Goal: Task Accomplishment & Management: Complete application form

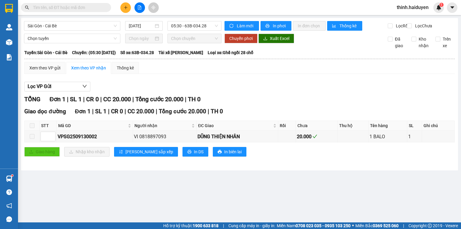
click at [101, 8] on input "text" at bounding box center [68, 7] width 71 height 7
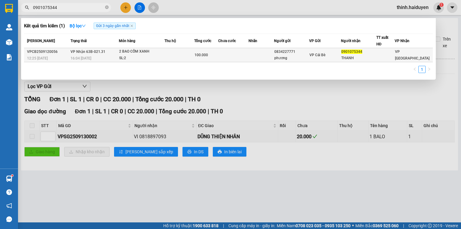
type input "0901075344"
click at [134, 55] on div "SL: 2" at bounding box center [141, 58] width 45 height 7
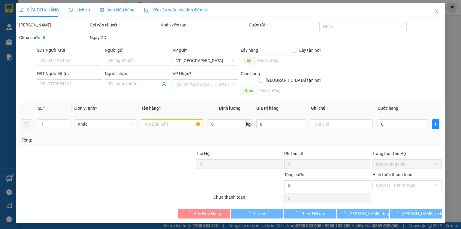
type input "0834227771"
type input "phương"
type input "0901075344"
type input "THANH"
type input "100.000"
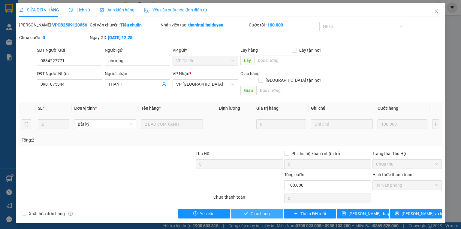
drag, startPoint x: 254, startPoint y: 205, endPoint x: 263, endPoint y: 202, distance: 9.1
click at [255, 210] on span "Giao hàng" at bounding box center [260, 213] width 19 height 7
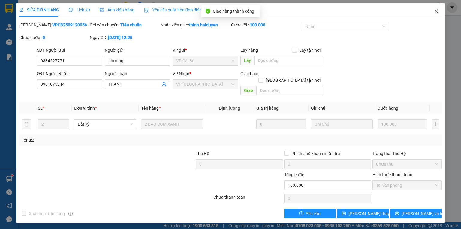
click at [435, 13] on icon "close" at bounding box center [436, 11] width 5 height 5
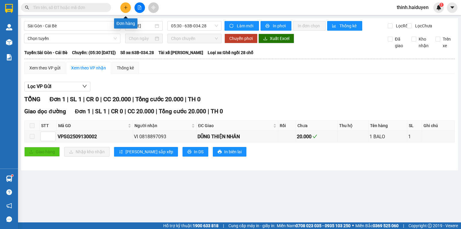
click at [124, 11] on button at bounding box center [125, 7] width 11 height 11
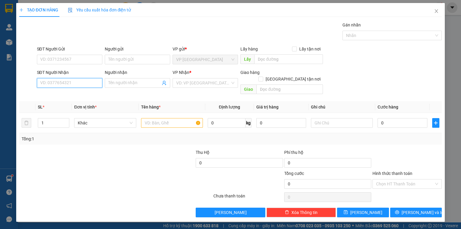
click at [94, 80] on input "SĐT Người Nhận" at bounding box center [69, 83] width 65 height 10
click at [47, 85] on input "1763" at bounding box center [69, 83] width 65 height 10
type input "0939121763"
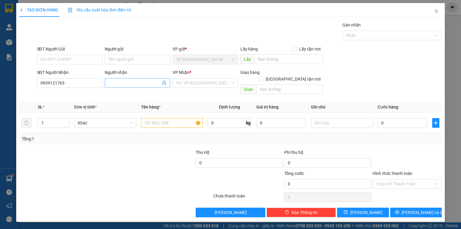
click at [127, 82] on input "Người nhận" at bounding box center [134, 83] width 52 height 7
type input "A TOÀN"
click at [116, 170] on div at bounding box center [81, 180] width 124 height 21
click at [183, 88] on div "VP Nhận * VD: VP Sài Gòn" at bounding box center [205, 79] width 65 height 21
click at [186, 86] on input "search" at bounding box center [203, 82] width 54 height 9
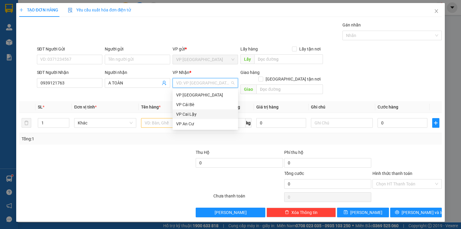
click at [195, 115] on div "VP Cai Lậy" at bounding box center [205, 114] width 58 height 7
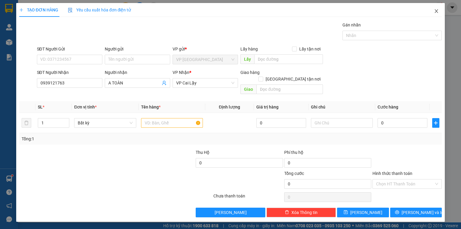
click at [438, 13] on icon "close" at bounding box center [436, 11] width 5 height 5
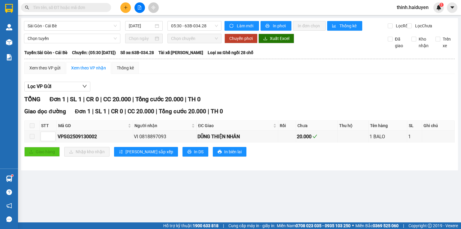
click at [75, 7] on input "text" at bounding box center [68, 7] width 71 height 7
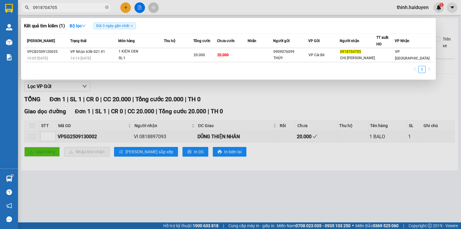
type input "0918704705"
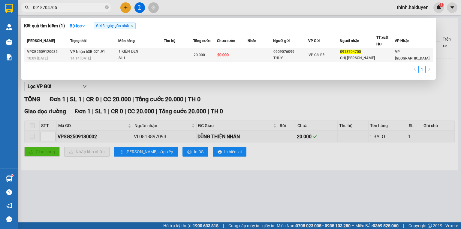
click at [164, 53] on div "1 KIỆN ĐEN" at bounding box center [141, 51] width 45 height 7
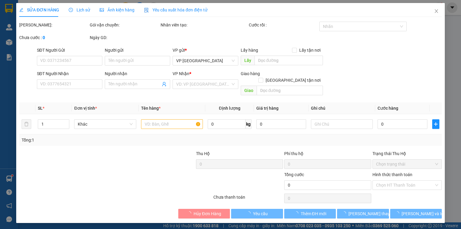
type input "0909076099"
type input "THÚY"
type input "0918704705"
type input "CHỊ MINH"
type input "20.000"
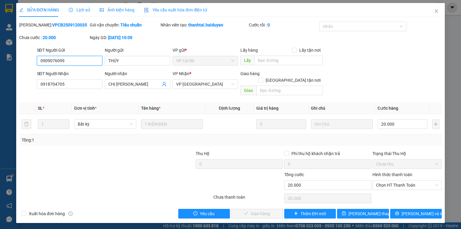
drag, startPoint x: 390, startPoint y: 179, endPoint x: 393, endPoint y: 183, distance: 4.6
click at [392, 180] on span "Chọn HT Thanh Toán" at bounding box center [407, 184] width 62 height 9
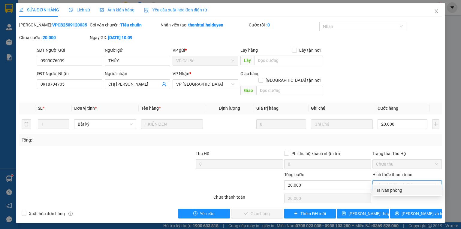
drag, startPoint x: 393, startPoint y: 183, endPoint x: 375, endPoint y: 191, distance: 19.6
click at [389, 188] on div "Tại văn phòng" at bounding box center [407, 190] width 62 height 7
type input "0"
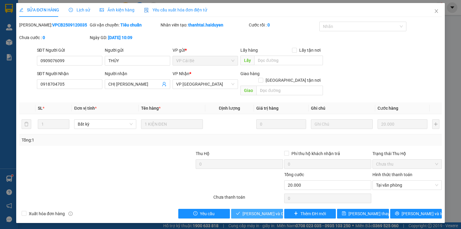
drag, startPoint x: 275, startPoint y: 205, endPoint x: 370, endPoint y: 145, distance: 111.7
click at [275, 210] on span "Lưu và Giao hàng" at bounding box center [271, 213] width 58 height 7
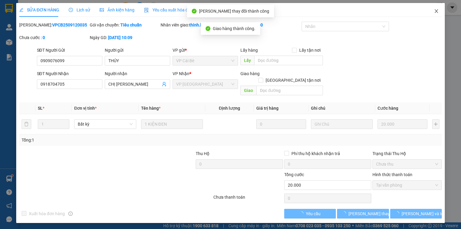
click at [436, 13] on icon "close" at bounding box center [436, 11] width 5 height 5
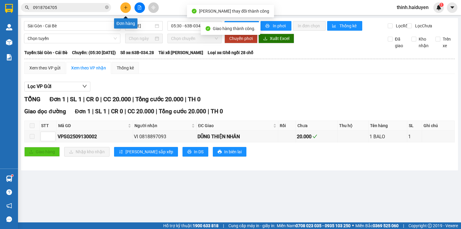
click at [129, 10] on button at bounding box center [125, 7] width 11 height 11
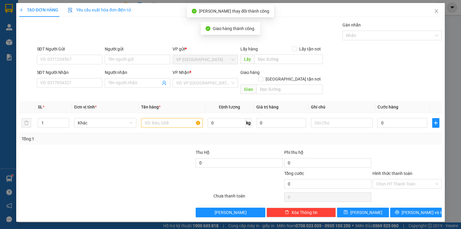
click at [79, 77] on div "SĐT Người Nhận" at bounding box center [69, 73] width 65 height 9
click at [81, 84] on input "SĐT Người Nhận" at bounding box center [69, 83] width 65 height 10
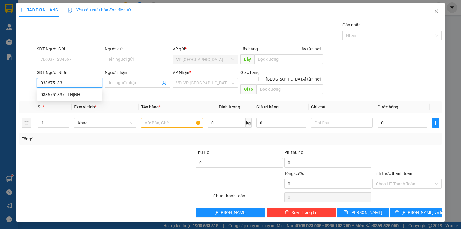
type input "0386751837"
drag, startPoint x: 90, startPoint y: 94, endPoint x: 88, endPoint y: 91, distance: 3.7
click at [89, 94] on div "0386751837 - THỊNH" at bounding box center [70, 94] width 58 height 7
type input "THỊNH"
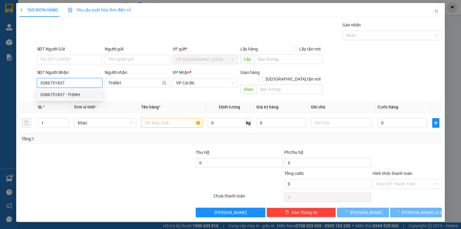
type input "30.000"
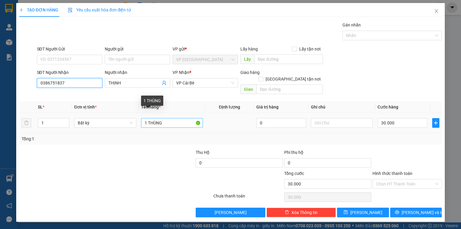
type input "0386751837"
click at [170, 118] on input "1 THÙNG" at bounding box center [172, 123] width 62 height 10
type input "1 THÙNG TOPGIA"
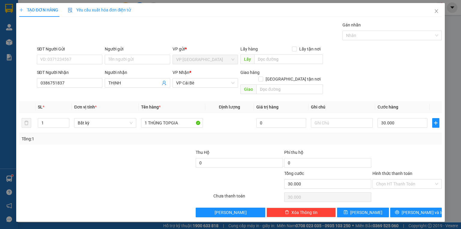
click at [389, 135] on div "Tổng: 1" at bounding box center [231, 138] width 418 height 7
click at [393, 118] on input "30.000" at bounding box center [403, 123] width 50 height 10
type input "2"
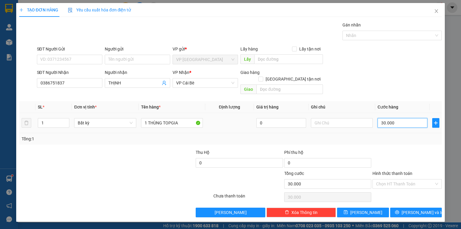
type input "2"
type input "20"
type input "20.000"
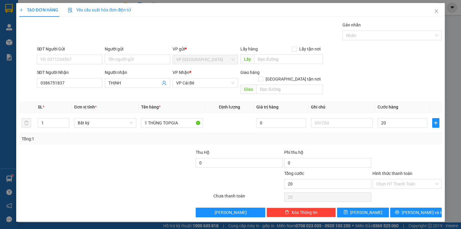
type input "20.000"
click at [399, 149] on div at bounding box center [407, 159] width 71 height 21
click at [412, 209] on span "[PERSON_NAME] và In" at bounding box center [423, 212] width 42 height 7
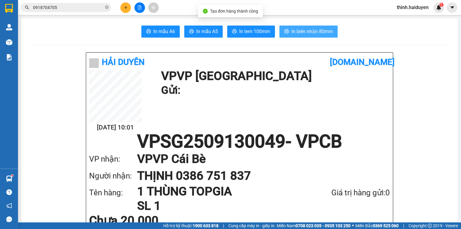
click at [304, 28] on span "In biên nhận 80mm" at bounding box center [311, 32] width 41 height 8
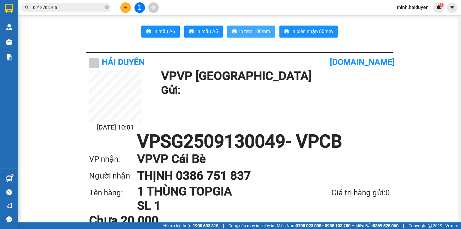
click at [249, 34] on span "In tem 100mm" at bounding box center [254, 32] width 31 height 8
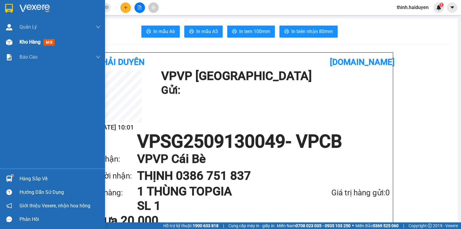
click at [32, 40] on span "Kho hàng" at bounding box center [30, 42] width 21 height 6
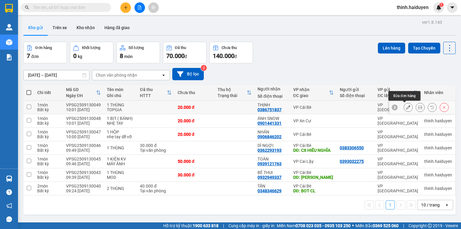
click at [406, 107] on icon at bounding box center [408, 107] width 4 height 4
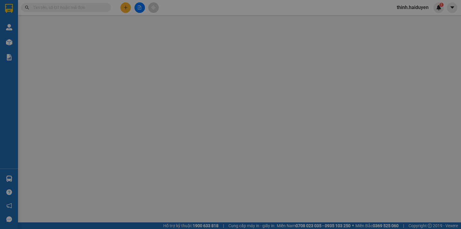
type input "0386751837"
type input "THỊNH"
type input "20.000"
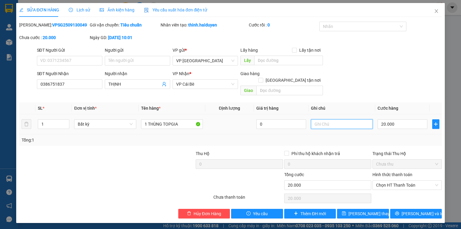
click at [351, 119] on input "text" at bounding box center [342, 124] width 62 height 10
type input "NHẸ TAY- KHÔNG ĐẢM BẢO"
click at [400, 194] on div "Chọn HT Thanh Toán" at bounding box center [407, 198] width 71 height 12
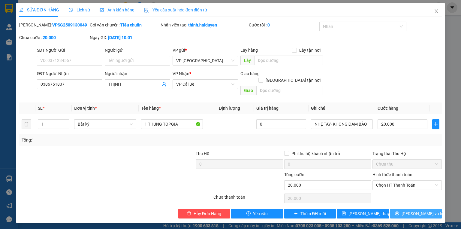
click at [402, 209] on button "[PERSON_NAME] và In" at bounding box center [416, 214] width 52 height 10
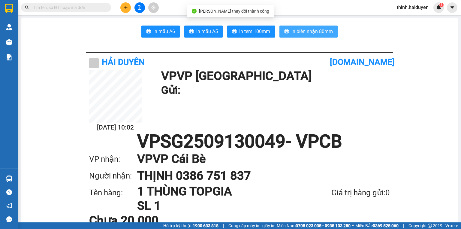
click at [287, 27] on button "In biên nhận 80mm" at bounding box center [308, 32] width 58 height 12
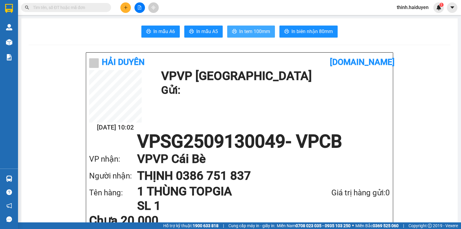
click at [269, 31] on button "In tem 100mm" at bounding box center [251, 32] width 48 height 12
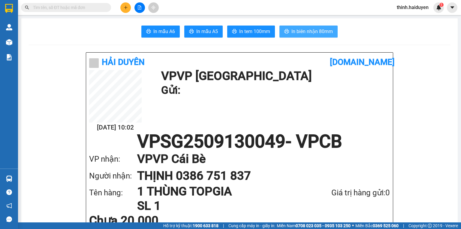
click at [307, 35] on span "In biên nhận 80mm" at bounding box center [311, 32] width 41 height 8
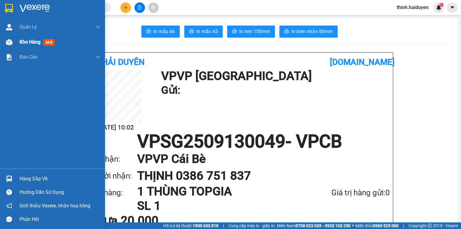
click at [16, 42] on div "Kho hàng mới" at bounding box center [52, 42] width 105 height 15
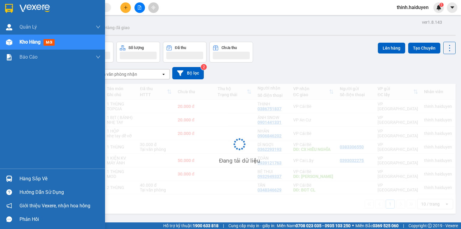
click at [45, 42] on span "mới" at bounding box center [49, 42] width 11 height 7
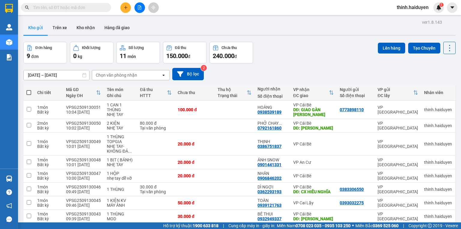
drag, startPoint x: 94, startPoint y: 11, endPoint x: 95, endPoint y: 6, distance: 4.9
click at [95, 7] on span at bounding box center [66, 7] width 90 height 9
click at [95, 6] on input "text" at bounding box center [68, 7] width 71 height 7
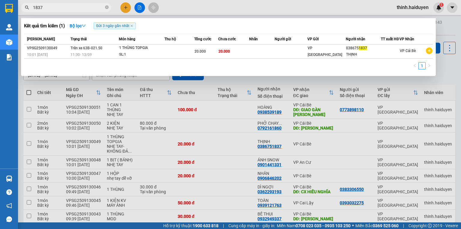
type input "1837"
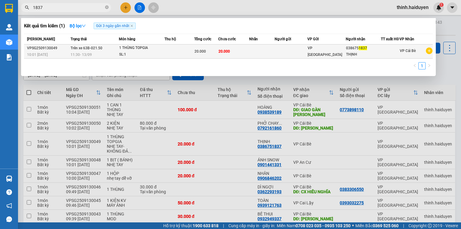
click at [212, 55] on div "20.000" at bounding box center [205, 51] width 23 height 7
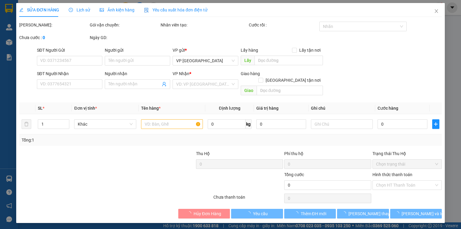
type input "0386751837"
type input "THỊNH"
type input "20.000"
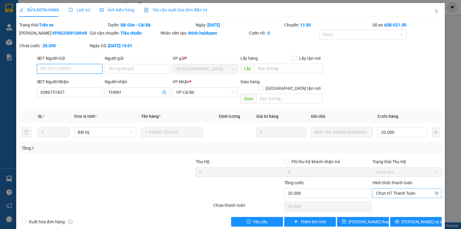
click at [391, 188] on span "Chọn HT Thanh Toán" at bounding box center [407, 192] width 62 height 9
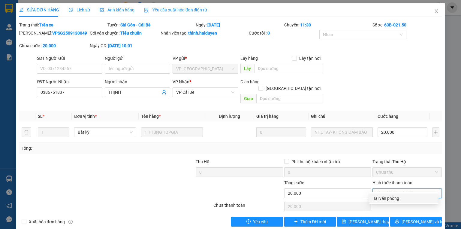
click at [389, 194] on div "Tại văn phòng" at bounding box center [403, 198] width 69 height 10
type input "0"
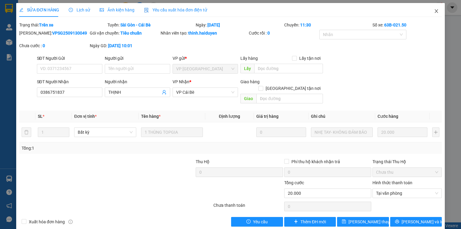
click at [430, 11] on span "Close" at bounding box center [436, 11] width 17 height 17
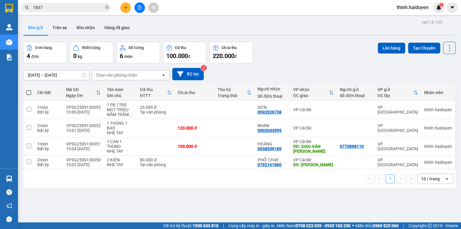
click at [62, 6] on input "1837" at bounding box center [68, 7] width 71 height 7
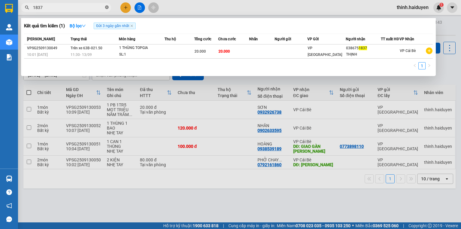
click at [108, 8] on icon "close-circle" at bounding box center [107, 7] width 4 height 4
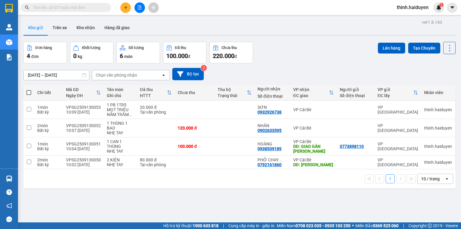
click at [100, 8] on input "text" at bounding box center [68, 7] width 71 height 7
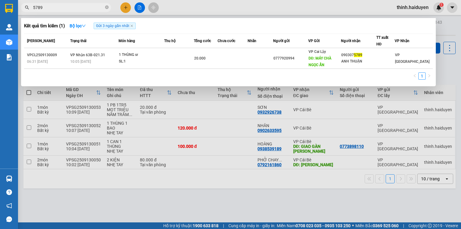
type input "5789"
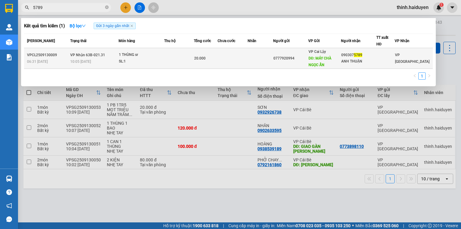
click at [231, 57] on td at bounding box center [233, 58] width 30 height 21
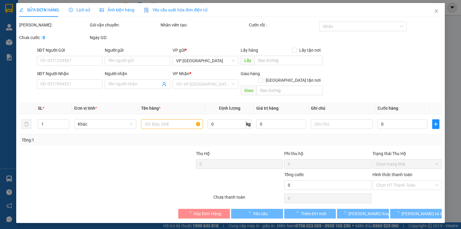
type input "0777920994"
type input "MÁY CHÀ NGỌC ẨN"
type input "0903075789"
type input "ANH THUẬN"
type input "20.000"
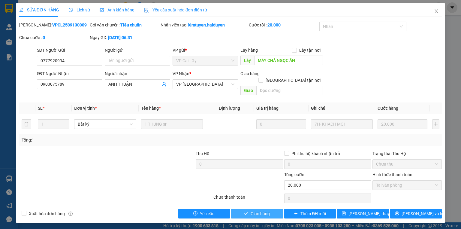
click at [247, 211] on icon "check" at bounding box center [246, 213] width 4 height 4
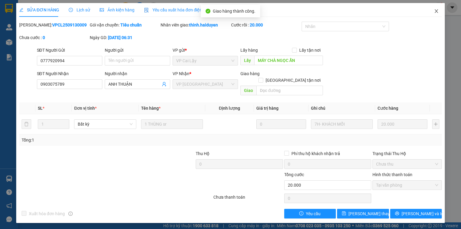
click at [437, 6] on span "Close" at bounding box center [436, 11] width 17 height 17
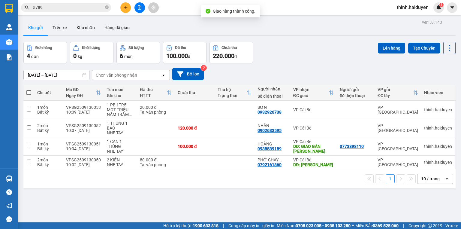
click at [77, 5] on input "5789" at bounding box center [68, 7] width 71 height 7
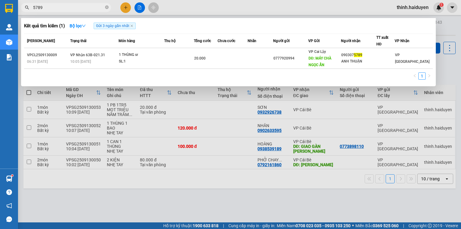
click at [98, 7] on input "5789" at bounding box center [68, 7] width 71 height 7
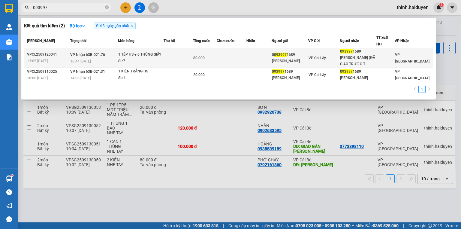
type input "093997"
click at [149, 55] on div "1 TÉP HS + 6 THÙNG GIẤY" at bounding box center [140, 54] width 45 height 7
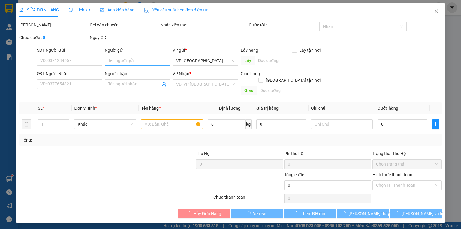
type input "00939971689"
type input "HỒNG PHÚC ĐÀO"
type input "0939971689"
type input "HỒNG PHÚC ĐÀO (ĐÃ GIAO TRƯỚC TÉP HS 09:27)"
type input "80.000"
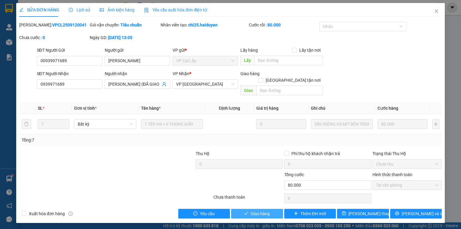
drag, startPoint x: 263, startPoint y: 203, endPoint x: 379, endPoint y: 117, distance: 144.0
click at [264, 209] on button "Giao hàng" at bounding box center [257, 214] width 52 height 10
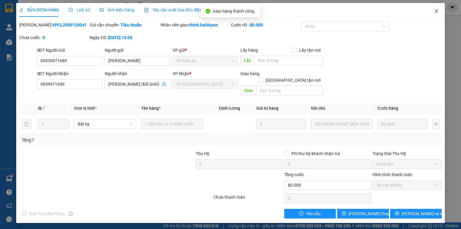
click at [433, 8] on span "Close" at bounding box center [436, 11] width 17 height 17
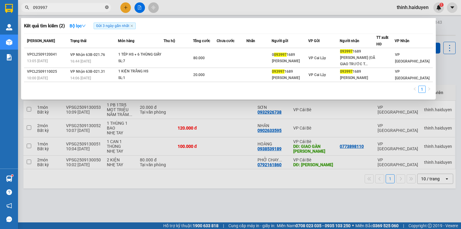
click at [108, 7] on span "093997" at bounding box center [66, 7] width 90 height 9
click at [107, 7] on icon "close-circle" at bounding box center [107, 7] width 4 height 4
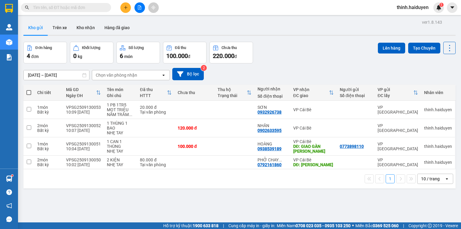
click at [105, 8] on span at bounding box center [107, 7] width 4 height 7
click at [104, 4] on span at bounding box center [66, 7] width 90 height 9
click at [102, 5] on input "text" at bounding box center [68, 7] width 71 height 7
click at [99, 5] on input "text" at bounding box center [68, 7] width 71 height 7
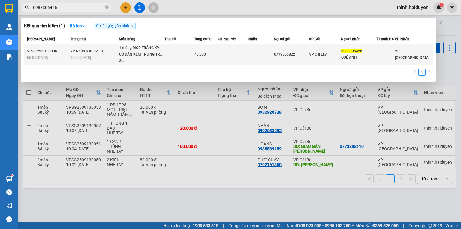
type input "0983306456"
click at [218, 55] on div "40.000" at bounding box center [205, 54] width 23 height 7
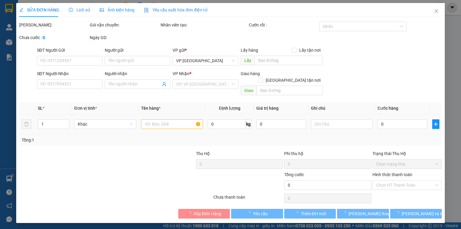
type input "0799556822"
type input "0983306456"
type input "QUẾ ANH"
type input "40.000"
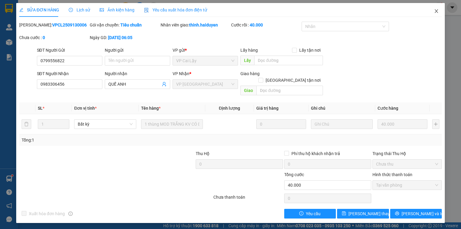
click at [435, 12] on icon "close" at bounding box center [436, 11] width 5 height 5
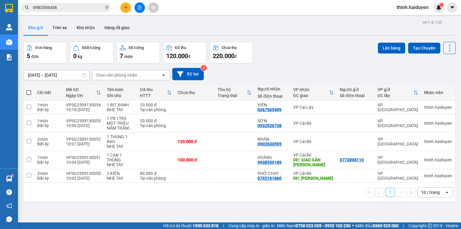
click at [100, 6] on input "0983306456" at bounding box center [68, 7] width 71 height 7
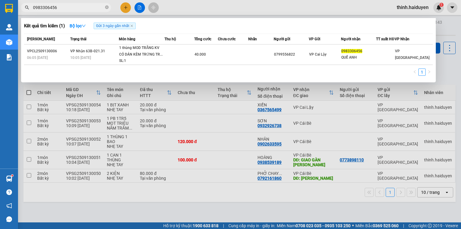
click at [100, 6] on input "0983306456" at bounding box center [68, 7] width 71 height 7
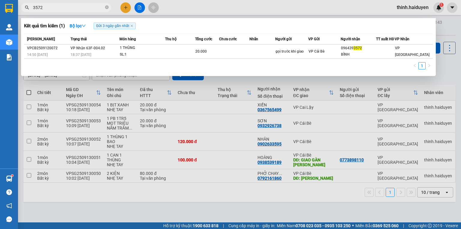
type input "3572"
click at [125, 8] on div at bounding box center [230, 114] width 461 height 229
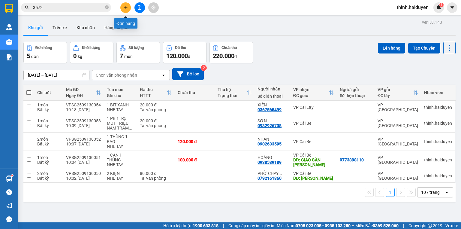
click at [126, 6] on icon "plus" at bounding box center [126, 7] width 4 height 4
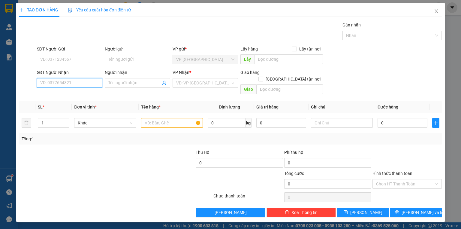
click at [87, 83] on input "SĐT Người Nhận" at bounding box center [69, 83] width 65 height 10
type input "0977833204"
click at [134, 82] on input "Người nhận" at bounding box center [134, 83] width 52 height 7
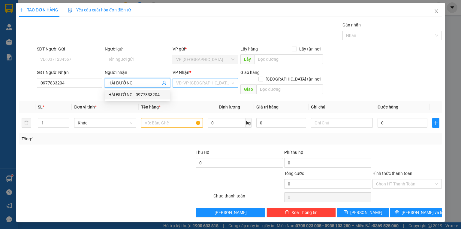
type input "HẢI ĐƯỜNG"
click at [196, 84] on input "search" at bounding box center [203, 82] width 54 height 9
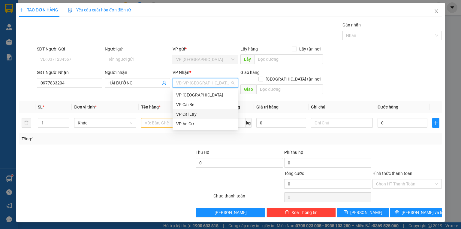
click at [195, 113] on div "VP Cai Lậy" at bounding box center [205, 114] width 58 height 7
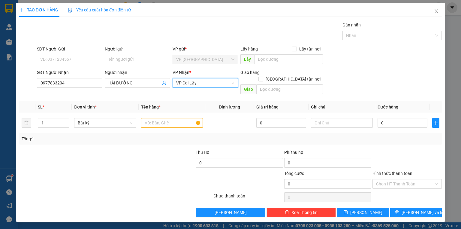
drag, startPoint x: 127, startPoint y: 178, endPoint x: 127, endPoint y: 170, distance: 7.2
click at [126, 177] on div at bounding box center [81, 180] width 124 height 21
click at [159, 118] on input "text" at bounding box center [172, 123] width 62 height 10
type input "1 KIỆN KV"
click at [116, 180] on div at bounding box center [81, 180] width 124 height 21
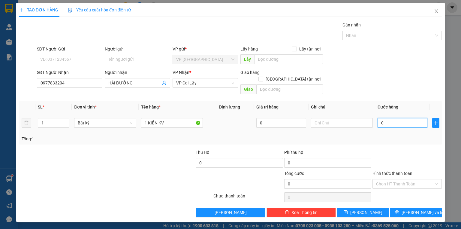
click at [392, 118] on input "0" at bounding box center [403, 123] width 50 height 10
type input "2"
type input "20"
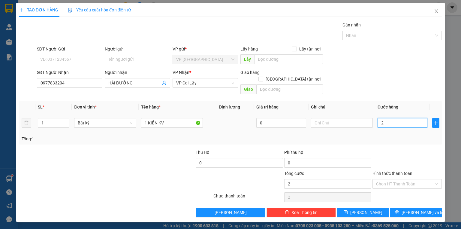
type input "20"
type input "20.000"
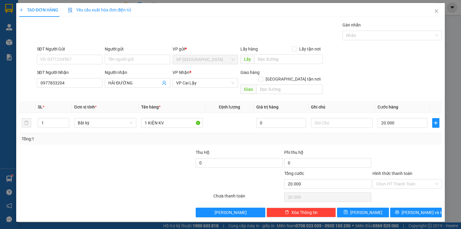
click at [417, 156] on div at bounding box center [407, 159] width 71 height 21
click at [402, 207] on button "[PERSON_NAME] và In" at bounding box center [416, 212] width 52 height 10
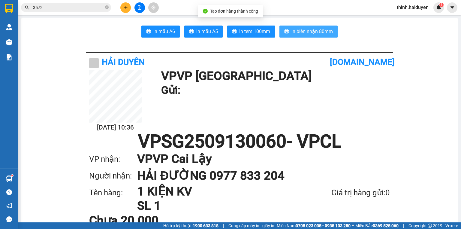
click at [300, 31] on span "In biên nhận 80mm" at bounding box center [311, 32] width 41 height 8
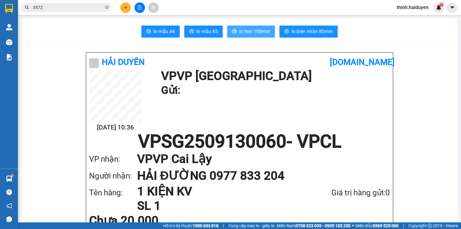
click at [250, 29] on span "In tem 100mm" at bounding box center [254, 32] width 31 height 8
click at [108, 7] on icon "close-circle" at bounding box center [107, 7] width 4 height 4
click at [101, 8] on input "text" at bounding box center [68, 7] width 71 height 7
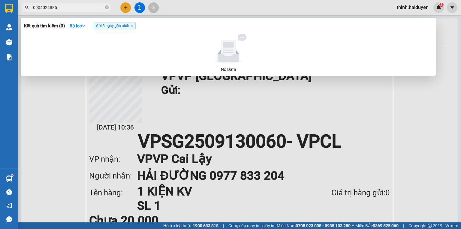
click at [43, 11] on span "0904024885" at bounding box center [66, 7] width 90 height 9
click at [133, 24] on span "Gửi 3 ngày gần nhất" at bounding box center [115, 26] width 42 height 7
click at [133, 26] on icon "close" at bounding box center [132, 26] width 2 height 2
click at [44, 11] on span "09040424885" at bounding box center [66, 7] width 90 height 9
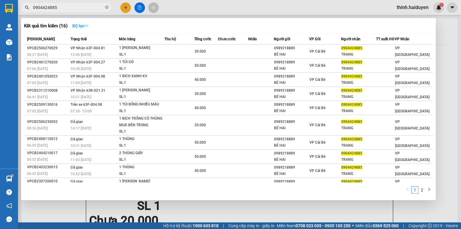
type input "0904424885"
click at [89, 23] on strong "Bộ lọc" at bounding box center [80, 25] width 16 height 5
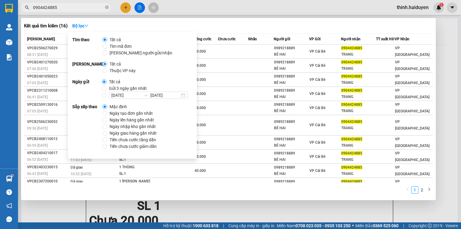
click at [129, 90] on span "Gửi 3 ngày gần nhất" at bounding box center [128, 88] width 43 height 7
click at [107, 90] on input "Gửi 3 ngày gần nhất" at bounding box center [104, 88] width 5 height 5
radio input "true"
radio input "false"
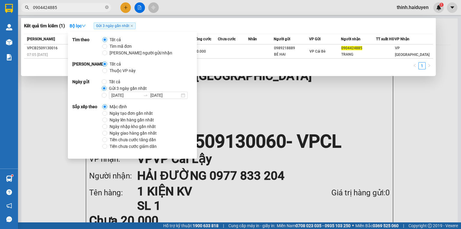
click at [175, 23] on div "Kết quả tìm kiếm ( 1 ) Bộ lọc Gửi 3 ngày gần nhất" at bounding box center [228, 26] width 409 height 10
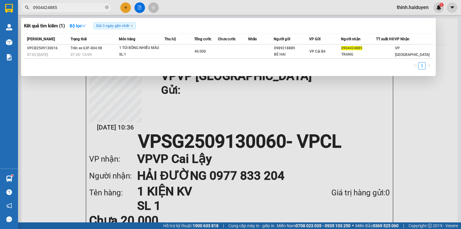
click at [85, 6] on input "0904424885" at bounding box center [68, 7] width 71 height 7
type input "3572"
click at [127, 8] on div at bounding box center [230, 114] width 461 height 229
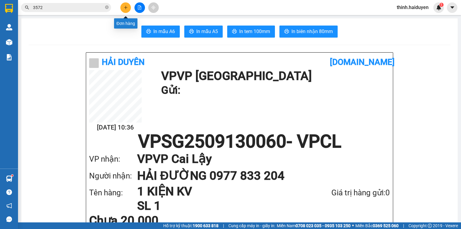
click at [127, 8] on icon "plus" at bounding box center [126, 7] width 4 height 4
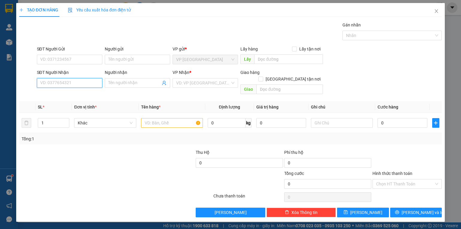
click at [92, 83] on input "SĐT Người Nhận" at bounding box center [69, 83] width 65 height 10
type input "0918065718"
click at [91, 90] on div "0918065718 - TRỌNG(CÒN TỒN)" at bounding box center [71, 95] width 69 height 10
type input "TRỌNG(CÒN TỒN)"
type input "20.000"
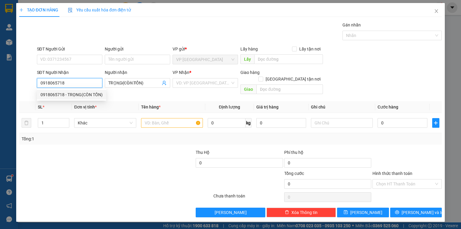
type input "20.000"
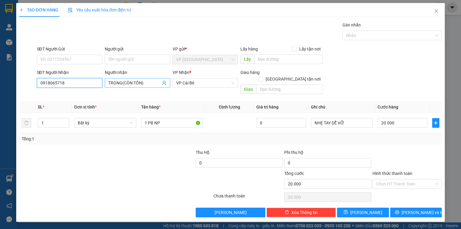
type input "0918065718"
drag, startPoint x: 121, startPoint y: 81, endPoint x: 219, endPoint y: 99, distance: 99.1
click at [219, 99] on div "Transit Pickup Surcharge Ids Transit Deliver Surcharge Ids Transit Deliver Surc…" at bounding box center [230, 119] width 423 height 195
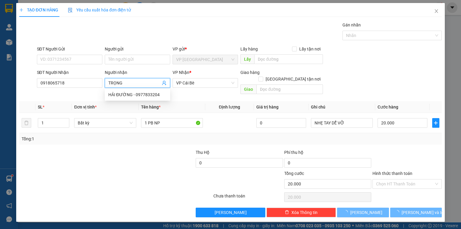
type input "TRỌNG"
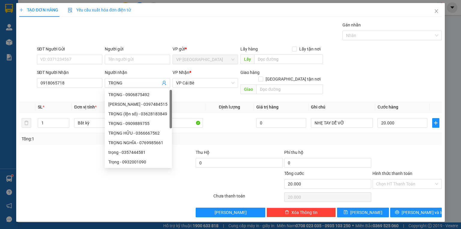
click at [43, 179] on div at bounding box center [81, 180] width 124 height 21
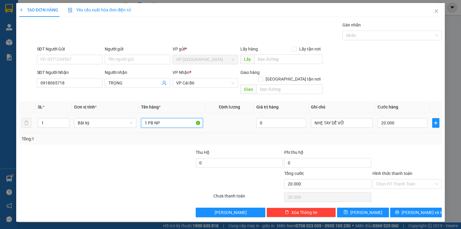
drag, startPoint x: 167, startPoint y: 117, endPoint x: 77, endPoint y: 122, distance: 90.2
click at [77, 122] on tr "1 Bất kỳ 1 PB NP 0 NHẸ TAY DỄ VỠ 20.000" at bounding box center [230, 123] width 423 height 20
type input "6 THÙNG"
click at [66, 120] on icon "up" at bounding box center [66, 121] width 2 height 2
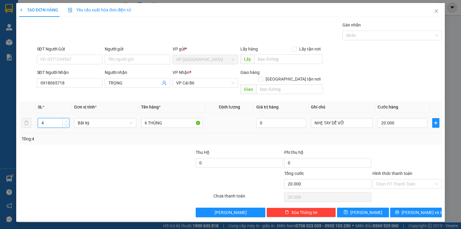
click at [66, 120] on icon "up" at bounding box center [66, 121] width 2 height 2
type input "6"
click at [66, 120] on icon "up" at bounding box center [66, 121] width 2 height 2
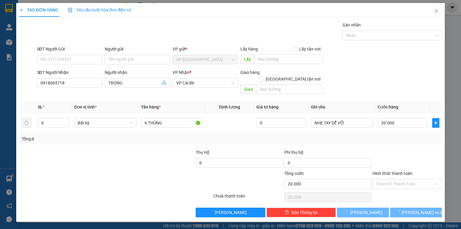
drag, startPoint x: 146, startPoint y: 155, endPoint x: 184, endPoint y: 143, distance: 39.8
click at [149, 154] on div at bounding box center [151, 159] width 88 height 21
type input "0"
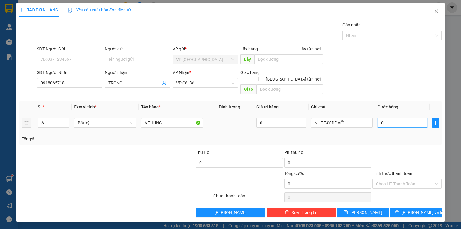
click at [387, 118] on input "0" at bounding box center [403, 123] width 50 height 10
type input "1"
type input "01"
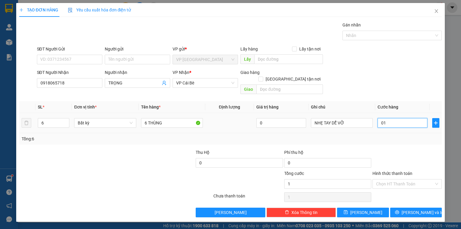
type input "18"
type input "018"
type input "180"
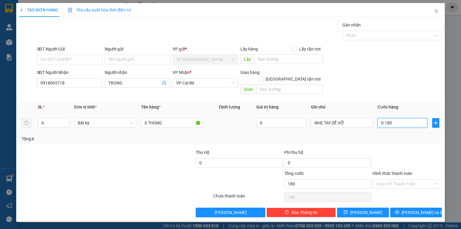
type input "0.180"
type input "180.000"
click at [385, 121] on div "180.000" at bounding box center [403, 123] width 50 height 12
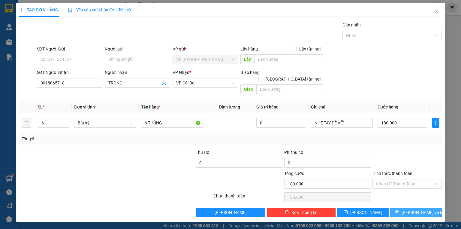
click at [407, 208] on button "[PERSON_NAME] và In" at bounding box center [416, 212] width 52 height 10
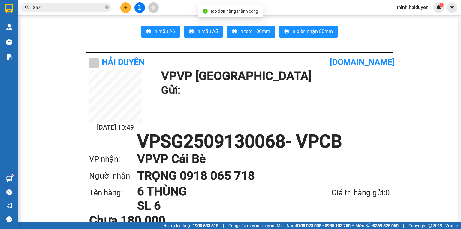
click at [312, 32] on span "In biên nhận 80mm" at bounding box center [311, 32] width 41 height 8
click at [259, 29] on span "In tem 100mm" at bounding box center [254, 32] width 31 height 8
click at [330, 31] on span "In biên nhận 80mm" at bounding box center [311, 32] width 41 height 8
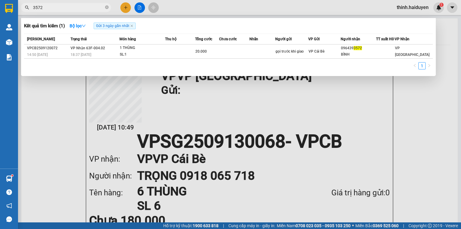
click at [88, 9] on input "3572" at bounding box center [68, 7] width 71 height 7
click at [107, 7] on icon "close-circle" at bounding box center [107, 7] width 4 height 4
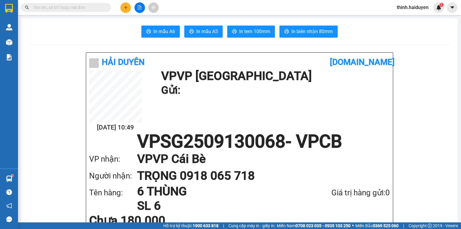
click at [100, 7] on input "text" at bounding box center [68, 7] width 71 height 7
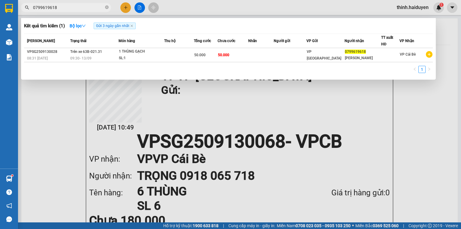
click at [68, 10] on input "0799619618" at bounding box center [68, 7] width 71 height 7
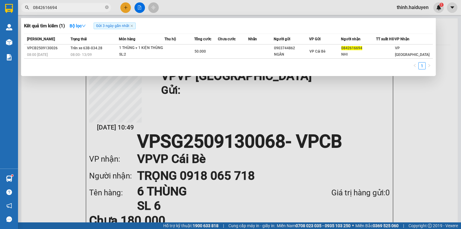
type input "0842616694"
click at [126, 6] on div at bounding box center [230, 114] width 461 height 229
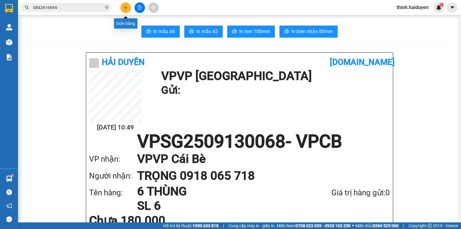
click at [127, 6] on icon "plus" at bounding box center [126, 7] width 4 height 4
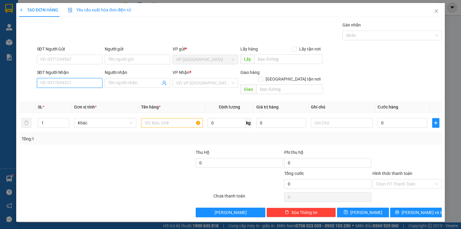
click at [68, 81] on input "SĐT Người Nhận" at bounding box center [69, 83] width 65 height 10
click at [74, 97] on div "0376867998 - VINH" at bounding box center [70, 94] width 58 height 7
type input "0376867998"
type input "VINH"
type input "20.000"
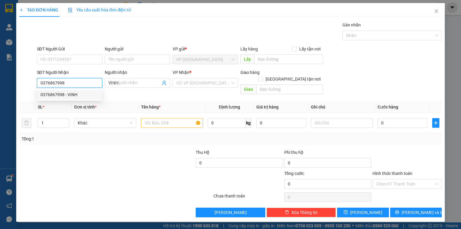
type input "20.000"
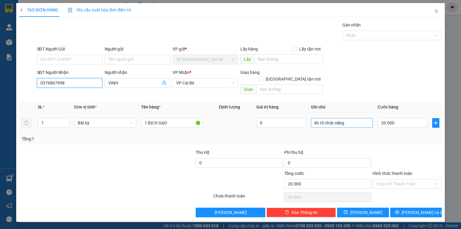
type input "0376867998"
click at [349, 118] on input "kh rõ chức năng" at bounding box center [342, 123] width 62 height 10
click at [416, 149] on div at bounding box center [407, 159] width 71 height 21
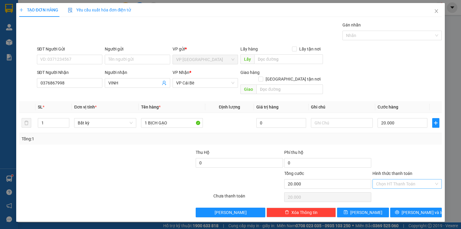
drag, startPoint x: 398, startPoint y: 181, endPoint x: 401, endPoint y: 172, distance: 10.0
click at [398, 179] on div "Chọn HT Thanh Toán" at bounding box center [406, 184] width 69 height 10
click at [400, 190] on div "Tại văn phòng" at bounding box center [407, 188] width 62 height 7
type input "0"
click at [200, 86] on span "VP Cái Bè" at bounding box center [205, 82] width 58 height 9
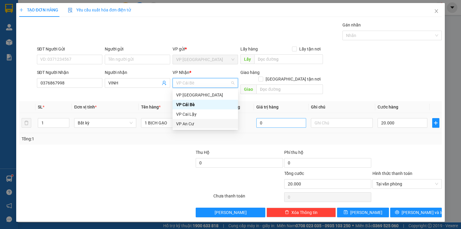
drag, startPoint x: 197, startPoint y: 124, endPoint x: 288, endPoint y: 117, distance: 91.4
click at [196, 124] on div "VP An Cư" at bounding box center [205, 123] width 58 height 7
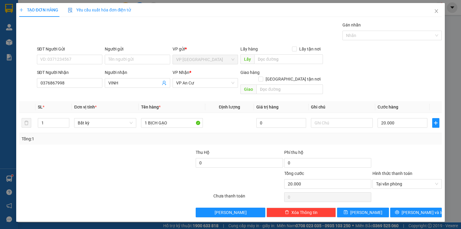
click at [399, 155] on div at bounding box center [407, 159] width 71 height 21
click at [407, 208] on button "[PERSON_NAME] và In" at bounding box center [416, 212] width 52 height 10
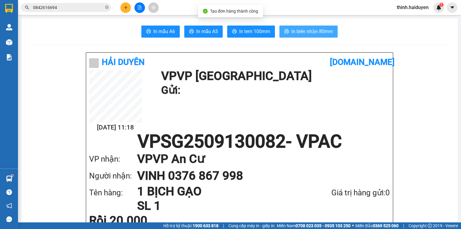
click at [295, 35] on span "In biên nhận 80mm" at bounding box center [311, 32] width 41 height 8
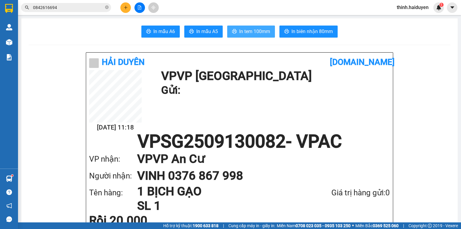
click at [256, 29] on span "In tem 100mm" at bounding box center [254, 32] width 31 height 8
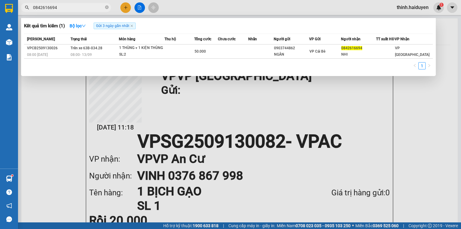
click at [101, 8] on input "0842616694" at bounding box center [68, 7] width 71 height 7
click at [100, 7] on input "0842616694" at bounding box center [68, 7] width 71 height 7
click at [106, 6] on icon "close-circle" at bounding box center [107, 7] width 4 height 4
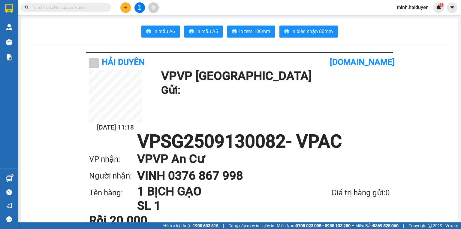
click at [100, 7] on input "text" at bounding box center [68, 7] width 71 height 7
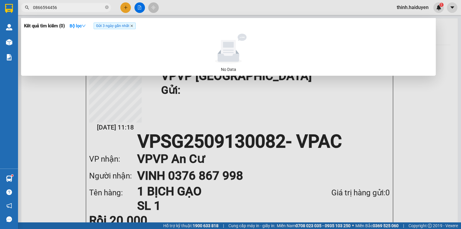
click at [131, 26] on icon "close" at bounding box center [131, 25] width 3 height 3
click at [94, 9] on input "0866594456" at bounding box center [68, 7] width 71 height 7
click at [69, 8] on input "0866594456" at bounding box center [68, 7] width 71 height 7
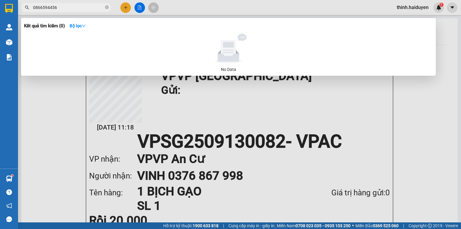
click at [69, 8] on input "0866594456" at bounding box center [68, 7] width 71 height 7
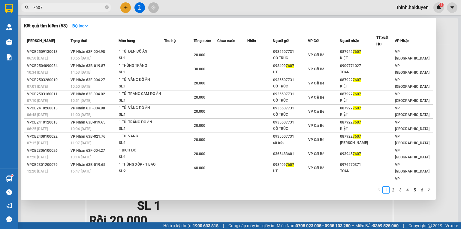
type input "7607"
click at [127, 7] on div at bounding box center [230, 114] width 461 height 229
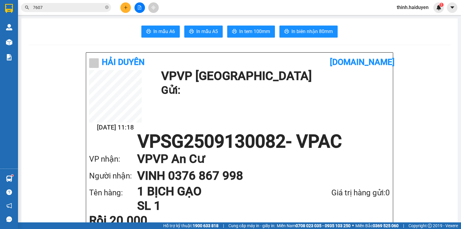
click at [127, 7] on icon "plus" at bounding box center [126, 7] width 4 height 4
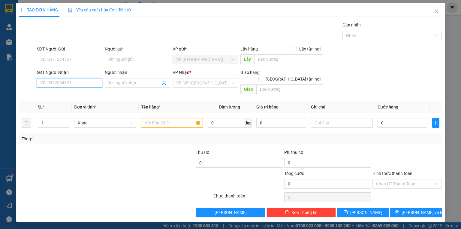
click at [89, 86] on input "SĐT Người Nhận" at bounding box center [69, 83] width 65 height 10
type input "0907753703"
click at [78, 96] on div "0907753703 - B.NGỌC" at bounding box center [70, 94] width 58 height 7
type input "B.NGỌC"
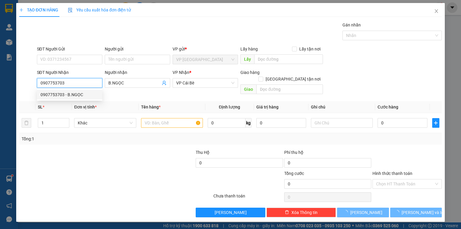
type input "80.000"
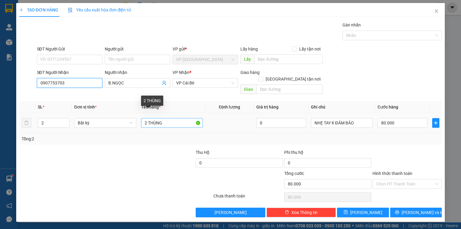
type input "0907753703"
drag, startPoint x: 165, startPoint y: 118, endPoint x: 127, endPoint y: 121, distance: 38.0
click at [127, 121] on tr "2 Bất kỳ 2 THÙNG 0 NHẸ TAY K ĐẢM BẢO 80.000" at bounding box center [230, 123] width 423 height 20
click at [165, 118] on input "2 THÙNG" at bounding box center [172, 123] width 62 height 10
drag, startPoint x: 148, startPoint y: 116, endPoint x: 137, endPoint y: 121, distance: 12.3
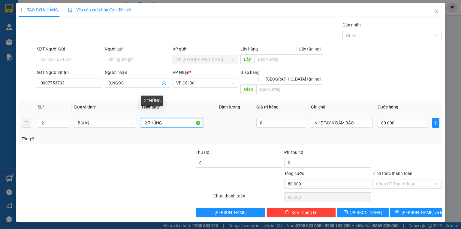
click at [137, 121] on tr "2 Bất kỳ 2 THÙNG 0 NHẸ TAY K ĐẢM BẢO 80.000" at bounding box center [230, 123] width 423 height 20
type input "1 THÙNG"
type input "1"
click at [65, 124] on icon "down" at bounding box center [66, 125] width 2 height 2
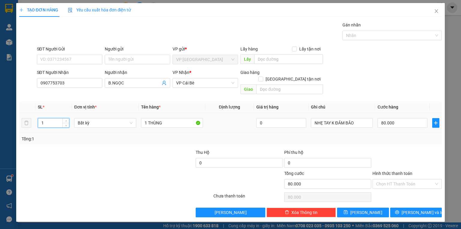
click at [351, 121] on div "NHẸ TAY K ĐẢM BẢO" at bounding box center [342, 123] width 62 height 12
type input "0"
click at [388, 119] on input "0" at bounding box center [403, 123] width 50 height 10
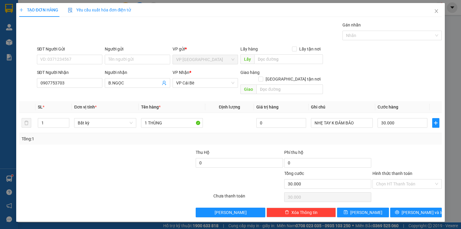
click at [415, 149] on div at bounding box center [407, 159] width 71 height 21
click at [399, 210] on icon "printer" at bounding box center [397, 212] width 4 height 4
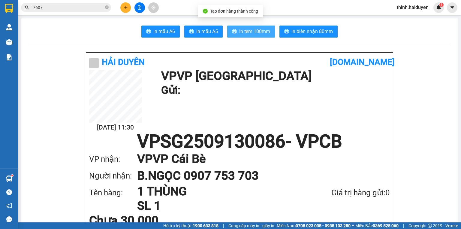
click at [259, 34] on span "In tem 100mm" at bounding box center [254, 32] width 31 height 8
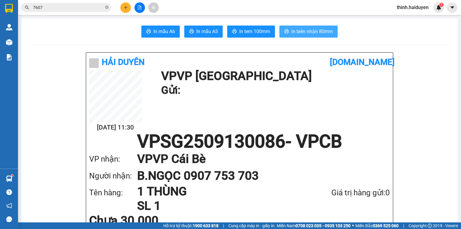
click at [331, 36] on button "In biên nhận 80mm" at bounding box center [308, 32] width 58 height 12
click at [146, 5] on div at bounding box center [139, 7] width 45 height 11
click at [144, 7] on button at bounding box center [139, 7] width 11 height 11
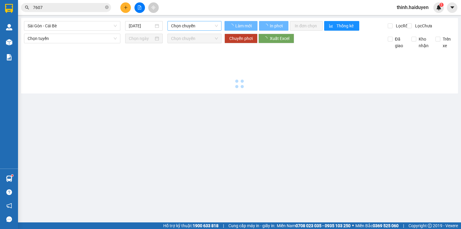
click at [198, 25] on span "Chọn chuyến" at bounding box center [194, 25] width 47 height 9
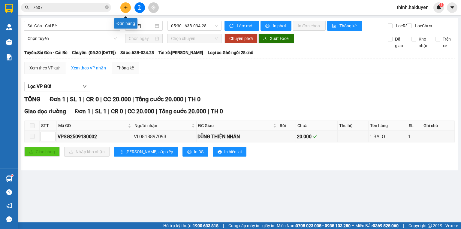
click at [126, 8] on icon "plus" at bounding box center [126, 7] width 4 height 4
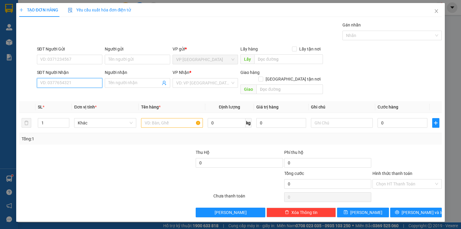
click at [97, 82] on input "SĐT Người Nhận" at bounding box center [69, 83] width 65 height 10
type input "0346154519"
click at [62, 95] on div "0346154519 - TRAI" at bounding box center [70, 94] width 58 height 7
type input "TRAI"
type input "NGA 3 NHI QUI"
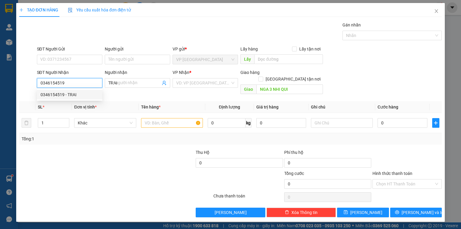
type input "20.000"
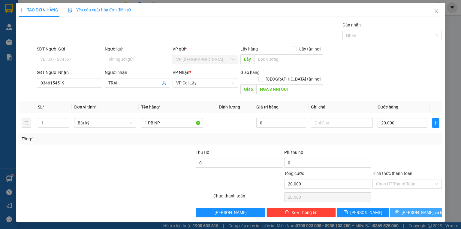
click at [405, 207] on button "Lưu và In" at bounding box center [416, 212] width 52 height 10
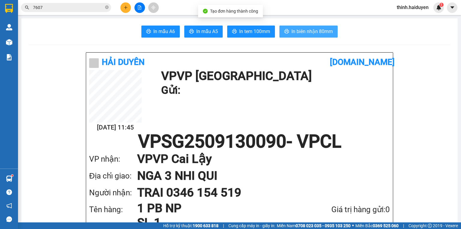
click at [301, 31] on span "In biên nhận 80mm" at bounding box center [311, 32] width 41 height 8
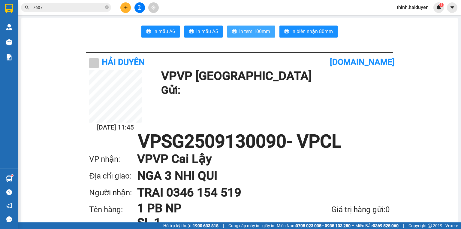
click at [260, 32] on span "In tem 100mm" at bounding box center [254, 32] width 31 height 8
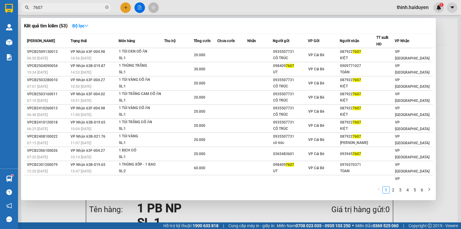
click at [56, 9] on input "7607" at bounding box center [68, 7] width 71 height 7
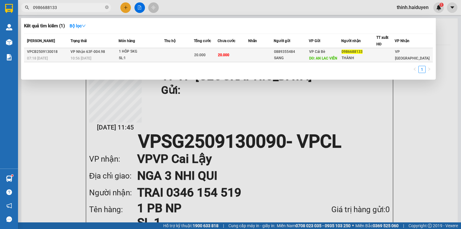
type input "0986688133"
click at [217, 56] on div "20.000" at bounding box center [205, 55] width 23 height 7
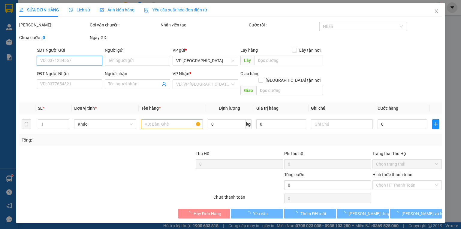
type input "0889355484"
type input "SANG"
type input "AN LAC VIÊN"
type input "0986688133"
type input "THÀNH"
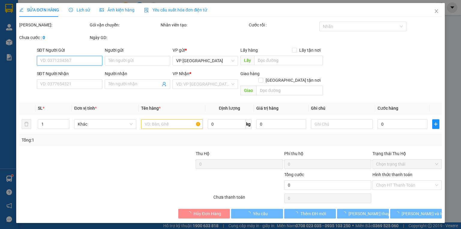
type input "20.000"
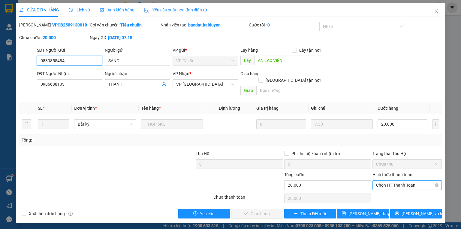
click at [400, 180] on span "Chọn HT Thanh Toán" at bounding box center [407, 184] width 62 height 9
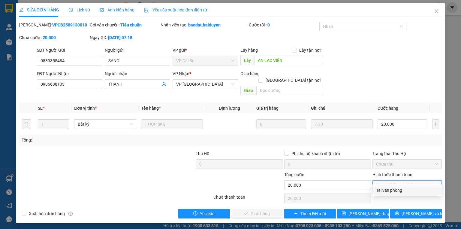
click at [391, 188] on div "Tại văn phòng" at bounding box center [407, 190] width 62 height 7
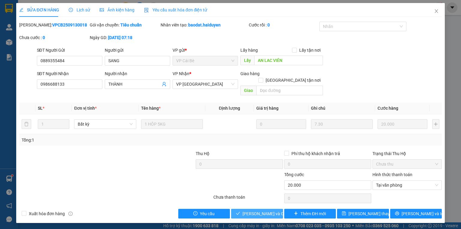
click at [266, 210] on span "Lưu và Giao hàng" at bounding box center [271, 213] width 58 height 7
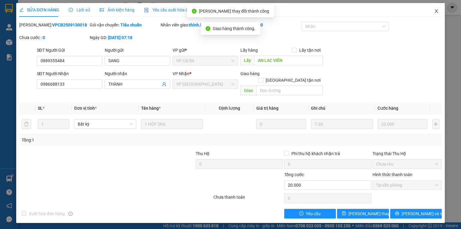
click at [437, 11] on icon "close" at bounding box center [436, 11] width 5 height 5
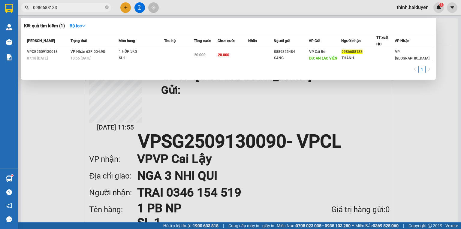
click at [81, 8] on input "0986688133" at bounding box center [68, 7] width 71 height 7
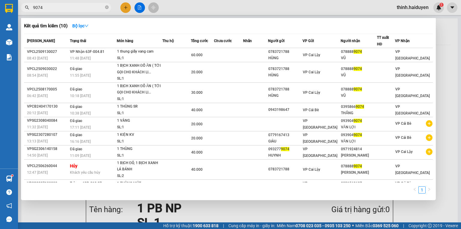
type input "9074"
click at [66, 6] on input "9074" at bounding box center [68, 7] width 71 height 7
click at [125, 9] on div at bounding box center [230, 114] width 461 height 229
click at [125, 8] on icon "plus" at bounding box center [126, 7] width 4 height 4
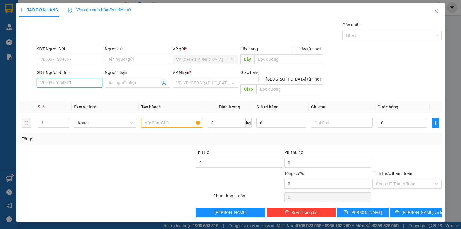
click at [81, 79] on input "SĐT Người Nhận" at bounding box center [69, 83] width 65 height 10
type input "0968718757"
click at [49, 95] on div "0968718757 - KIỀU" at bounding box center [70, 94] width 58 height 7
type input "KIỀU"
type input "20.000"
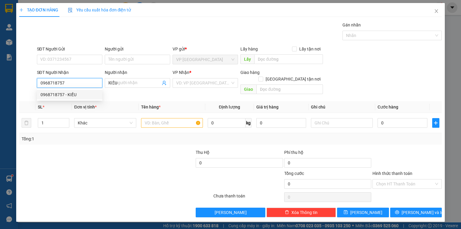
type input "20.000"
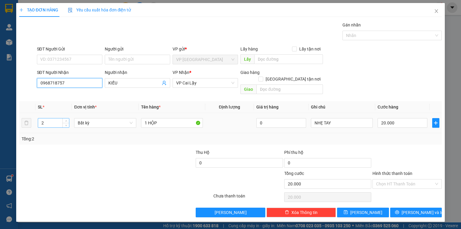
type input "0968718757"
drag, startPoint x: 46, startPoint y: 118, endPoint x: 24, endPoint y: 121, distance: 22.2
click at [24, 121] on tr "2 Bất kỳ 1 HỘP 0 NHẸ TAY 20.000" at bounding box center [230, 123] width 423 height 20
type input "3"
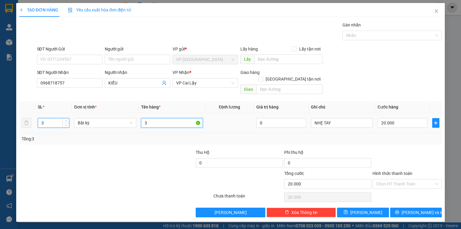
drag, startPoint x: 166, startPoint y: 118, endPoint x: 139, endPoint y: 122, distance: 27.4
click at [139, 122] on td "3" at bounding box center [172, 123] width 67 height 20
type input "0"
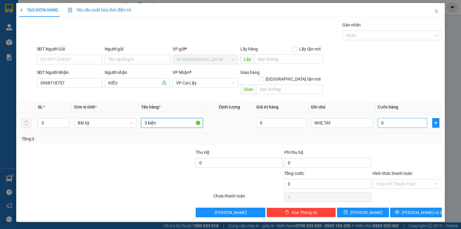
type input "3 kiện"
click at [395, 118] on input "0" at bounding box center [403, 123] width 50 height 10
type input "9"
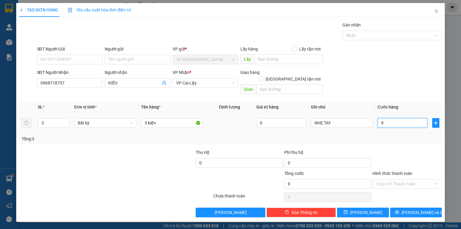
type input "90"
type input "90.000"
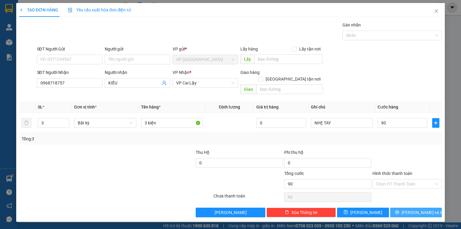
type input "90.000"
click at [411, 209] on span "[PERSON_NAME] và In" at bounding box center [423, 212] width 42 height 7
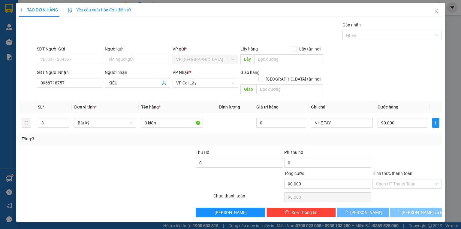
click at [411, 209] on span "[PERSON_NAME] và In" at bounding box center [423, 212] width 42 height 7
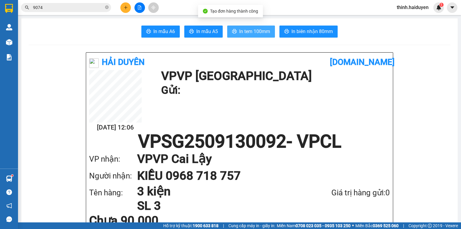
click at [249, 32] on span "In tem 100mm" at bounding box center [254, 32] width 31 height 8
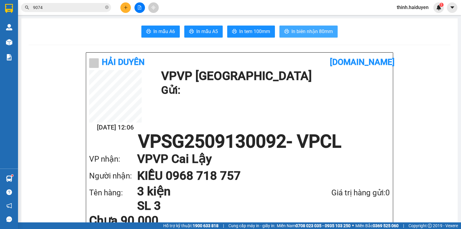
click at [304, 31] on span "In biên nhận 80mm" at bounding box center [311, 32] width 41 height 8
click at [321, 32] on span "In biên nhận 80mm" at bounding box center [311, 32] width 41 height 8
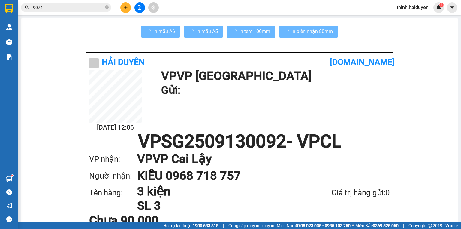
drag, startPoint x: 349, startPoint y: 197, endPoint x: 337, endPoint y: 186, distance: 16.0
click at [349, 197] on div "Giá trị hàng gửi: 0" at bounding box center [344, 192] width 90 height 12
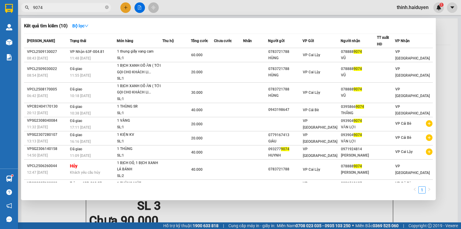
click at [52, 7] on input "9074" at bounding box center [68, 7] width 71 height 7
drag, startPoint x: 52, startPoint y: 7, endPoint x: 116, endPoint y: 7, distance: 64.8
click at [53, 7] on input "9074" at bounding box center [68, 7] width 71 height 7
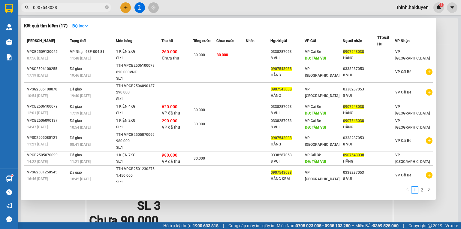
click at [252, 221] on div at bounding box center [230, 114] width 461 height 229
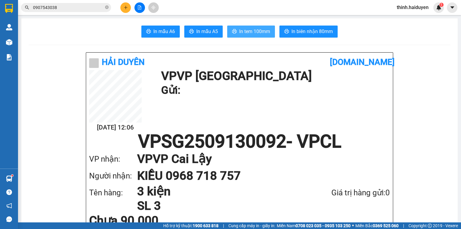
drag, startPoint x: 255, startPoint y: 35, endPoint x: 252, endPoint y: 33, distance: 3.9
click at [255, 35] on button "In tem 100mm" at bounding box center [251, 32] width 48 height 12
click at [78, 11] on input "0907543038" at bounding box center [68, 7] width 71 height 7
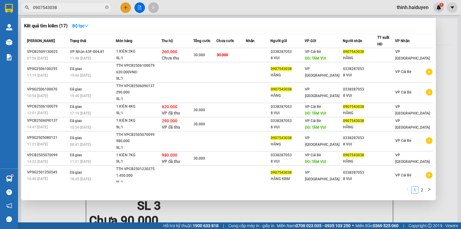
click at [81, 5] on input "0907543038" at bounding box center [68, 7] width 71 height 7
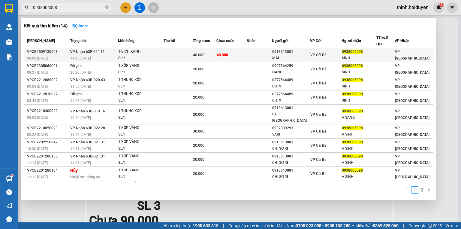
type input "0938006098"
click at [166, 56] on td at bounding box center [178, 55] width 29 height 14
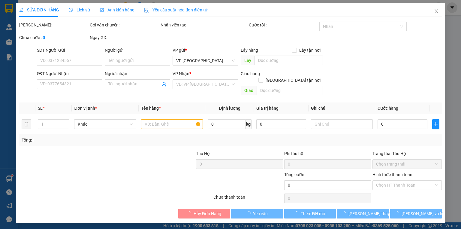
type input "0913613081"
type input "MAI"
type input "0938006098"
type input "SINH"
type input "40.000"
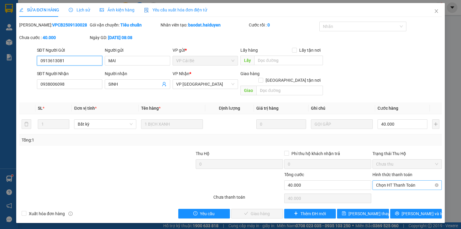
click at [398, 180] on span "Chọn HT Thanh Toán" at bounding box center [407, 184] width 62 height 9
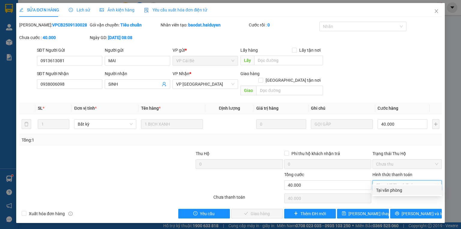
click at [395, 191] on div "Tại văn phòng" at bounding box center [407, 190] width 62 height 7
type input "0"
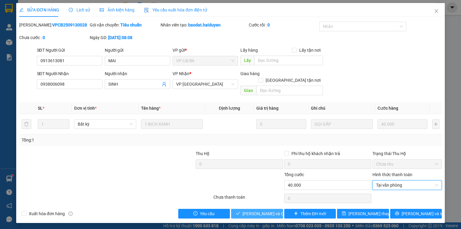
click at [245, 210] on span "Lưu và Giao hàng" at bounding box center [271, 213] width 58 height 7
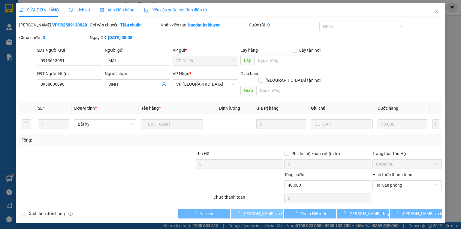
click at [245, 210] on span "Lưu và Giao hàng" at bounding box center [271, 213] width 58 height 7
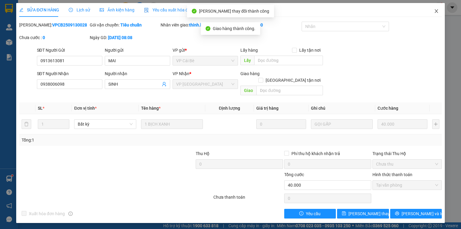
click at [434, 11] on icon "close" at bounding box center [436, 11] width 5 height 5
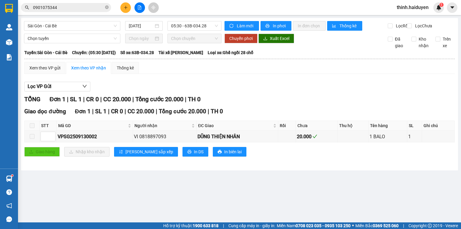
drag, startPoint x: 0, startPoint y: 0, endPoint x: 99, endPoint y: 9, distance: 99.1
click at [99, 10] on span "0901075344" at bounding box center [66, 7] width 90 height 9
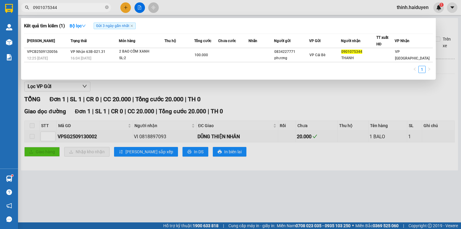
click at [99, 7] on input "0901075344" at bounding box center [68, 7] width 71 height 7
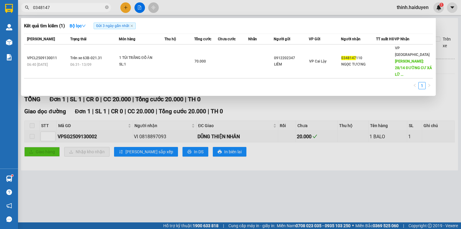
type input "0348147"
click at [138, 8] on div at bounding box center [230, 114] width 461 height 229
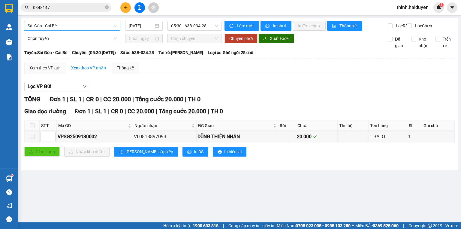
click at [96, 28] on span "Sài Gòn - Cái Bè" at bounding box center [72, 25] width 89 height 9
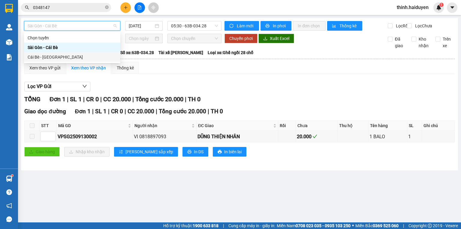
drag, startPoint x: 89, startPoint y: 60, endPoint x: 141, endPoint y: 43, distance: 54.9
click at [90, 59] on div "Cái Bè - [GEOGRAPHIC_DATA]" at bounding box center [72, 57] width 89 height 7
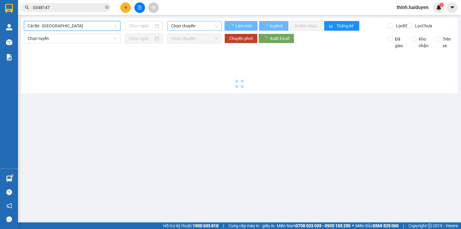
type input "[DATE]"
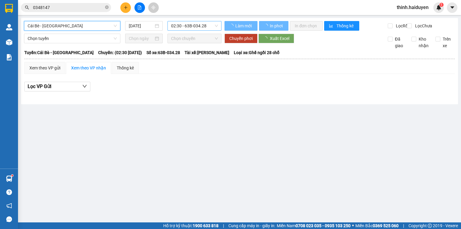
click at [184, 24] on span "02:30 - 63B-034.28" at bounding box center [194, 25] width 47 height 9
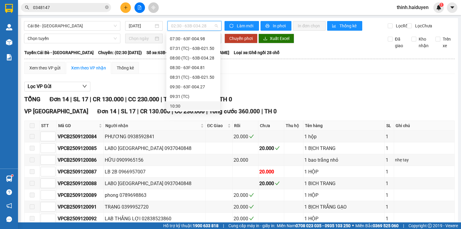
scroll to position [82, 0]
click at [179, 43] on div "07:30 - 63F-004.98" at bounding box center [193, 42] width 47 height 7
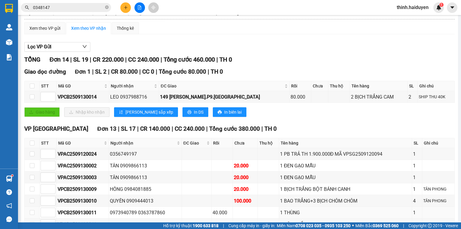
scroll to position [150, 0]
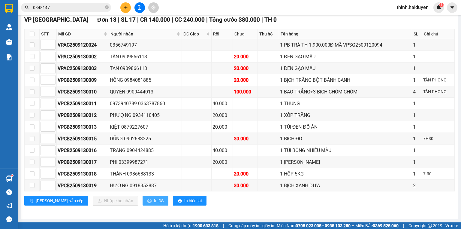
click at [154, 200] on span "In DS" at bounding box center [159, 200] width 10 height 7
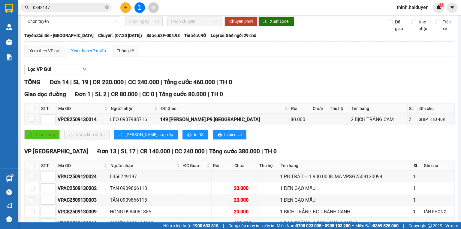
scroll to position [0, 0]
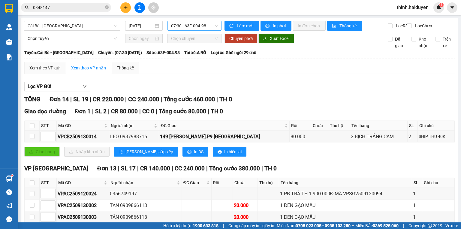
click at [192, 29] on span "07:30 - 63F-004.98" at bounding box center [194, 25] width 47 height 9
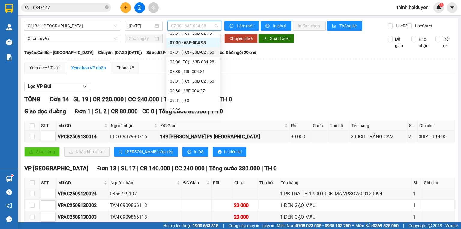
click at [197, 53] on div "07:31 (TC) - 63B-021.50" at bounding box center [193, 52] width 47 height 7
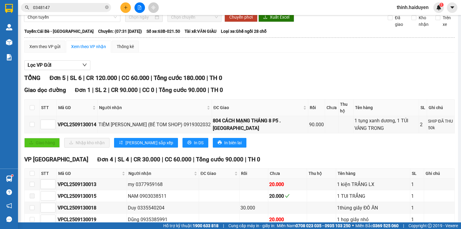
scroll to position [59, 0]
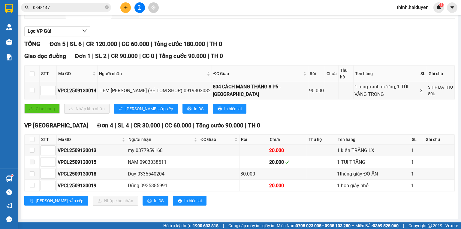
click at [129, 206] on div "VP Sài Gòn Đơn 4 | SL 4 | CR 30.000 | CC 60.000 | Tổng cước 90.000 | TH 0 STT M…" at bounding box center [239, 165] width 430 height 89
click at [154, 203] on span "In DS" at bounding box center [159, 200] width 10 height 7
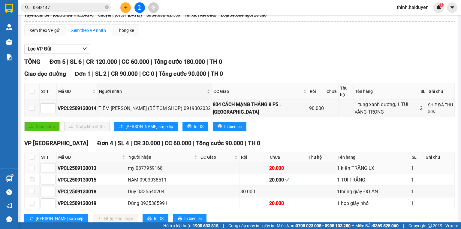
scroll to position [0, 0]
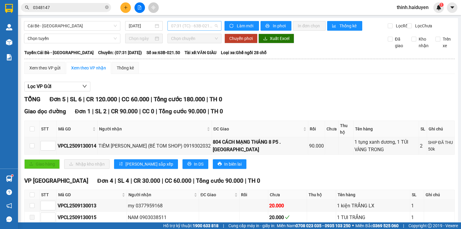
click at [179, 26] on span "07:31 (TC) - 63B-021.50" at bounding box center [194, 25] width 47 height 9
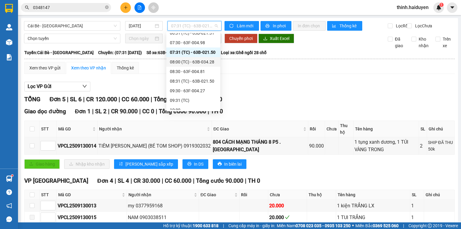
click at [181, 61] on div "08:00 (TC) - 63B-034.28" at bounding box center [193, 62] width 47 height 7
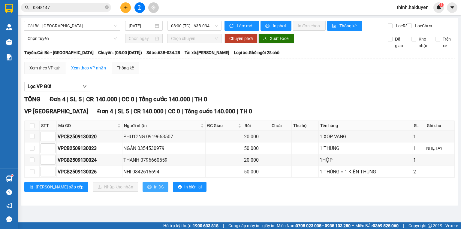
click at [154, 190] on span "In DS" at bounding box center [159, 186] width 10 height 7
click at [196, 26] on span "08:00 (TC) - 63B-034.28" at bounding box center [194, 25] width 47 height 9
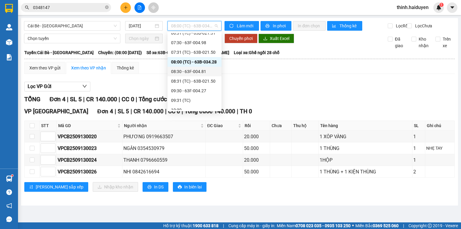
click at [192, 71] on div "08:30 - 63F-004.81" at bounding box center [194, 71] width 47 height 7
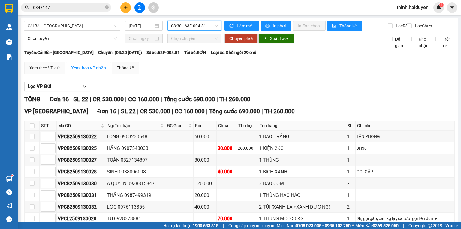
click at [194, 23] on span "08:30 - 63F-004.81" at bounding box center [194, 25] width 47 height 9
click at [284, 92] on div "Lọc VP Gửi" at bounding box center [239, 87] width 430 height 10
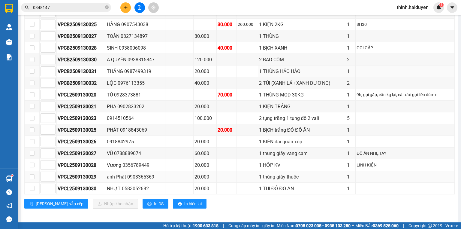
scroll to position [128, 0]
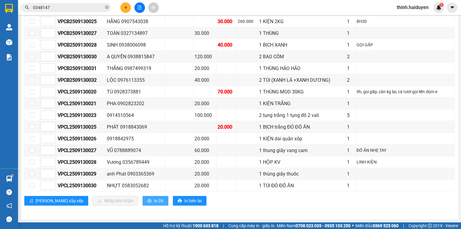
click at [154, 203] on span "In DS" at bounding box center [159, 200] width 10 height 7
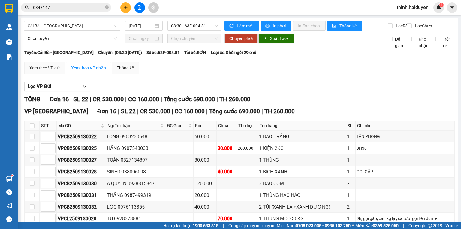
scroll to position [0, 0]
click at [185, 30] on span "08:30 - 63F-004.81" at bounding box center [194, 25] width 47 height 9
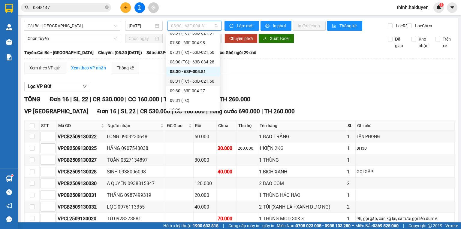
click at [185, 82] on div "08:31 (TC) - 63B-021.50" at bounding box center [193, 81] width 47 height 7
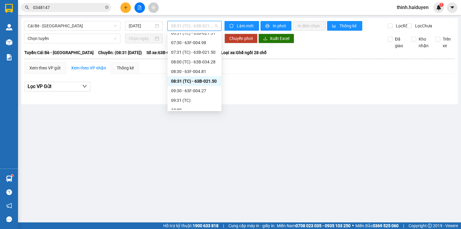
click at [201, 25] on span "08:31 (TC) - 63B-021.50" at bounding box center [194, 25] width 47 height 9
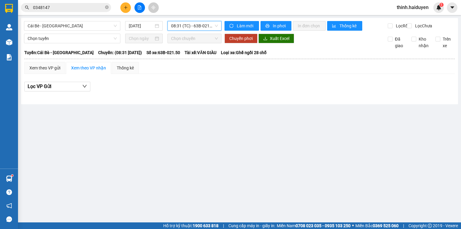
click at [69, 7] on input "0348147" at bounding box center [68, 7] width 71 height 7
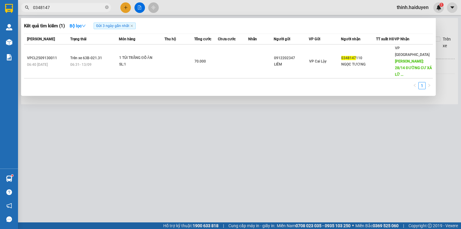
click at [69, 7] on input "0348147" at bounding box center [68, 7] width 71 height 7
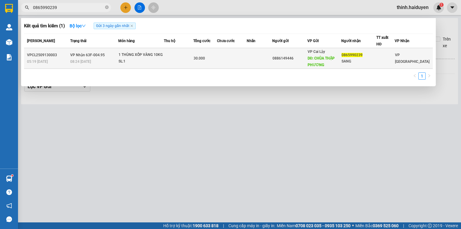
type input "0865990239"
click at [210, 57] on div "30.000" at bounding box center [205, 58] width 23 height 7
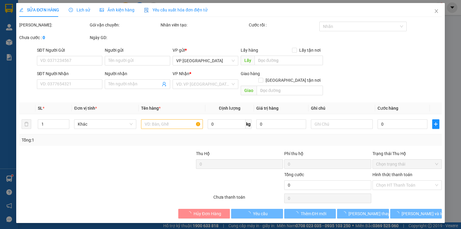
type input "0886149446"
type input "CHÙA THẬP PHƯƠNG"
type input "0865990239"
type input "SANG"
type input "30.000"
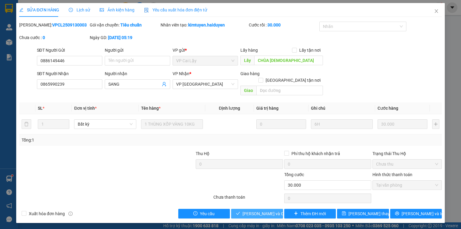
drag, startPoint x: 261, startPoint y: 205, endPoint x: 460, endPoint y: 79, distance: 235.1
click at [262, 210] on span "[PERSON_NAME] và [PERSON_NAME] hàng" at bounding box center [271, 213] width 58 height 7
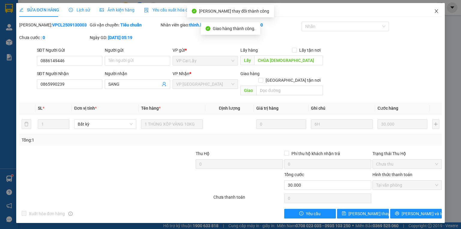
click at [432, 8] on span "Close" at bounding box center [436, 11] width 17 height 17
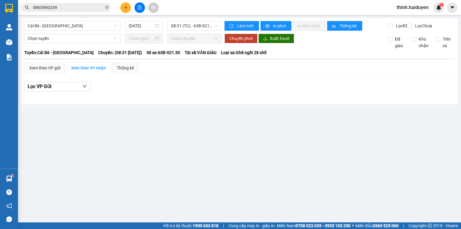
click at [64, 6] on input "0865990239" at bounding box center [68, 7] width 71 height 7
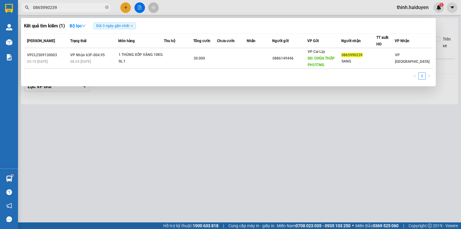
click at [64, 6] on input "0865990239" at bounding box center [68, 7] width 71 height 7
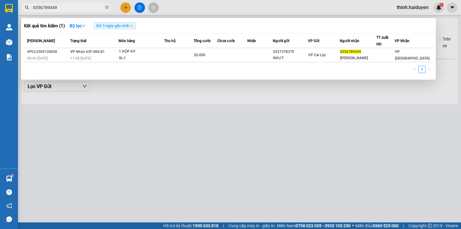
type input "0356789449"
click at [125, 10] on div at bounding box center [230, 114] width 461 height 229
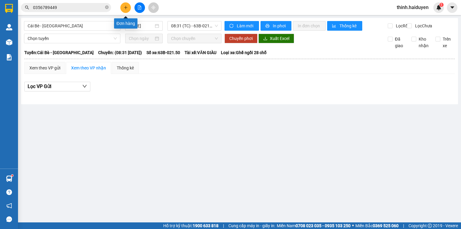
click at [125, 10] on button at bounding box center [125, 7] width 11 height 11
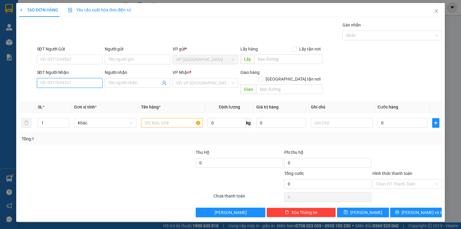
drag, startPoint x: 88, startPoint y: 81, endPoint x: 381, endPoint y: 67, distance: 293.8
click at [89, 81] on input "SĐT Người Nhận" at bounding box center [69, 83] width 65 height 10
type input "0912977777"
click at [87, 92] on div "0912977777 - TRUNG" at bounding box center [70, 94] width 58 height 7
type input "TRUNG"
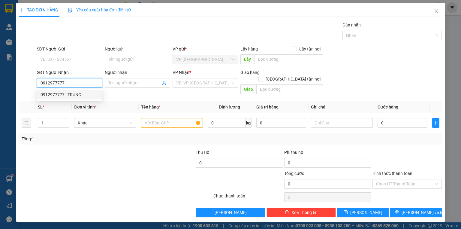
type input "CAFE BẢO ANH"
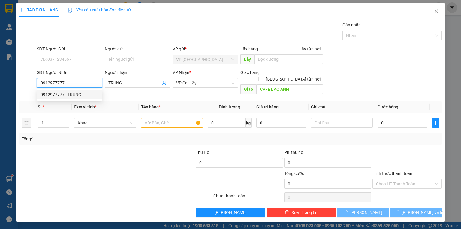
type input "50.000"
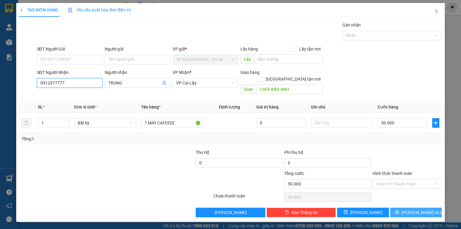
type input "0912977777"
click at [419, 209] on span "[PERSON_NAME] và In" at bounding box center [423, 212] width 42 height 7
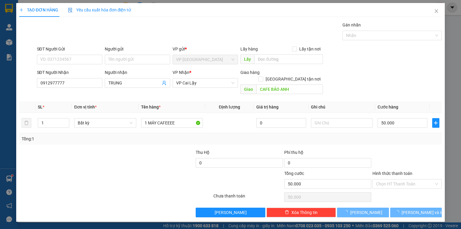
drag, startPoint x: 419, startPoint y: 202, endPoint x: 239, endPoint y: 12, distance: 262.0
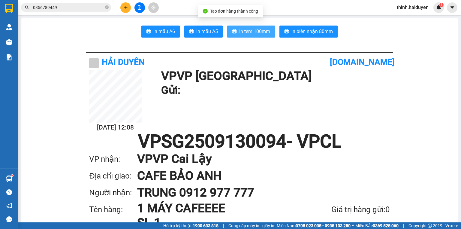
click at [254, 32] on span "In tem 100mm" at bounding box center [254, 32] width 31 height 8
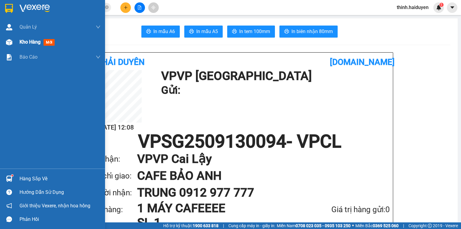
click at [6, 41] on img at bounding box center [9, 42] width 6 height 6
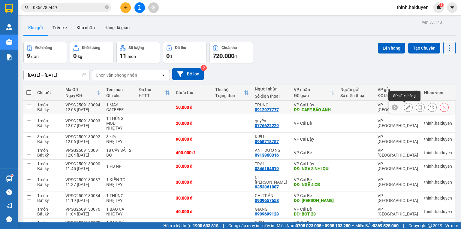
click at [404, 106] on button at bounding box center [408, 107] width 8 height 11
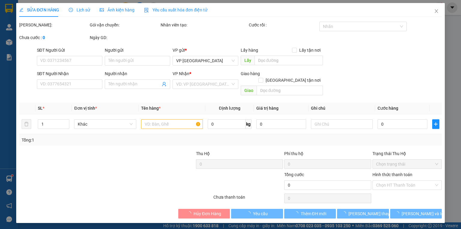
type input "0912977777"
type input "TRUNG"
type input "CAFE BẢO ANH"
type input "50.000"
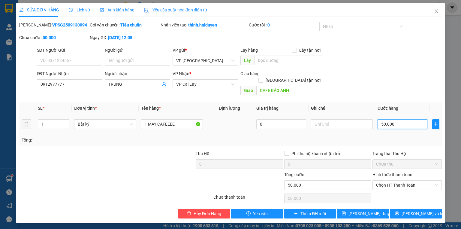
click at [399, 119] on input "50.000" at bounding box center [403, 124] width 50 height 10
type input "8"
type input "80"
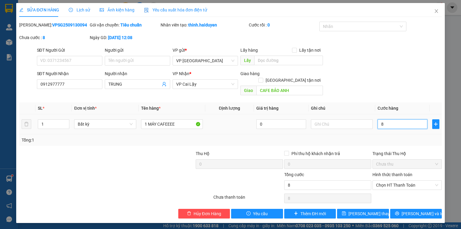
type input "80"
type input "80.000"
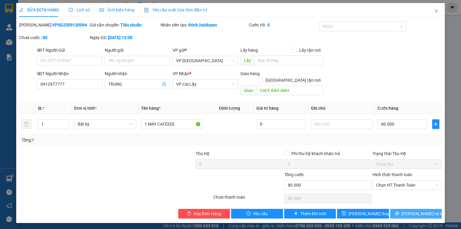
click at [406, 209] on button "[PERSON_NAME] và In" at bounding box center [416, 214] width 52 height 10
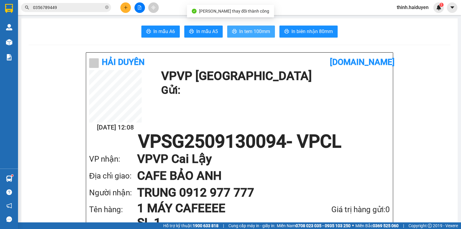
drag, startPoint x: 251, startPoint y: 26, endPoint x: 252, endPoint y: 23, distance: 3.4
click at [251, 26] on button "In tem 100mm" at bounding box center [251, 32] width 48 height 12
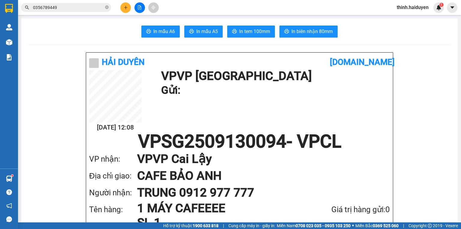
click at [123, 10] on button at bounding box center [125, 7] width 11 height 11
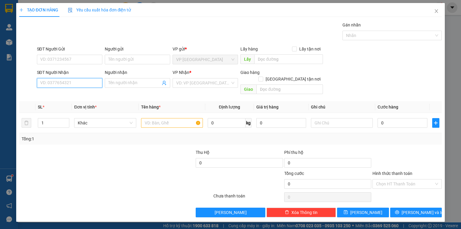
drag, startPoint x: 75, startPoint y: 83, endPoint x: 461, endPoint y: 83, distance: 385.9
click at [85, 82] on input "SĐT Người Nhận" at bounding box center [69, 83] width 65 height 10
click at [76, 97] on div "0939046050 - PHƯỚC LONG" at bounding box center [75, 94] width 68 height 7
type input "0939046050"
type input "PHƯỚC LONG"
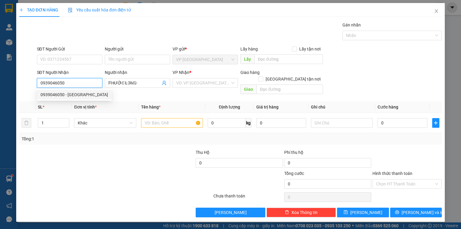
type input "20.000"
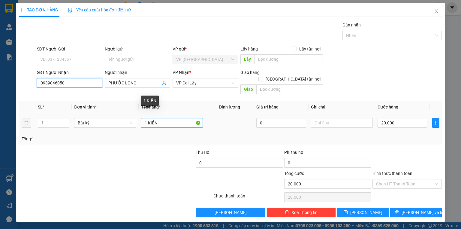
type input "0939046050"
click at [181, 118] on input "1 KIỆN" at bounding box center [172, 123] width 62 height 10
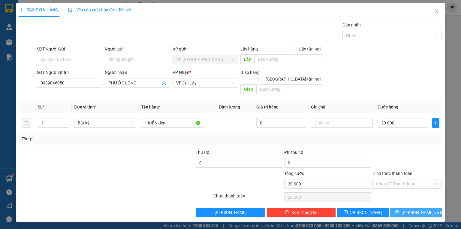
click at [399, 210] on icon "printer" at bounding box center [397, 212] width 4 height 4
click at [402, 210] on span "loading" at bounding box center [398, 212] width 7 height 4
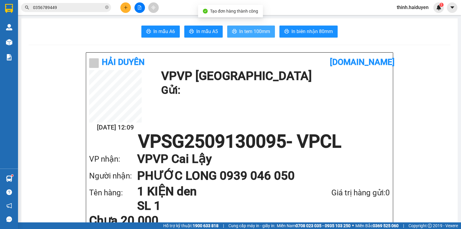
click at [246, 31] on span "In tem 100mm" at bounding box center [254, 32] width 31 height 8
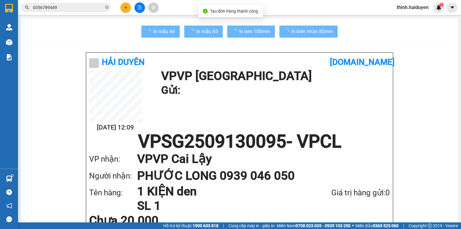
drag, startPoint x: 247, startPoint y: 26, endPoint x: 335, endPoint y: 189, distance: 184.6
click at [342, 194] on div "Giá trị hàng gửi: 0" at bounding box center [344, 192] width 90 height 12
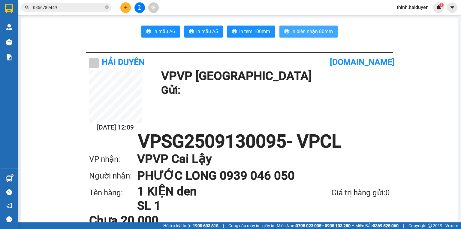
drag, startPoint x: 293, startPoint y: 26, endPoint x: 292, endPoint y: 21, distance: 5.2
click at [296, 31] on span "In biên nhận 80mm" at bounding box center [311, 32] width 41 height 8
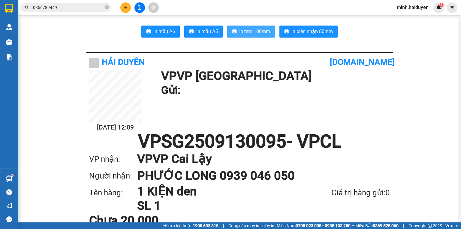
drag, startPoint x: 253, startPoint y: 33, endPoint x: 249, endPoint y: 30, distance: 5.3
click at [253, 33] on span "In tem 100mm" at bounding box center [254, 32] width 31 height 8
click at [125, 8] on icon "plus" at bounding box center [126, 7] width 4 height 4
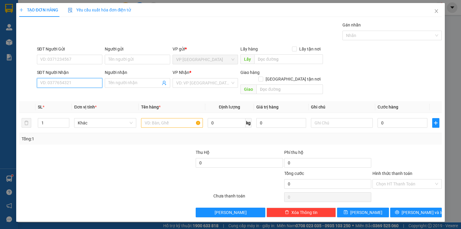
click at [60, 83] on input "SĐT Người Nhận" at bounding box center [69, 83] width 65 height 10
click at [82, 94] on div "0939765677 - MỸ" at bounding box center [70, 94] width 58 height 7
type input "0939765677"
type input "MỸ"
type input "CTY GÁU"
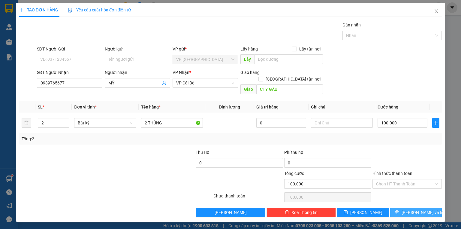
click at [399, 210] on icon "printer" at bounding box center [397, 212] width 4 height 4
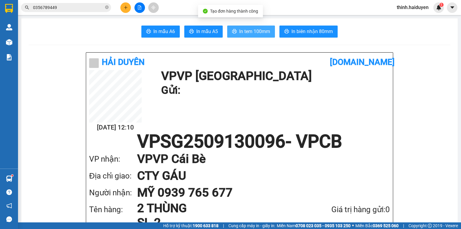
click at [271, 31] on button "In tem 100mm" at bounding box center [251, 32] width 48 height 12
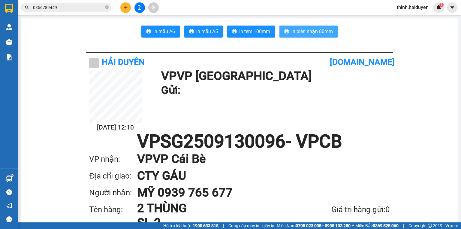
drag, startPoint x: 313, startPoint y: 34, endPoint x: 316, endPoint y: 28, distance: 6.5
click at [313, 33] on span "In biên nhận 80mm" at bounding box center [311, 32] width 41 height 8
drag, startPoint x: 142, startPoint y: 4, endPoint x: 147, endPoint y: 5, distance: 5.8
click at [142, 4] on button at bounding box center [139, 7] width 11 height 11
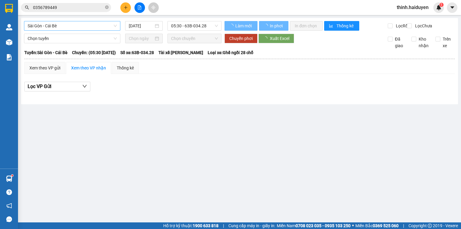
click at [77, 26] on span "Sài Gòn - Cái Bè" at bounding box center [72, 25] width 89 height 9
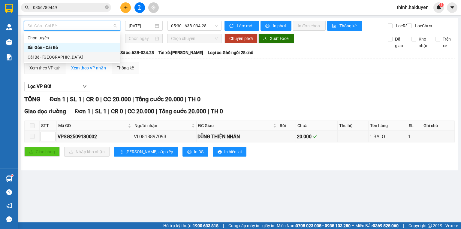
click at [43, 54] on div "Cái Bè - [GEOGRAPHIC_DATA]" at bounding box center [72, 57] width 89 height 7
type input "[DATE]"
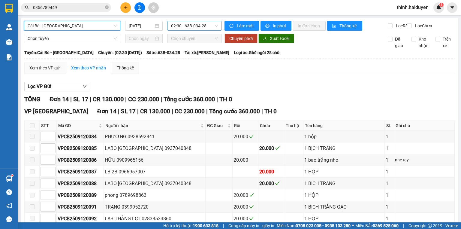
drag, startPoint x: 193, startPoint y: 22, endPoint x: 191, endPoint y: 31, distance: 9.8
click at [193, 23] on span "02:30 - 63B-034.28" at bounding box center [194, 25] width 47 height 9
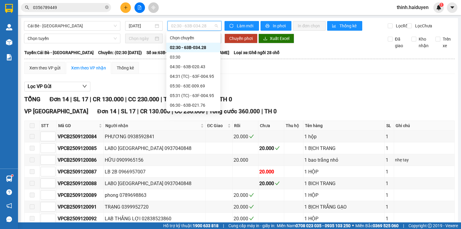
click at [184, 179] on div "09:31 (TC)" at bounding box center [193, 182] width 47 height 7
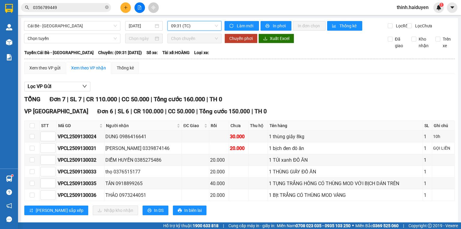
drag, startPoint x: 186, startPoint y: 25, endPoint x: 173, endPoint y: 67, distance: 44.3
click at [186, 25] on span "09:31 (TC)" at bounding box center [194, 25] width 47 height 9
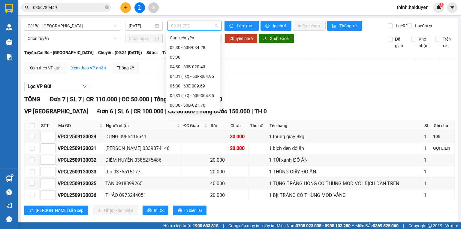
click at [177, 169] on div "09:30 - 63F-004.27" at bounding box center [193, 172] width 47 height 7
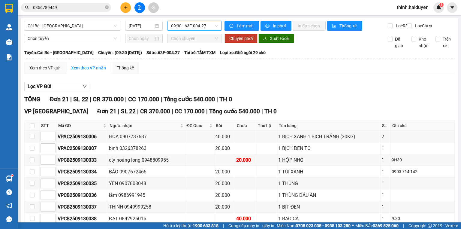
drag, startPoint x: 190, startPoint y: 27, endPoint x: 192, endPoint y: 25, distance: 3.2
click at [190, 27] on span "09:30 - 63F-004.27" at bounding box center [194, 25] width 47 height 9
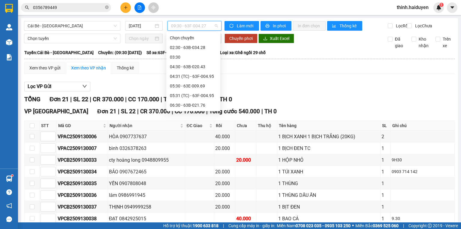
click at [174, 179] on div "09:31 (TC)" at bounding box center [193, 182] width 47 height 7
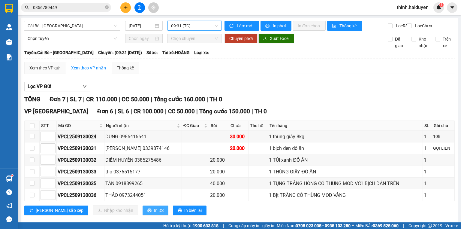
click at [154, 207] on span "In DS" at bounding box center [159, 210] width 10 height 7
click at [187, 25] on span "09:31 (TC)" at bounding box center [194, 25] width 47 height 9
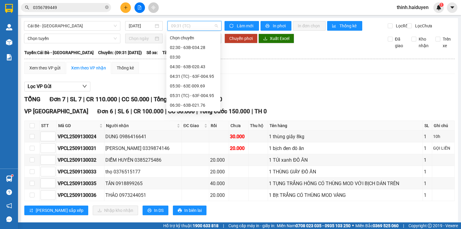
click at [179, 188] on div "10:30" at bounding box center [193, 191] width 47 height 7
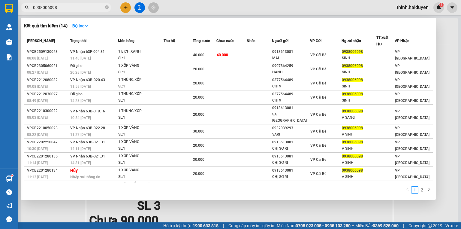
click at [30, 11] on span "0938006098" at bounding box center [66, 7] width 90 height 9
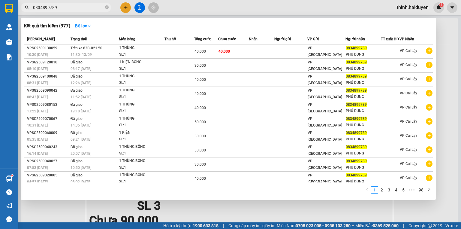
type input "0834899789"
click at [125, 7] on div at bounding box center [230, 114] width 461 height 229
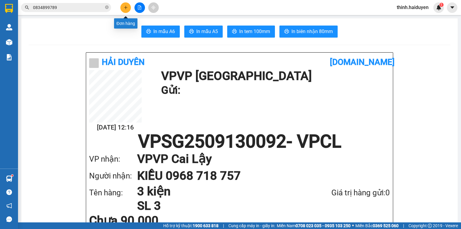
click at [124, 7] on icon "plus" at bounding box center [126, 7] width 4 height 4
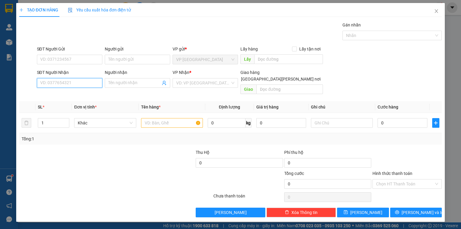
click at [56, 80] on input "SĐT Người Nhận" at bounding box center [69, 83] width 65 height 10
click at [62, 95] on div "0369854353 - [PERSON_NAME]" at bounding box center [70, 94] width 59 height 7
type input "0369854353"
type input "THẢO"
type input "CẦU BÀ TỒN"
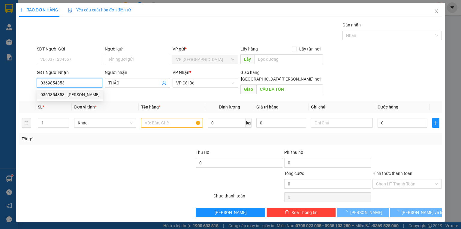
type input "150.000"
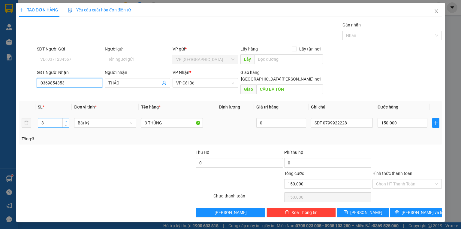
type input "0369854353"
type input "4"
click at [66, 120] on icon "up" at bounding box center [66, 121] width 2 height 2
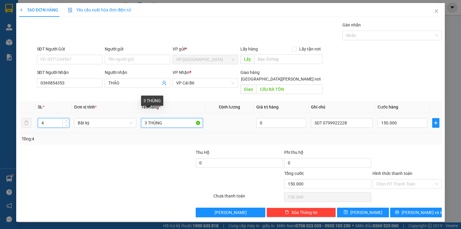
click at [146, 118] on input "3 THÙNG" at bounding box center [172, 123] width 62 height 10
type input "0"
type input "4 THÙNG"
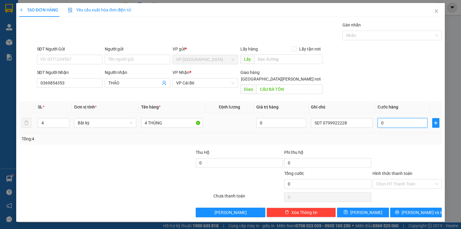
click at [388, 118] on input "0" at bounding box center [403, 123] width 50 height 10
type input "2"
type input "20"
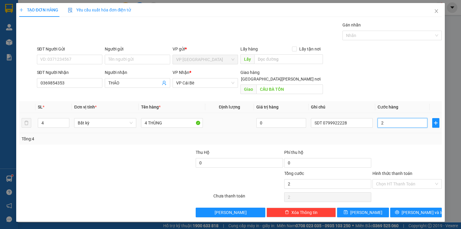
type input "20"
type input "200"
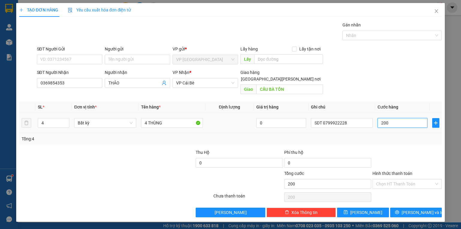
type input "2.000"
type input "20.000"
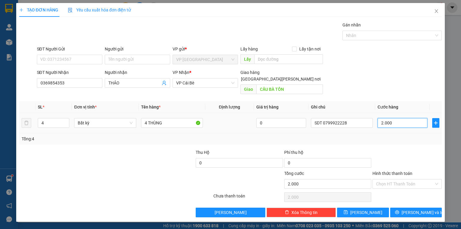
type input "20.000"
type input "200.000"
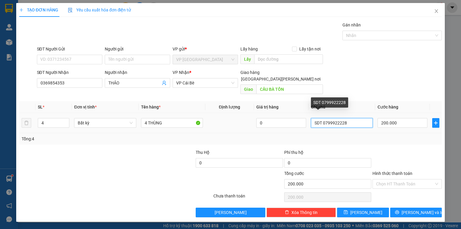
drag, startPoint x: 353, startPoint y: 115, endPoint x: 313, endPoint y: 115, distance: 40.2
click at [313, 118] on input "SDT 0799922228" at bounding box center [342, 123] width 62 height 10
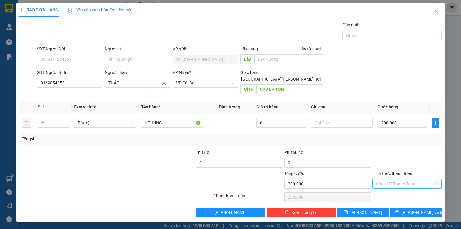
click at [393, 179] on input "Hình thức thanh toán" at bounding box center [405, 183] width 58 height 9
click at [396, 189] on div "Tại văn phòng" at bounding box center [407, 188] width 62 height 7
type input "0"
click at [418, 209] on span "[PERSON_NAME] và In" at bounding box center [423, 212] width 42 height 7
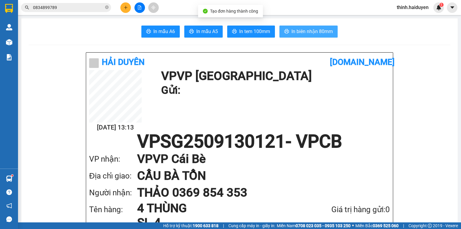
click at [303, 34] on span "In biên nhận 80mm" at bounding box center [311, 32] width 41 height 8
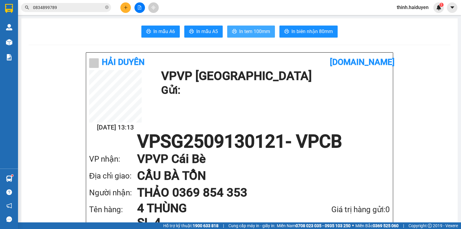
click at [239, 30] on span "In tem 100mm" at bounding box center [254, 32] width 31 height 8
click at [125, 8] on icon "plus" at bounding box center [126, 7] width 4 height 4
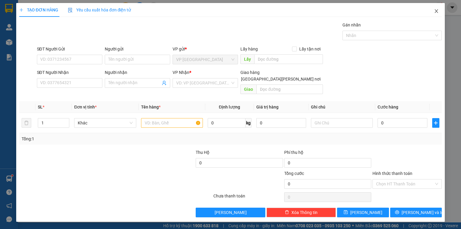
click at [438, 11] on icon "close" at bounding box center [436, 11] width 5 height 5
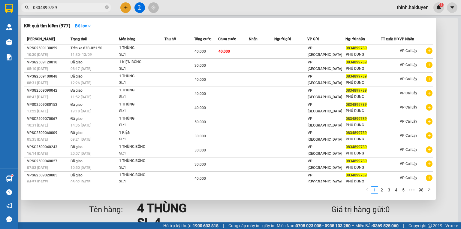
drag, startPoint x: 64, startPoint y: 8, endPoint x: 27, endPoint y: 5, distance: 37.1
click at [27, 5] on span "0834899789" at bounding box center [66, 7] width 90 height 9
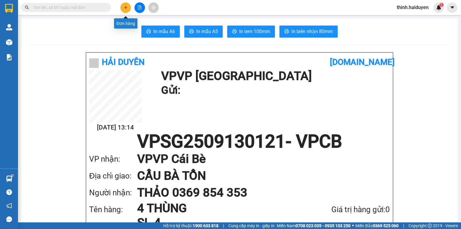
click at [125, 9] on icon "plus" at bounding box center [126, 7] width 4 height 4
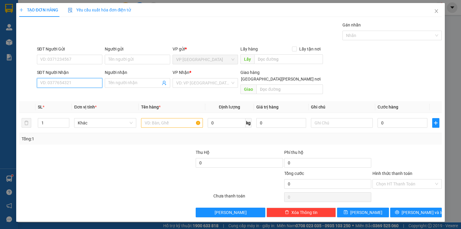
click at [51, 83] on input "SĐT Người Nhận" at bounding box center [69, 83] width 65 height 10
type input "0794362766"
click at [90, 66] on form "SĐT Người Gửi VD: 0371234567 Người gửi Tên người gửi VP gửi * VP [GEOGRAPHIC_DA…" at bounding box center [230, 71] width 423 height 51
click at [191, 84] on input "search" at bounding box center [203, 82] width 54 height 9
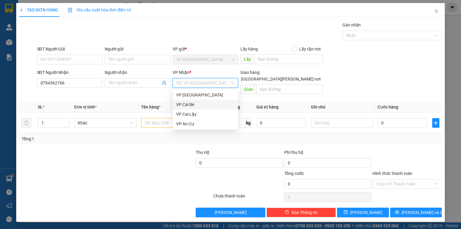
click at [202, 104] on div "VP Cái Bè" at bounding box center [205, 104] width 58 height 7
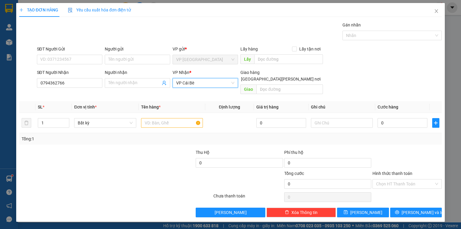
click at [363, 68] on form "SĐT Người Gửi VD: 0371234567 Người gửi Tên người gửi VP gửi * VP [GEOGRAPHIC_DA…" at bounding box center [230, 71] width 423 height 51
click at [161, 118] on input "text" at bounding box center [172, 123] width 62 height 10
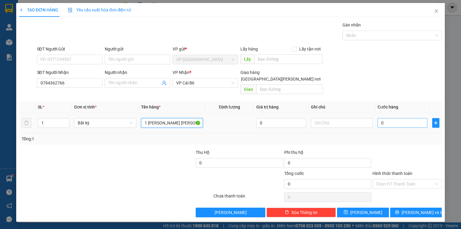
type input "1 [PERSON_NAME] [PERSON_NAME]"
click at [388, 118] on input "0" at bounding box center [403, 123] width 50 height 10
type input "2"
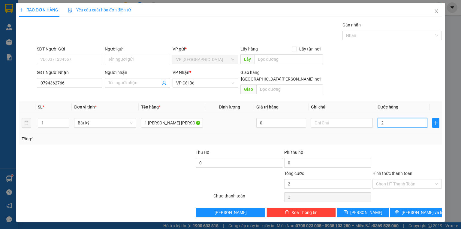
type input "20"
type input "200"
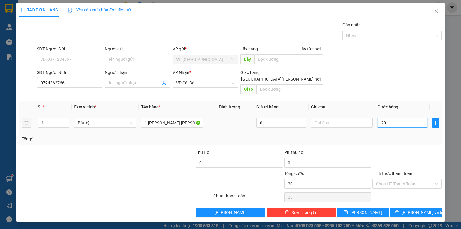
type input "200"
type input "2.000"
type input "20.000"
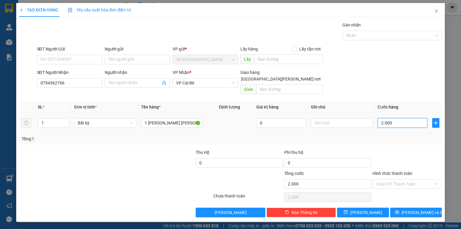
type input "20.000"
click at [403, 179] on input "Hình thức thanh toán" at bounding box center [405, 183] width 58 height 9
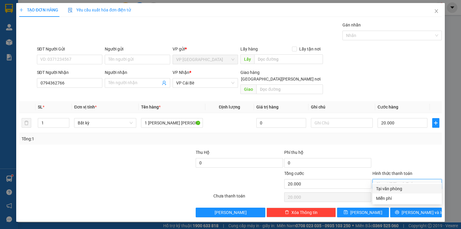
click at [403, 186] on div "Tại văn phòng" at bounding box center [407, 188] width 62 height 7
type input "0"
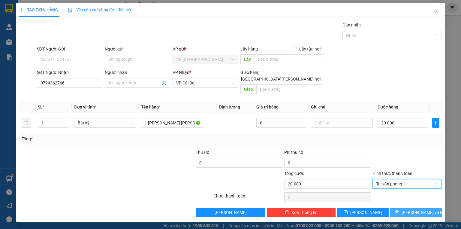
click at [423, 209] on span "[PERSON_NAME] và In" at bounding box center [423, 212] width 42 height 7
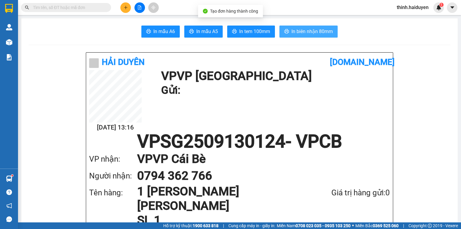
click at [308, 35] on button "In biên nhận 80mm" at bounding box center [308, 32] width 58 height 12
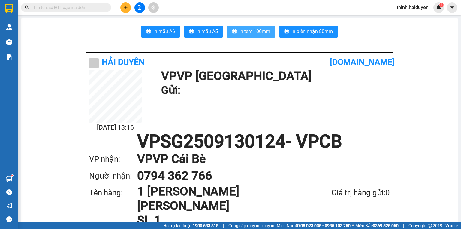
click at [243, 28] on span "In tem 100mm" at bounding box center [254, 32] width 31 height 8
click at [138, 7] on icon "file-add" at bounding box center [139, 7] width 4 height 4
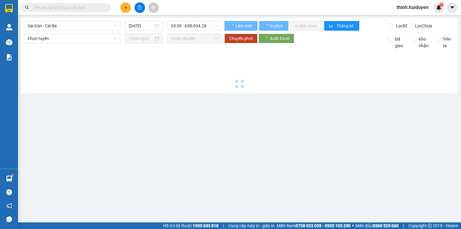
click at [138, 7] on icon "file-add" at bounding box center [139, 7] width 4 height 4
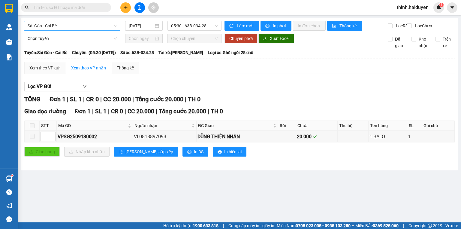
click at [71, 23] on span "Sài Gòn - Cái Bè" at bounding box center [72, 25] width 89 height 9
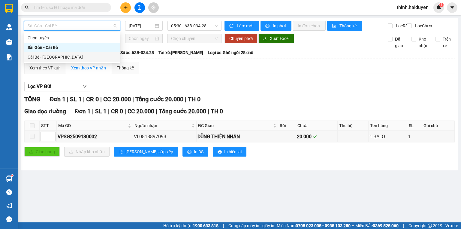
click at [53, 61] on div "Cái Bè - [GEOGRAPHIC_DATA]" at bounding box center [72, 57] width 96 height 10
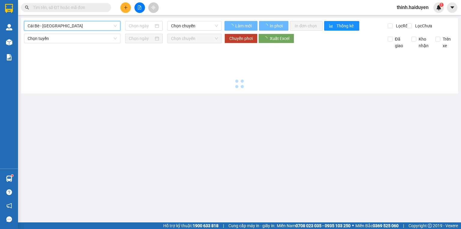
type input "[DATE]"
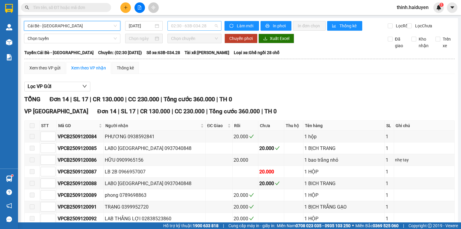
click at [179, 24] on span "02:30 - 63B-034.28" at bounding box center [194, 25] width 47 height 9
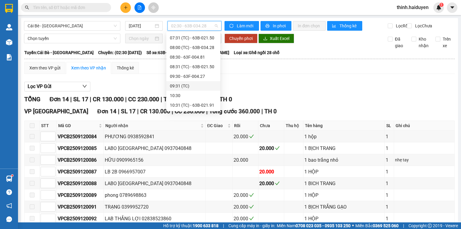
scroll to position [120, 0]
click at [194, 72] on div "10:30" at bounding box center [193, 71] width 47 height 7
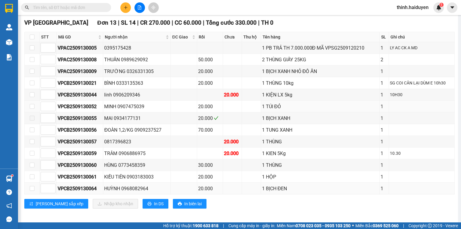
scroll to position [94, 0]
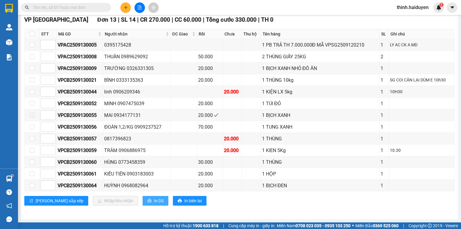
click at [143, 197] on button "In DS" at bounding box center [156, 201] width 26 height 10
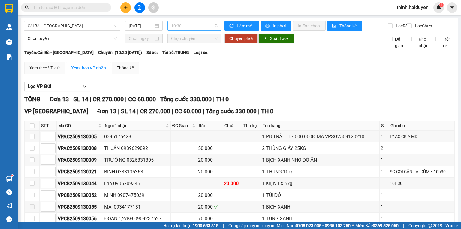
click at [187, 26] on span "10:30" at bounding box center [194, 25] width 47 height 9
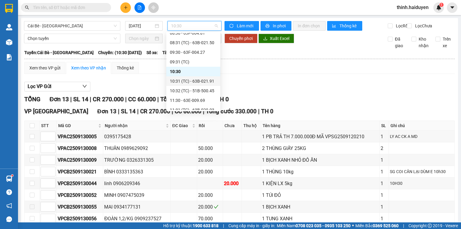
click at [190, 83] on div "10:31 (TC) - 63B-021.91" at bounding box center [193, 81] width 47 height 7
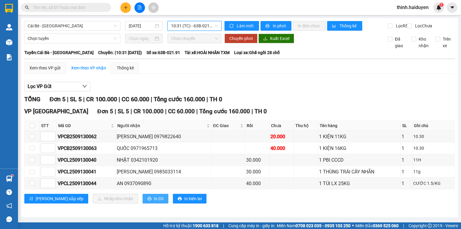
drag, startPoint x: 131, startPoint y: 200, endPoint x: 124, endPoint y: 196, distance: 7.9
click at [154, 200] on span "In DS" at bounding box center [159, 198] width 10 height 7
click at [189, 28] on span "10:31 (TC) - 63B-021.91" at bounding box center [194, 25] width 47 height 9
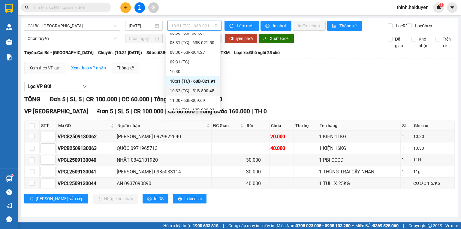
click at [185, 92] on div "10:32 (TC) - 51B-500.45" at bounding box center [193, 90] width 47 height 7
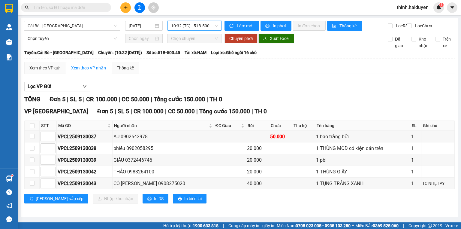
scroll to position [2, 0]
click at [154, 198] on span "In DS" at bounding box center [159, 198] width 10 height 7
click at [351, 195] on div "VP [GEOGRAPHIC_DATA] 5 | SL 5 | CR 100.000 | CC 50.000 | [PERSON_NAME] 150.000 …" at bounding box center [239, 157] width 430 height 101
click at [69, 11] on input "text" at bounding box center [68, 7] width 71 height 7
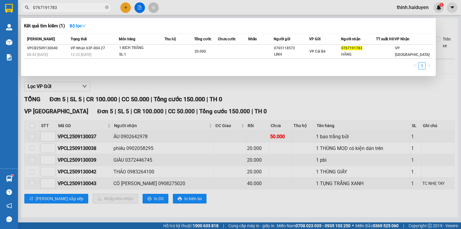
drag, startPoint x: 83, startPoint y: 12, endPoint x: 83, endPoint y: 8, distance: 3.6
click at [83, 12] on span "0767191783" at bounding box center [66, 7] width 90 height 9
click at [83, 4] on span "0767191783" at bounding box center [66, 7] width 90 height 9
click at [79, 9] on input "0767191783" at bounding box center [68, 7] width 71 height 7
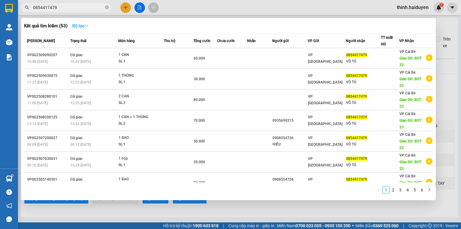
type input "0854417479"
click at [88, 28] on icon "down" at bounding box center [86, 26] width 4 height 4
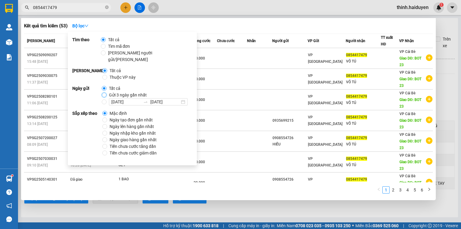
click at [102, 92] on input "Gửi 3 ngày gần nhất" at bounding box center [104, 94] width 5 height 5
radio input "true"
radio input "false"
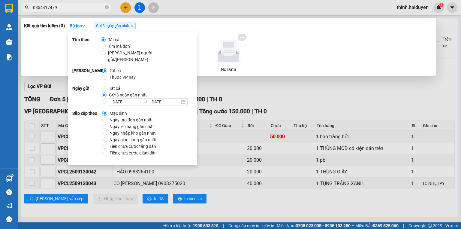
click at [248, 186] on div at bounding box center [230, 114] width 461 height 229
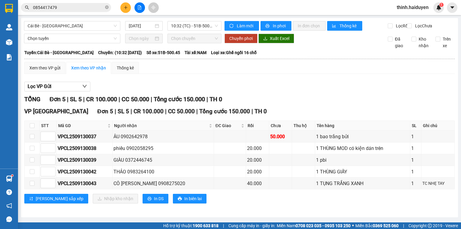
click at [82, 7] on input "0854417479" at bounding box center [68, 7] width 71 height 7
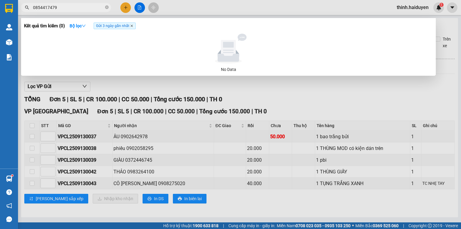
click at [133, 25] on icon "close" at bounding box center [131, 25] width 3 height 3
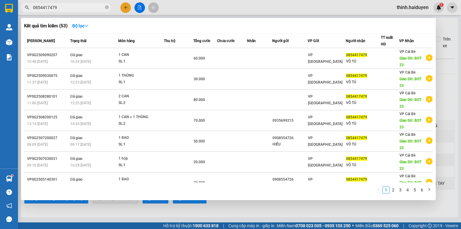
click at [59, 8] on input "0854417479" at bounding box center [68, 7] width 71 height 7
click at [127, 8] on div at bounding box center [230, 114] width 461 height 229
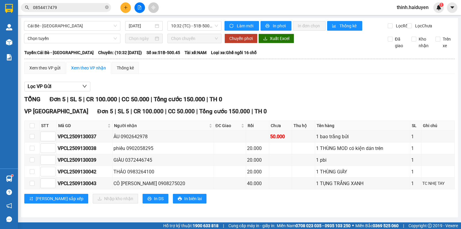
click at [127, 8] on icon "plus" at bounding box center [126, 7] width 4 height 4
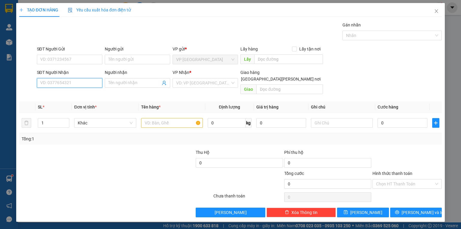
click at [85, 83] on input "SĐT Người Nhận" at bounding box center [69, 83] width 65 height 10
paste input "0854417479"
type input "0854417479"
click at [81, 95] on div "0854417479 - VÕ TÚ" at bounding box center [70, 94] width 58 height 7
type input "VÕ TÚ"
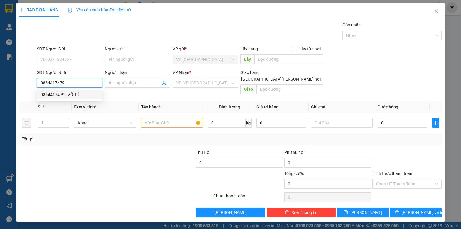
type input "BOT 23"
type input "60.000"
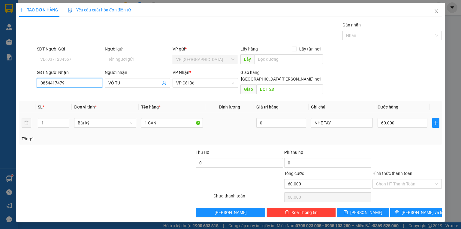
type input "0854417479"
drag, startPoint x: 148, startPoint y: 121, endPoint x: 148, endPoint y: 115, distance: 5.7
click at [149, 117] on div "1 CAN" at bounding box center [172, 123] width 62 height 12
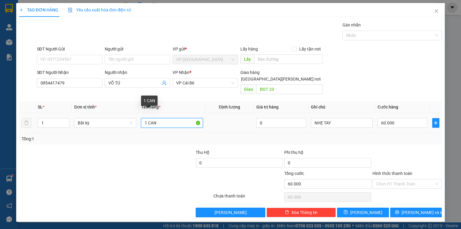
drag, startPoint x: 151, startPoint y: 114, endPoint x: 155, endPoint y: 114, distance: 4.2
click at [155, 118] on input "1 CAN" at bounding box center [172, 123] width 62 height 10
type input "1 TH"
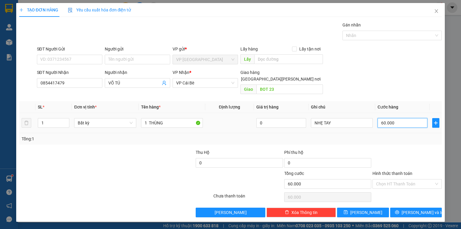
click at [400, 118] on input "60.000" at bounding box center [403, 123] width 50 height 10
click at [426, 209] on span "[PERSON_NAME] và In" at bounding box center [423, 212] width 42 height 7
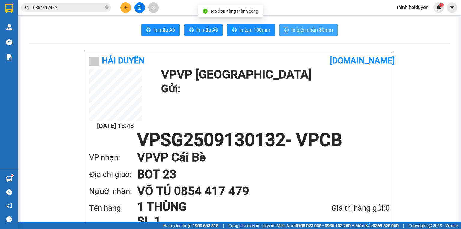
drag, startPoint x: 321, startPoint y: 34, endPoint x: 321, endPoint y: 23, distance: 10.8
click at [321, 32] on span "In biên nhận 80mm" at bounding box center [311, 30] width 41 height 8
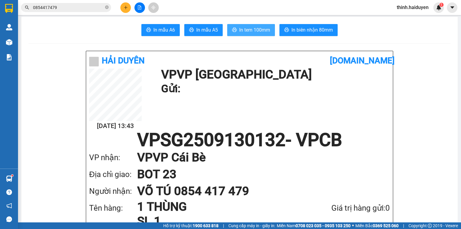
click at [254, 32] on span "In tem 100mm" at bounding box center [254, 30] width 31 height 8
click at [75, 5] on input "0854417479" at bounding box center [68, 7] width 71 height 7
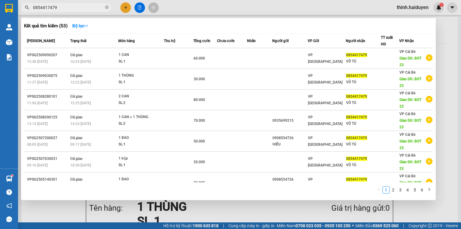
click at [75, 5] on input "0854417479" at bounding box center [68, 7] width 71 height 7
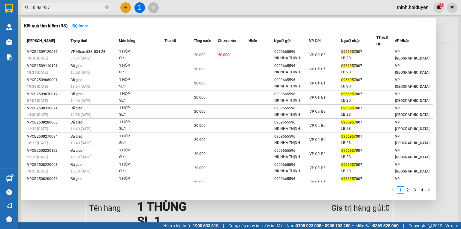
click at [80, 3] on span "0966957" at bounding box center [66, 7] width 90 height 9
click at [80, 8] on input "0966957" at bounding box center [68, 7] width 71 height 7
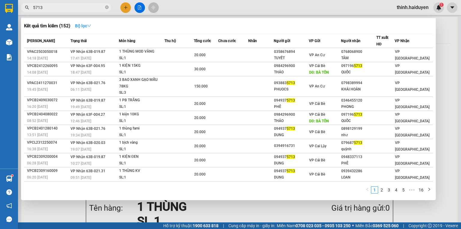
type input "5713"
click at [90, 23] on strong "Bộ lọc" at bounding box center [83, 25] width 16 height 5
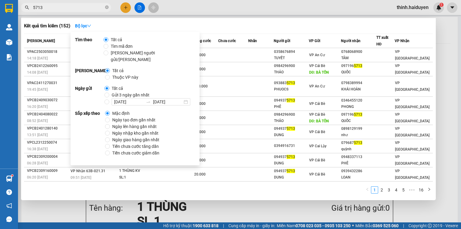
click at [112, 92] on span "Gửi 3 ngày gần nhất" at bounding box center [130, 95] width 43 height 7
click at [109, 92] on input "Gửi 3 ngày gần nhất" at bounding box center [106, 94] width 5 height 5
radio input "true"
radio input "false"
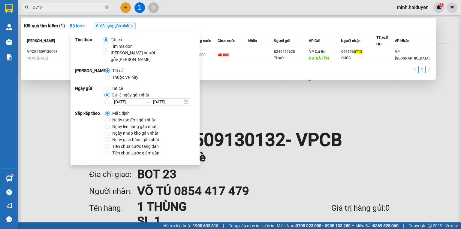
click at [200, 15] on div at bounding box center [230, 114] width 461 height 229
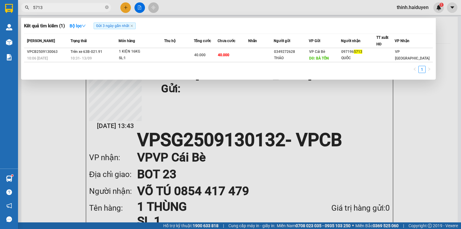
click at [58, 7] on input "5713" at bounding box center [68, 7] width 71 height 7
click at [66, 9] on input "5713" at bounding box center [68, 7] width 71 height 7
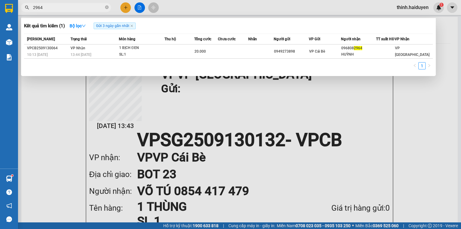
click at [64, 5] on input "2964" at bounding box center [68, 7] width 71 height 7
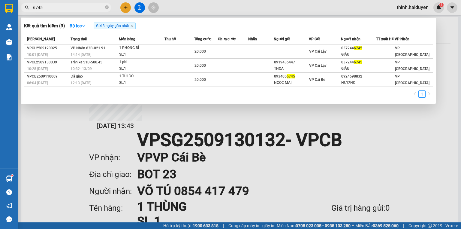
click at [65, 5] on input "6745" at bounding box center [68, 7] width 71 height 7
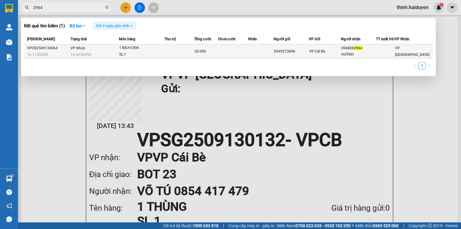
type input "2964"
click at [243, 57] on td at bounding box center [233, 51] width 30 height 14
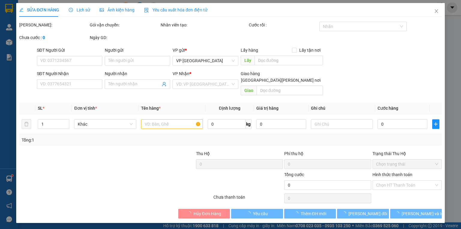
type input "0949273898"
type input "0968082964"
type input "HUỲNH"
type input "20.000"
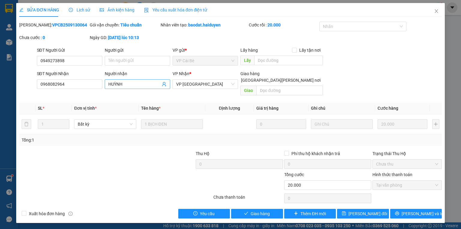
click at [145, 85] on input "HUỲNH" at bounding box center [134, 84] width 52 height 7
type input "[PERSON_NAME] SỐ"
click at [142, 62] on input "Người gửi" at bounding box center [137, 61] width 65 height 10
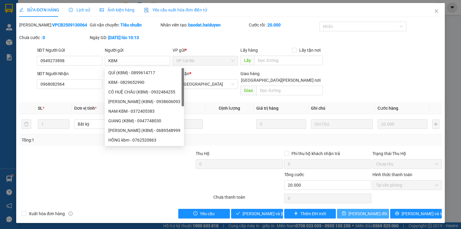
click at [364, 210] on span "[PERSON_NAME] đổi" at bounding box center [367, 213] width 39 height 7
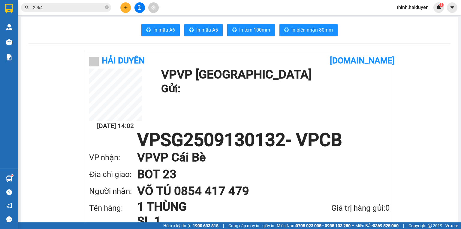
click at [61, 27] on div "In mẫu A6 In mẫu A5 In tem 100mm In biên nhận 80mm" at bounding box center [240, 30] width 422 height 12
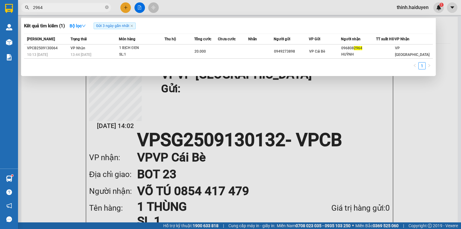
click at [65, 11] on span "2964" at bounding box center [66, 7] width 90 height 9
click at [66, 9] on input "2964" at bounding box center [68, 7] width 71 height 7
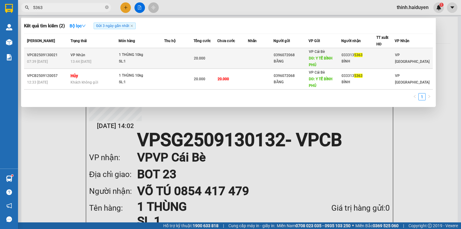
type input "5363"
click at [145, 52] on div "1 THÙNG 10kg" at bounding box center [141, 55] width 45 height 7
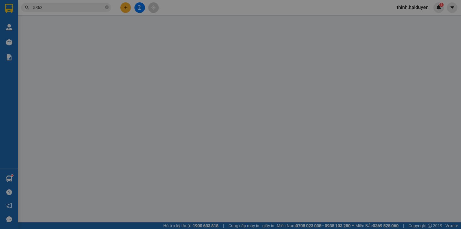
type input "0396072068"
type input "BẰNG"
type input "Y TẾ BÌNH PHÚ"
type input "0333135363"
type input "BÌNH"
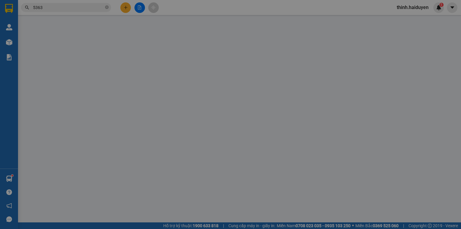
type input "20.000"
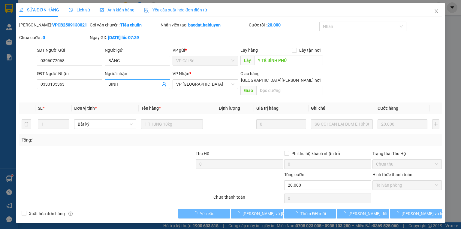
click at [136, 87] on input "BÌNH" at bounding box center [134, 84] width 52 height 7
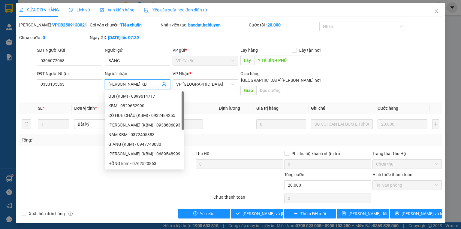
type input "[PERSON_NAME] KBM"
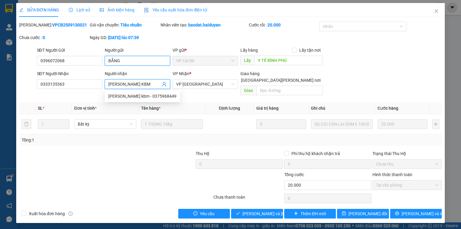
click at [141, 58] on input "BẰNG" at bounding box center [137, 61] width 65 height 10
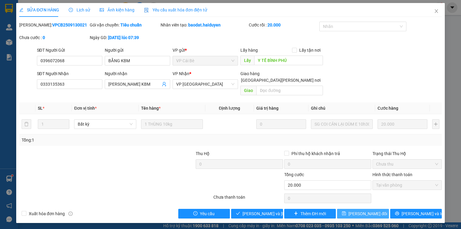
click at [368, 211] on button "[PERSON_NAME] đổi" at bounding box center [363, 214] width 52 height 10
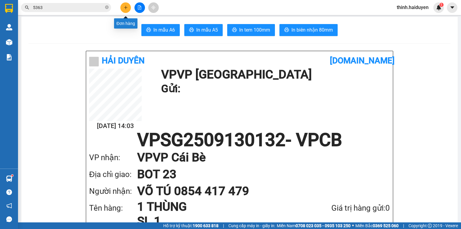
click at [127, 5] on button at bounding box center [125, 7] width 11 height 11
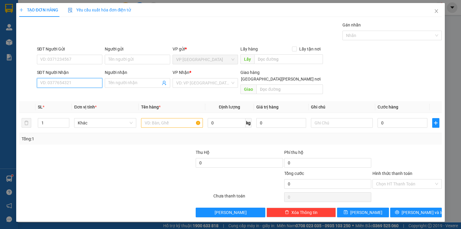
click at [67, 84] on input "SĐT Người Nhận" at bounding box center [69, 83] width 65 height 10
click at [70, 91] on div "0899012119 - [PERSON_NAME]" at bounding box center [70, 94] width 59 height 7
type input "0899012119"
type input "XUYÊN"
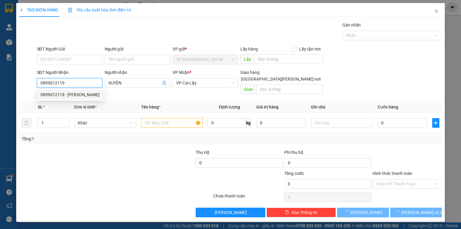
type input "60.000"
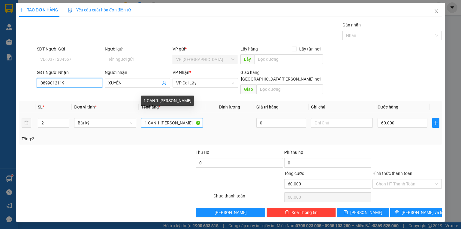
type input "0899012119"
drag, startPoint x: 184, startPoint y: 115, endPoint x: 149, endPoint y: 113, distance: 35.4
click at [149, 118] on input "1 CAN 1 [PERSON_NAME]" at bounding box center [172, 123] width 62 height 10
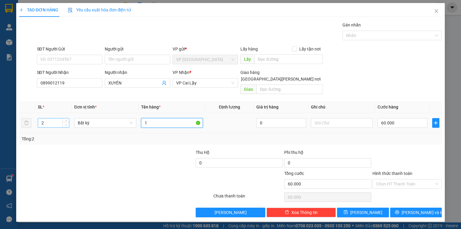
type input "1"
click at [64, 123] on span "down" at bounding box center [66, 125] width 4 height 4
click at [156, 118] on input "1" at bounding box center [172, 123] width 62 height 10
type input "0"
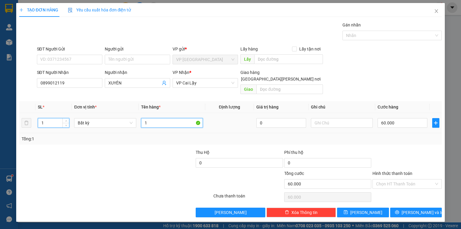
type input "0"
type input "1 THÙNG"
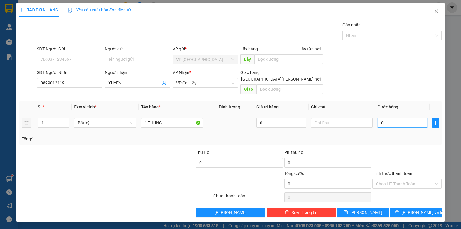
click at [390, 118] on input "0" at bounding box center [403, 123] width 50 height 10
type input "2"
type input "20"
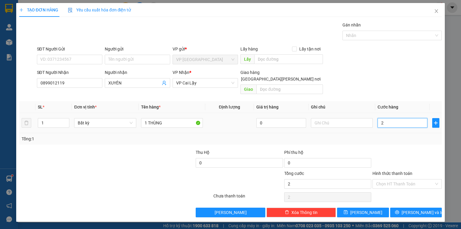
type input "20"
type input "200"
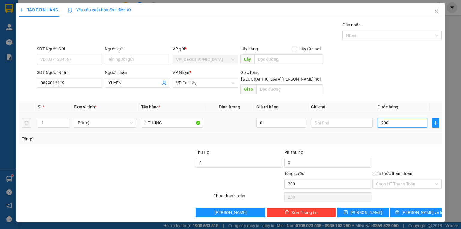
type input "2.000"
type input "20.000"
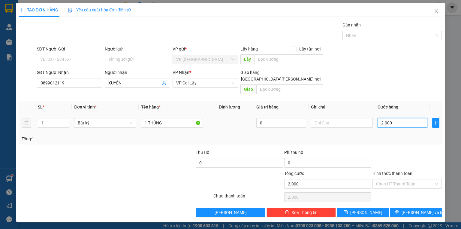
type input "20.000"
click at [423, 209] on span "[PERSON_NAME] và In" at bounding box center [423, 212] width 42 height 7
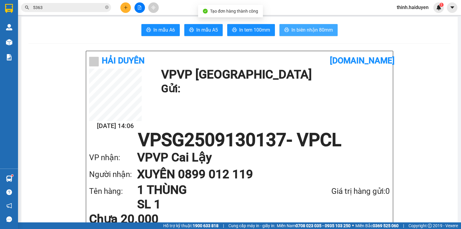
click at [309, 34] on span "In biên nhận 80mm" at bounding box center [311, 30] width 41 height 8
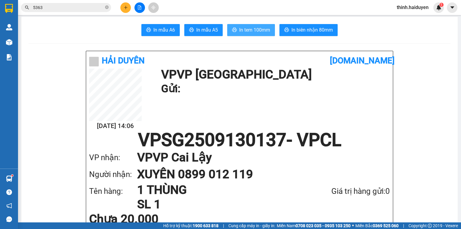
click at [251, 33] on span "In tem 100mm" at bounding box center [254, 30] width 31 height 8
click at [127, 7] on icon "plus" at bounding box center [125, 7] width 3 height 0
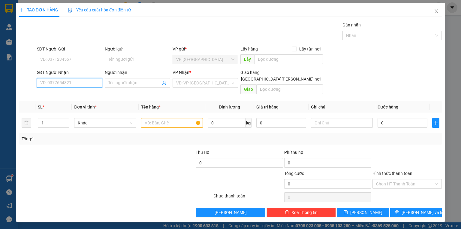
click at [51, 79] on input "SĐT Người Nhận" at bounding box center [69, 83] width 65 height 10
click at [62, 95] on div "0973313836 - TIẾN" at bounding box center [70, 94] width 59 height 7
type input "0973313836"
type input "TIẾN"
type input "CHO THUOC NHIEU"
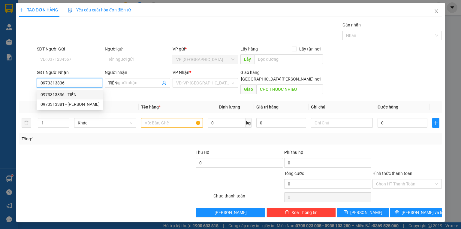
type input "30.000"
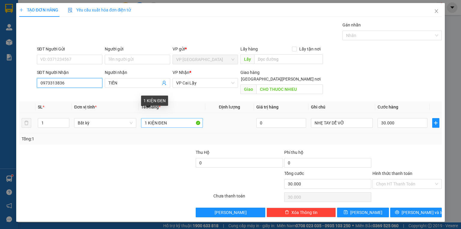
type input "0973313836"
click at [170, 118] on input "1 KIỆN ĐEN" at bounding box center [172, 123] width 62 height 10
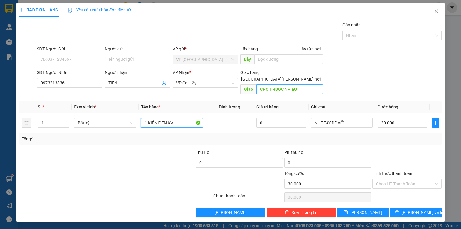
type input "1 KIỆN ĐEN KV"
type input "CHỢ [PERSON_NAME][GEOGRAPHIC_DATA]"
click at [402, 118] on input "30.000" at bounding box center [403, 123] width 50 height 10
type input "2"
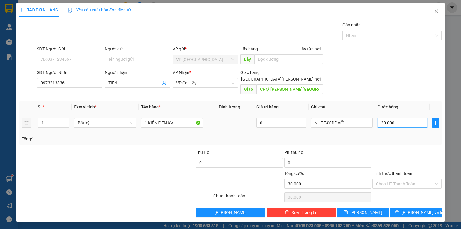
type input "2"
type input "20"
type input "200"
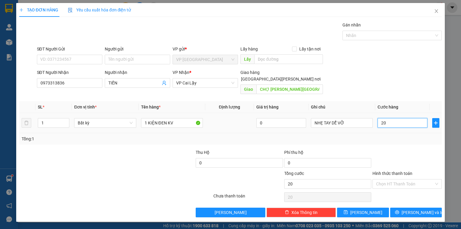
type input "200"
type input "2.000"
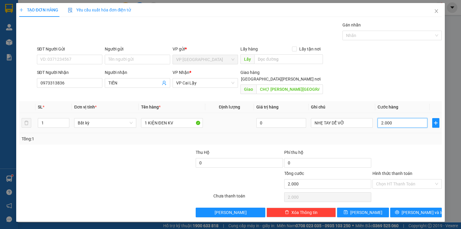
type input "20.000"
click at [427, 209] on span "[PERSON_NAME] và In" at bounding box center [423, 212] width 42 height 7
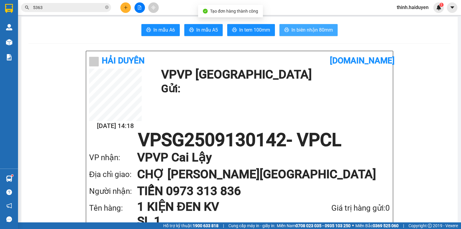
click at [288, 32] on button "In biên nhận 80mm" at bounding box center [308, 30] width 58 height 12
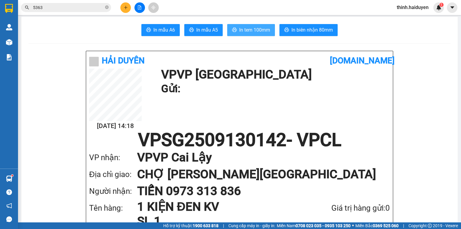
click at [255, 33] on span "In tem 100mm" at bounding box center [254, 30] width 31 height 8
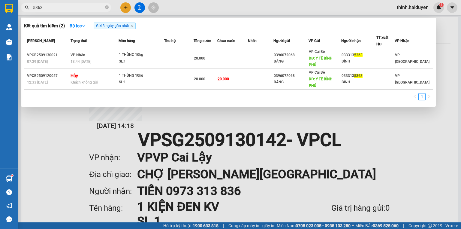
drag, startPoint x: 44, startPoint y: 6, endPoint x: 28, endPoint y: 3, distance: 16.2
click at [28, 3] on span "5363" at bounding box center [66, 7] width 90 height 9
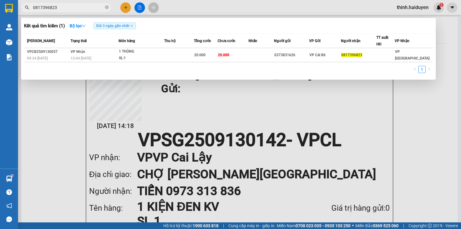
type input "0817396823"
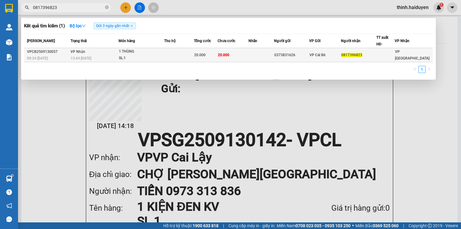
click at [341, 55] on div "VP Cái Bè" at bounding box center [324, 55] width 31 height 7
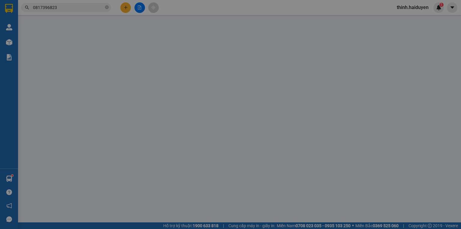
type input "0373831626"
type input "0817396823"
type input "20.000"
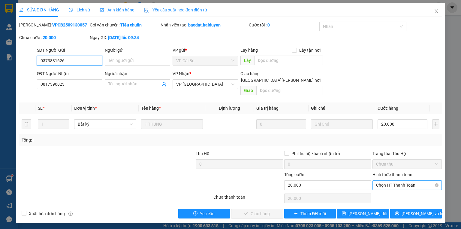
click at [397, 180] on span "Chọn HT Thanh Toán" at bounding box center [407, 184] width 62 height 9
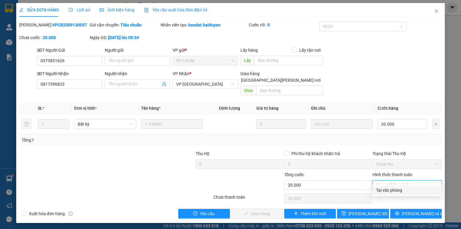
click at [398, 188] on div "Tại văn phòng" at bounding box center [407, 190] width 62 height 7
type input "0"
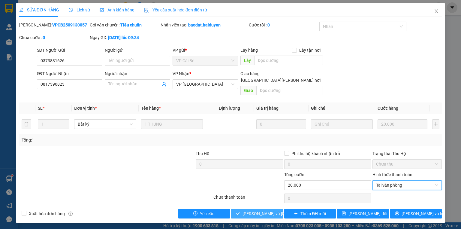
click at [264, 210] on span "[PERSON_NAME] và [PERSON_NAME] hàng" at bounding box center [282, 213] width 81 height 7
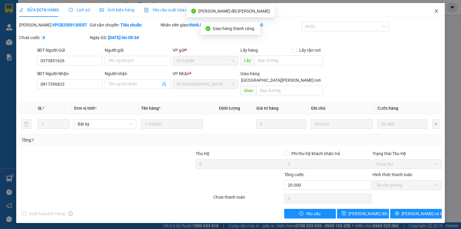
click at [435, 10] on icon "close" at bounding box center [436, 11] width 3 height 4
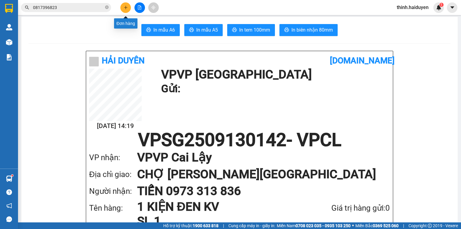
click at [125, 8] on icon "plus" at bounding box center [125, 7] width 0 height 3
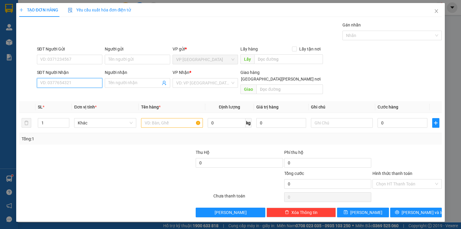
click at [59, 83] on input "SĐT Người Nhận" at bounding box center [69, 83] width 65 height 10
type input "0768179745"
click at [192, 83] on input "search" at bounding box center [203, 82] width 54 height 9
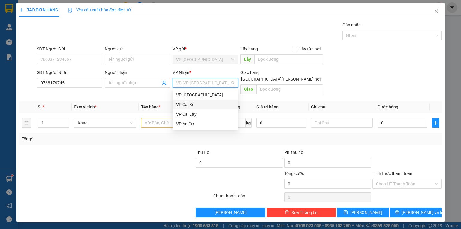
click at [195, 101] on div "VP Cái Bè" at bounding box center [205, 104] width 58 height 7
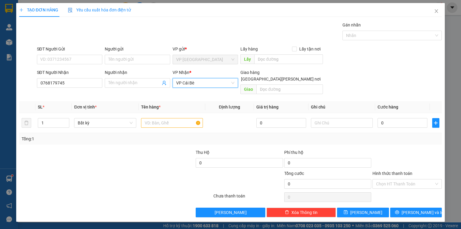
click at [396, 62] on div "SĐT Người Gửi VD: 0371234567 Người gửi Tên người gửi VP gửi * VP [GEOGRAPHIC_DA…" at bounding box center [240, 56] width 408 height 21
click at [158, 118] on input "text" at bounding box center [172, 123] width 62 height 10
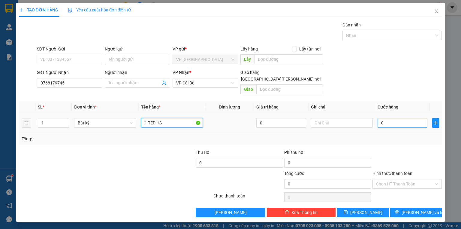
type input "1 TÉP HS"
click at [412, 118] on input "0" at bounding box center [403, 123] width 50 height 10
type input "2"
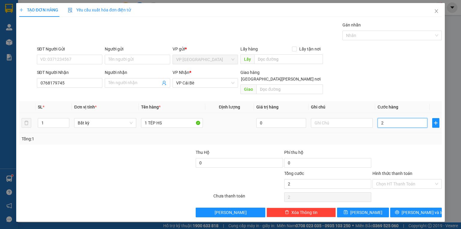
type input "20"
type input "200"
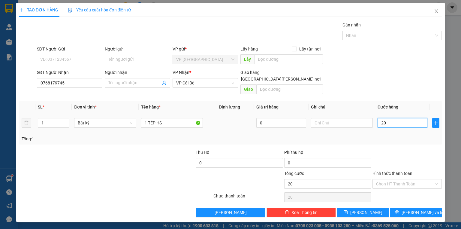
type input "200"
type input "2.000"
type input "20.000"
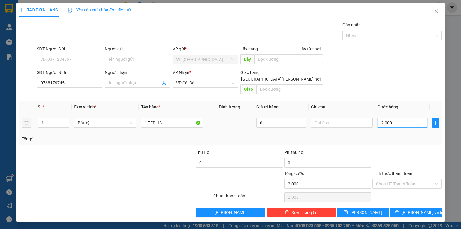
type input "20.000"
click at [412, 179] on input "Hình thức thanh toán" at bounding box center [405, 183] width 58 height 9
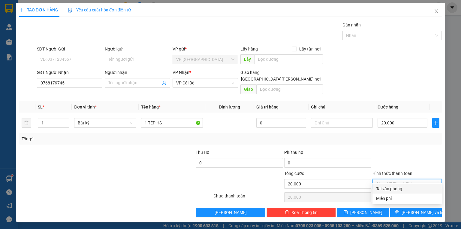
click at [410, 188] on div "Tại văn phòng" at bounding box center [407, 188] width 62 height 7
type input "0"
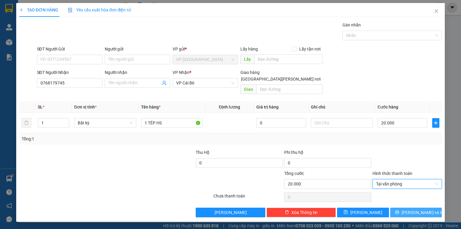
click at [419, 209] on span "[PERSON_NAME] và In" at bounding box center [423, 212] width 42 height 7
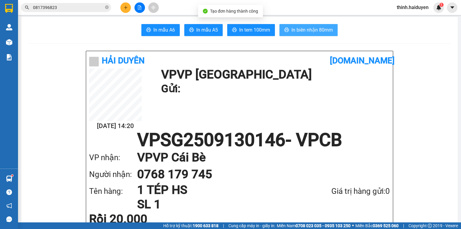
click at [311, 32] on span "In biên nhận 80mm" at bounding box center [311, 30] width 41 height 8
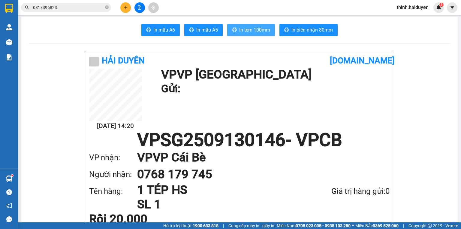
click at [257, 28] on span "In tem 100mm" at bounding box center [254, 30] width 31 height 8
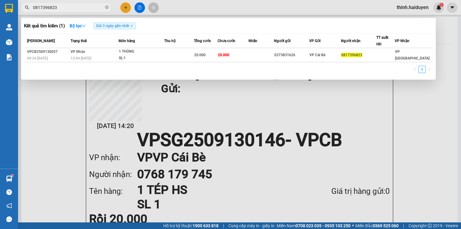
drag, startPoint x: 61, startPoint y: 8, endPoint x: 32, endPoint y: 7, distance: 29.4
click at [32, 7] on span "0817396823" at bounding box center [66, 7] width 90 height 9
type input "0904926262"
click at [143, 7] on div at bounding box center [230, 114] width 461 height 229
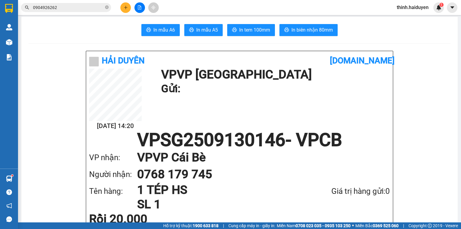
click at [143, 7] on button at bounding box center [139, 7] width 11 height 11
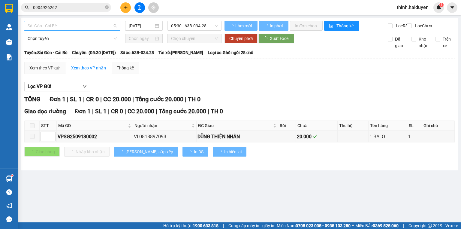
click at [46, 26] on span "Sài Gòn - Cái Bè" at bounding box center [72, 25] width 89 height 9
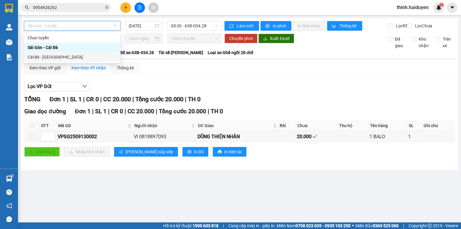
click at [38, 59] on div "Cái Bè - [GEOGRAPHIC_DATA]" at bounding box center [72, 57] width 89 height 7
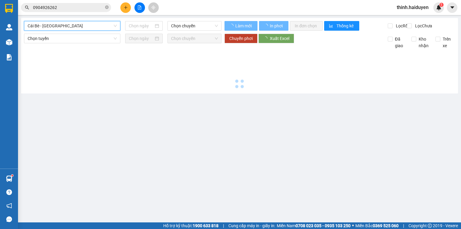
type input "[DATE]"
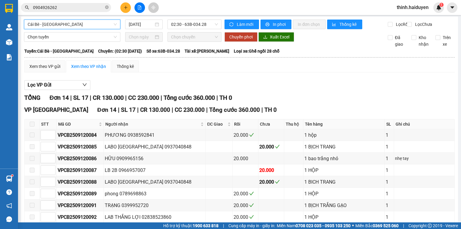
click at [86, 6] on input "0904926262" at bounding box center [68, 7] width 71 height 7
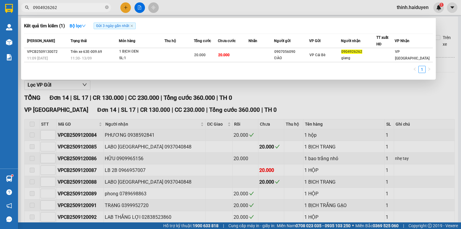
click at [86, 6] on input "0904926262" at bounding box center [68, 7] width 71 height 7
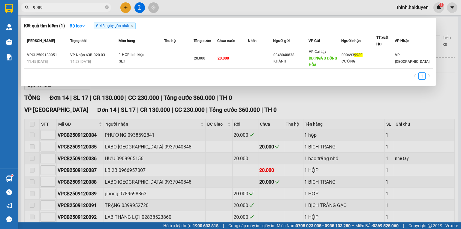
click at [133, 8] on div at bounding box center [230, 114] width 461 height 229
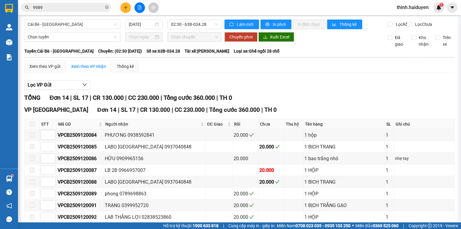
drag, startPoint x: 133, startPoint y: 8, endPoint x: 137, endPoint y: 1, distance: 7.9
click at [133, 8] on div at bounding box center [139, 7] width 45 height 11
drag, startPoint x: 64, startPoint y: 25, endPoint x: 208, endPoint y: 45, distance: 146.0
click at [64, 26] on span "Cái Bè - [GEOGRAPHIC_DATA]" at bounding box center [72, 24] width 89 height 9
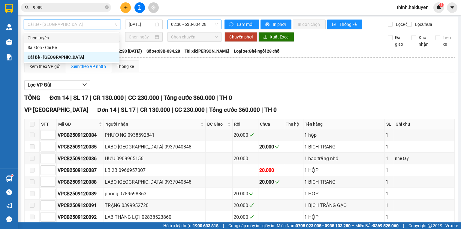
drag, startPoint x: 210, startPoint y: 28, endPoint x: 205, endPoint y: 28, distance: 4.5
click at [209, 28] on span "02:30 - 63B-034.28" at bounding box center [194, 24] width 47 height 9
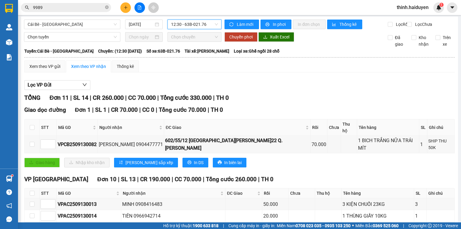
click at [192, 29] on span "12:30 - 63B-021.76" at bounding box center [194, 24] width 47 height 9
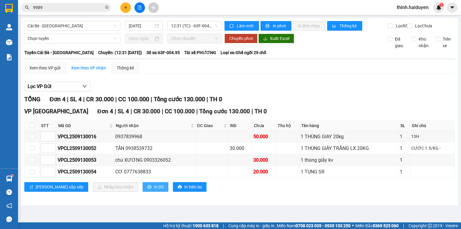
click at [154, 190] on span "In DS" at bounding box center [159, 186] width 10 height 7
click at [79, 9] on input "9989" at bounding box center [68, 7] width 71 height 7
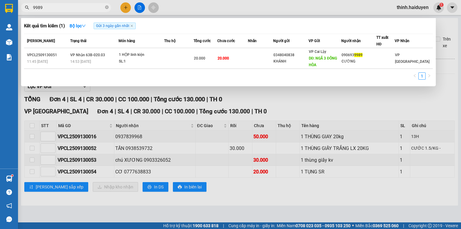
click at [79, 9] on input "9989" at bounding box center [68, 7] width 71 height 7
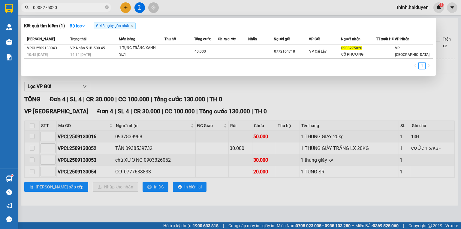
type input "0908275020"
click at [283, 112] on div at bounding box center [230, 114] width 461 height 229
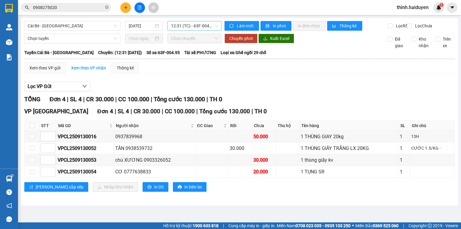
click at [178, 24] on span "12:31 (TC) - 63F-004.95" at bounding box center [194, 25] width 47 height 9
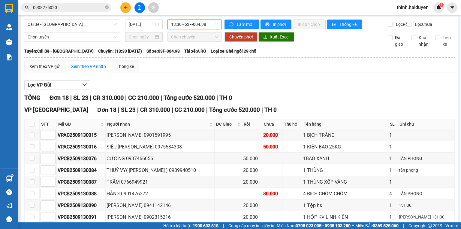
click at [187, 29] on span "13:30 - 63F-004.98" at bounding box center [194, 24] width 47 height 9
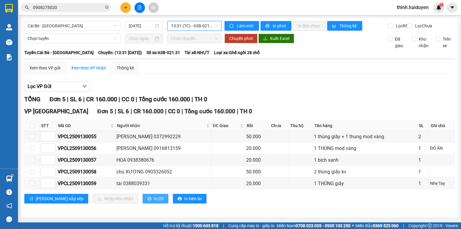
click at [154, 202] on span "In DS" at bounding box center [159, 198] width 10 height 7
click at [194, 25] on span "13:31 (TC) - 63B-021.31" at bounding box center [194, 25] width 47 height 9
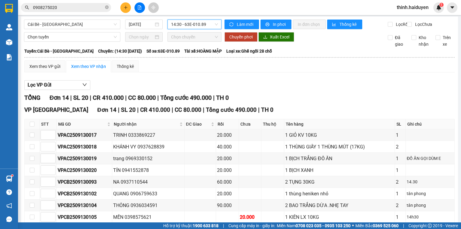
drag, startPoint x: 129, startPoint y: 203, endPoint x: 138, endPoint y: 196, distance: 11.5
drag, startPoint x: 179, startPoint y: 29, endPoint x: 184, endPoint y: 59, distance: 30.4
click at [179, 29] on span "14:30 - 63E-010.89" at bounding box center [194, 24] width 47 height 9
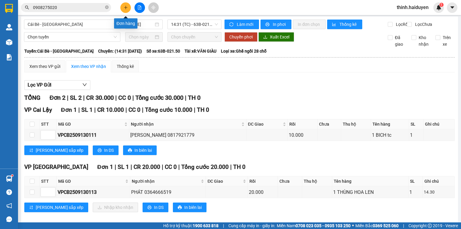
click at [125, 10] on button at bounding box center [125, 7] width 11 height 11
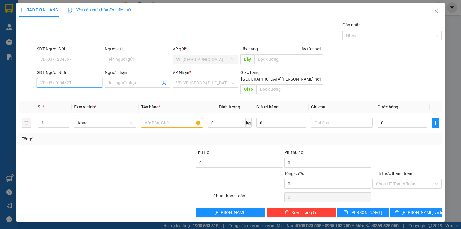
click at [66, 80] on input "SĐT Người Nhận" at bounding box center [69, 83] width 65 height 10
click at [71, 91] on div "0976331346 - THIÊN PHÚC" at bounding box center [70, 95] width 66 height 10
type input "0976331346"
type input "THIÊN PHÚC"
type input "ĐỐI DIỆN BÚN ĐẬU CÔ 8"
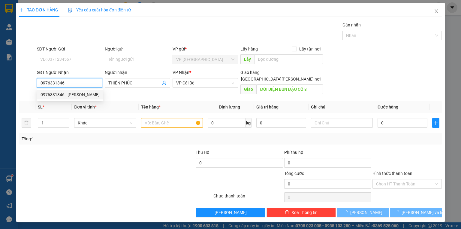
type input "20.000"
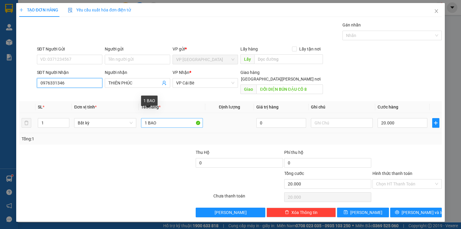
type input "0976331346"
click at [162, 118] on input "1 BAO" at bounding box center [172, 123] width 62 height 10
type input "1"
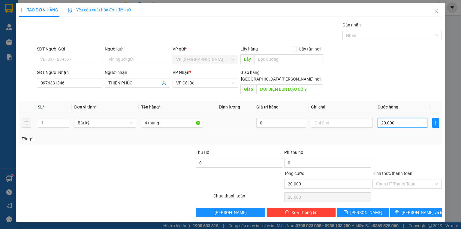
click at [399, 118] on input "20.000" at bounding box center [403, 123] width 50 height 10
drag, startPoint x: 386, startPoint y: 142, endPoint x: 429, endPoint y: 215, distance: 84.2
click at [388, 149] on div at bounding box center [407, 159] width 71 height 21
drag, startPoint x: 413, startPoint y: 210, endPoint x: 414, endPoint y: 206, distance: 3.6
click at [413, 209] on button "Lưu và In" at bounding box center [416, 212] width 52 height 10
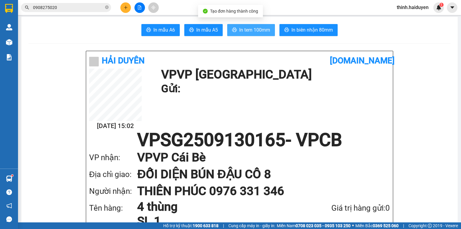
click at [248, 27] on button "In tem 100mm" at bounding box center [251, 30] width 48 height 12
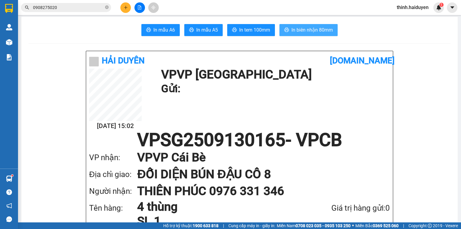
click at [311, 25] on button "In biên nhận 80mm" at bounding box center [308, 30] width 58 height 12
click at [308, 32] on span "In biên nhận 80mm" at bounding box center [311, 30] width 41 height 8
click at [123, 7] on button at bounding box center [125, 7] width 11 height 11
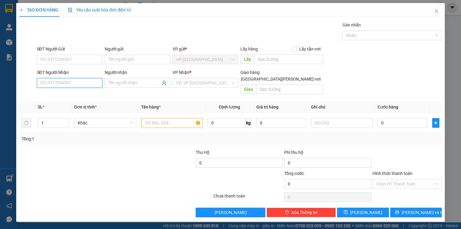
drag, startPoint x: 78, startPoint y: 85, endPoint x: 93, endPoint y: 83, distance: 14.9
click at [78, 85] on input "SĐT Người Nhận" at bounding box center [69, 83] width 65 height 10
type input "0949786779"
click at [62, 93] on div "0949786779" at bounding box center [70, 94] width 58 height 7
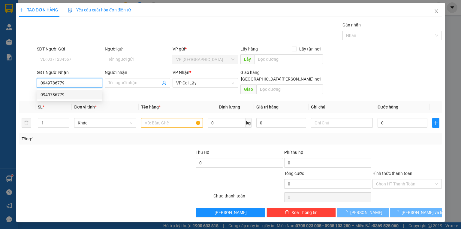
type input "20.000"
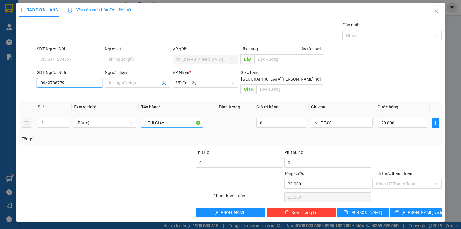
type input "0949786779"
click at [177, 118] on input "1 TÚI GIẤY" at bounding box center [172, 123] width 62 height 10
type input "1 hs"
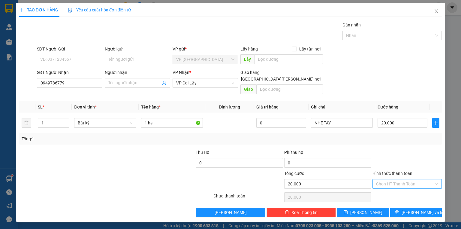
drag, startPoint x: 414, startPoint y: 175, endPoint x: 413, endPoint y: 179, distance: 4.3
click at [414, 179] on input "Hình thức thanh toán" at bounding box center [405, 183] width 58 height 9
click at [404, 187] on div "Tại văn phòng" at bounding box center [407, 188] width 62 height 7
drag, startPoint x: 407, startPoint y: 206, endPoint x: 409, endPoint y: 204, distance: 3.2
click at [399, 210] on icon "printer" at bounding box center [397, 212] width 4 height 4
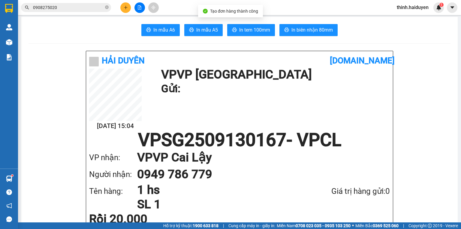
drag, startPoint x: 257, startPoint y: 35, endPoint x: 263, endPoint y: 32, distance: 7.0
click at [257, 34] on span "In tem 100mm" at bounding box center [254, 30] width 31 height 8
drag, startPoint x: 291, startPoint y: 28, endPoint x: 294, endPoint y: 26, distance: 4.2
click at [291, 29] on span "In biên nhận 80mm" at bounding box center [311, 30] width 41 height 8
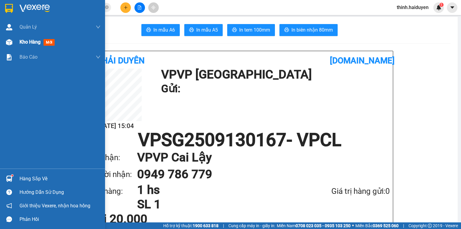
click at [14, 46] on div "Kho hàng mới" at bounding box center [52, 42] width 105 height 15
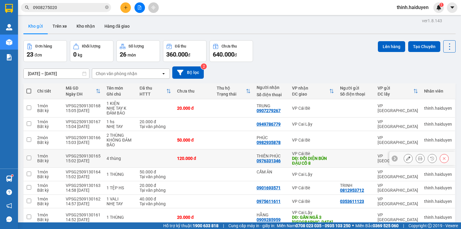
click at [418, 160] on icon at bounding box center [420, 158] width 4 height 4
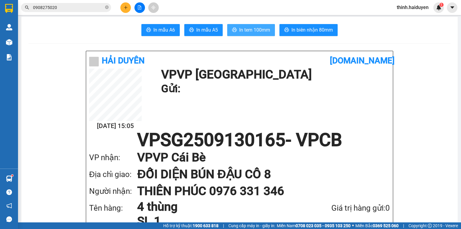
click at [247, 30] on span "In tem 100mm" at bounding box center [254, 30] width 31 height 8
click at [140, 11] on button at bounding box center [139, 7] width 11 height 11
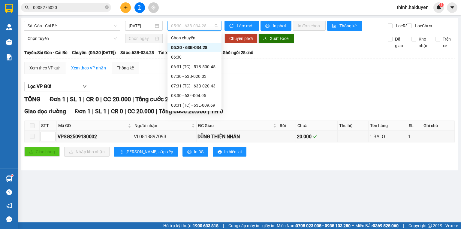
click at [191, 29] on span "05:30 - 63B-034.28" at bounding box center [194, 25] width 47 height 9
click at [191, 158] on div "11:30 - 63B-021.50" at bounding box center [194, 163] width 54 height 10
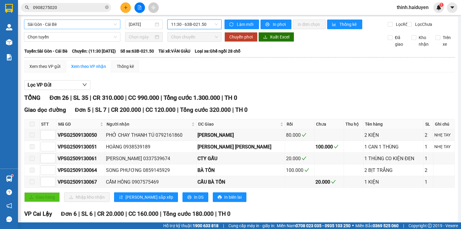
click at [73, 29] on span "Sài Gòn - Cái Bè" at bounding box center [72, 24] width 89 height 9
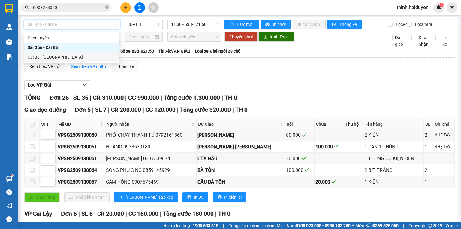
click at [54, 56] on div "Cái Bè - [GEOGRAPHIC_DATA]" at bounding box center [72, 57] width 88 height 7
type input "[DATE]"
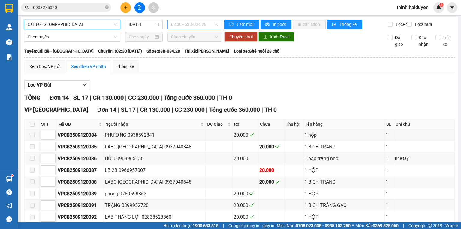
click at [185, 28] on span "02:30 - 63B-034.28" at bounding box center [194, 24] width 47 height 9
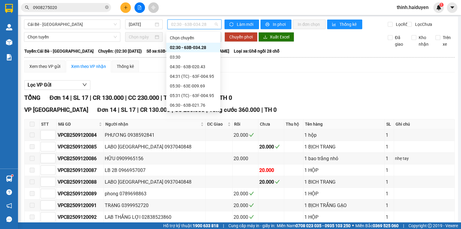
click at [201, 217] on div "11:30 - 63E-009.69" at bounding box center [193, 220] width 47 height 7
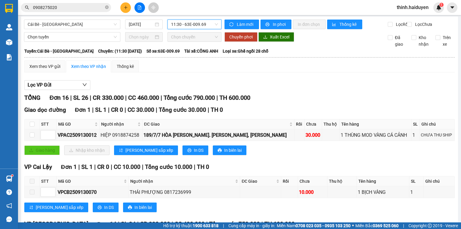
click at [192, 29] on span "11:30 - 63E-009.69" at bounding box center [194, 24] width 47 height 9
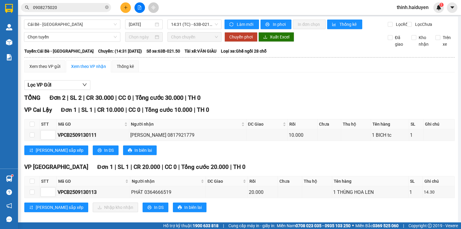
click at [129, 8] on button at bounding box center [125, 7] width 11 height 11
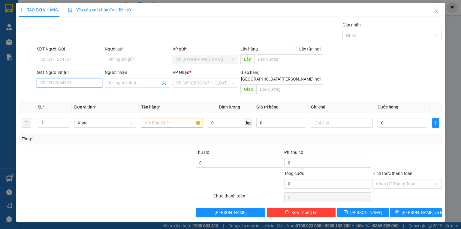
drag, startPoint x: 71, startPoint y: 85, endPoint x: 151, endPoint y: 84, distance: 80.4
click at [73, 85] on input "SĐT Người Nhận" at bounding box center [69, 83] width 65 height 10
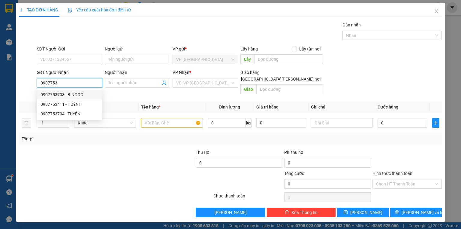
click at [81, 95] on div "0907753703 - B.NGỌC" at bounding box center [70, 94] width 58 height 7
type input "0907753703"
type input "B.NGỌC"
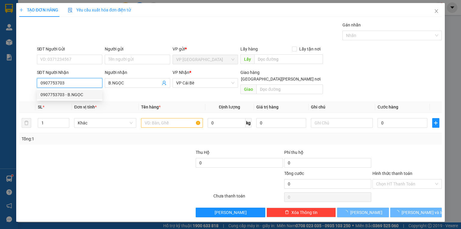
type input "30.000"
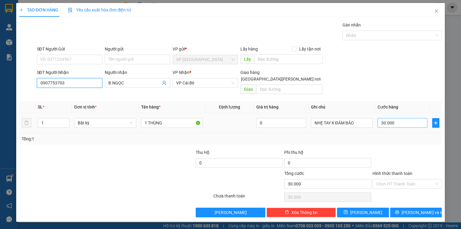
type input "0907753703"
click at [402, 118] on input "30.000" at bounding box center [403, 123] width 50 height 10
type input "5"
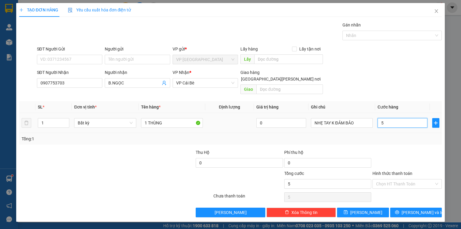
type input "50"
drag, startPoint x: 413, startPoint y: 203, endPoint x: 412, endPoint y: 200, distance: 3.4
click at [412, 209] on span "[PERSON_NAME] và In" at bounding box center [423, 212] width 42 height 7
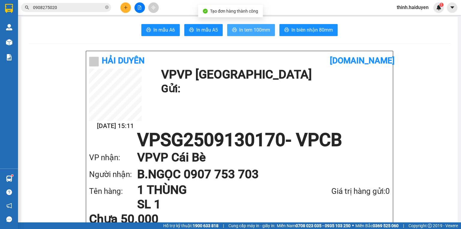
click at [243, 29] on span "In tem 100mm" at bounding box center [254, 30] width 31 height 8
click at [300, 32] on span "In biên nhận 80mm" at bounding box center [311, 30] width 41 height 8
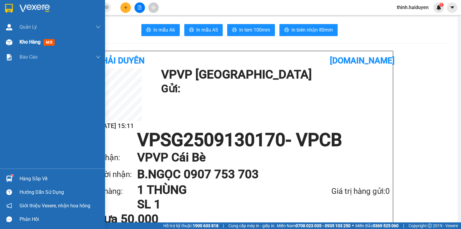
click at [32, 44] on span "Kho hàng" at bounding box center [30, 42] width 21 height 6
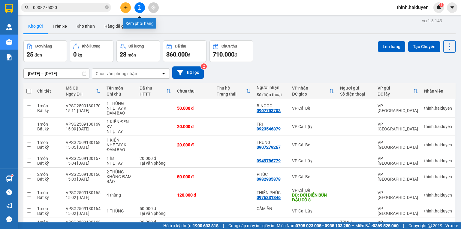
click at [136, 5] on button at bounding box center [139, 7] width 11 height 11
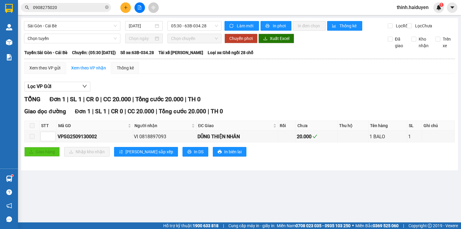
click at [83, 5] on input "0908275020" at bounding box center [68, 7] width 71 height 7
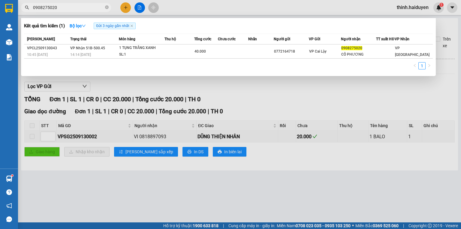
click at [83, 5] on input "0908275020" at bounding box center [68, 7] width 71 height 7
click at [189, 98] on div at bounding box center [230, 114] width 461 height 229
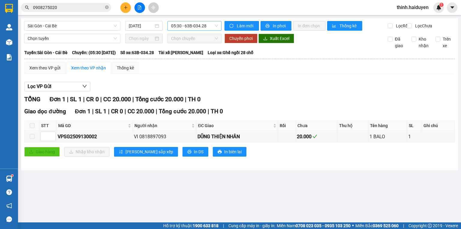
click at [186, 28] on span "05:30 - 63B-034.28" at bounding box center [194, 25] width 47 height 9
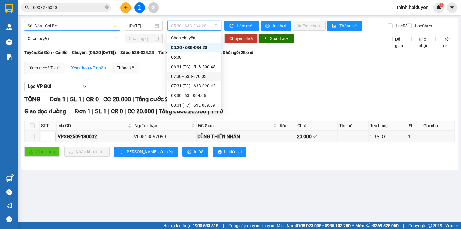
click at [68, 29] on span "Sài Gòn - Cái Bè" at bounding box center [72, 25] width 89 height 9
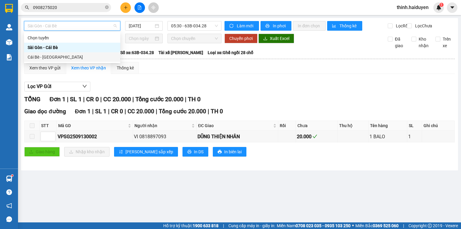
click at [47, 58] on div "Cái Bè - [GEOGRAPHIC_DATA]" at bounding box center [72, 57] width 89 height 7
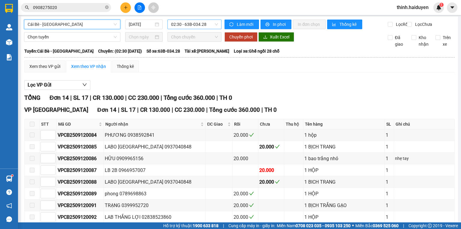
click at [179, 28] on span "02:30 - 63B-034.28" at bounding box center [194, 24] width 47 height 9
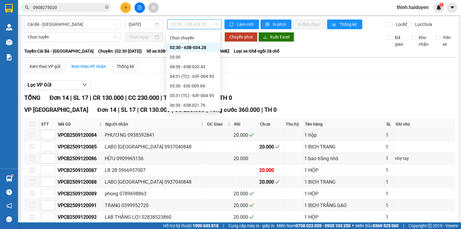
click at [198, 217] on div "11:30 - 63E-009.69" at bounding box center [193, 220] width 47 height 7
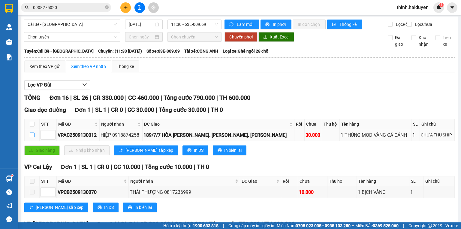
click at [31, 137] on input "checkbox" at bounding box center [32, 134] width 5 height 5
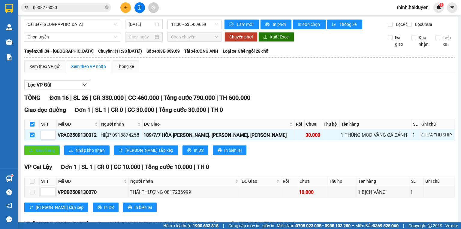
click at [52, 153] on span "Giao hàng" at bounding box center [45, 150] width 19 height 7
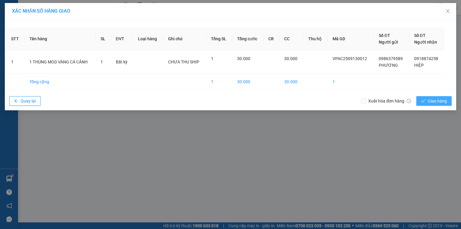
click at [426, 102] on button "Giao hàng" at bounding box center [433, 101] width 35 height 10
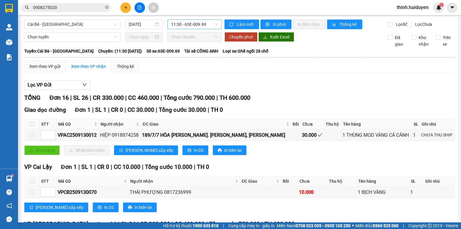
click at [172, 29] on span "11:30 - 63E-009.69" at bounding box center [194, 24] width 47 height 9
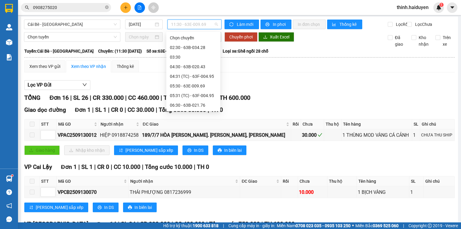
click at [187, 227] on div "11:31 (TC) - 63B-020.03" at bounding box center [193, 230] width 47 height 7
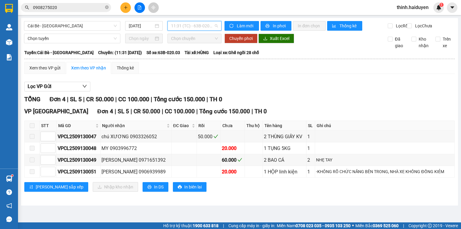
click at [197, 22] on span "11:31 (TC) - 63B-020.03" at bounding box center [194, 25] width 47 height 9
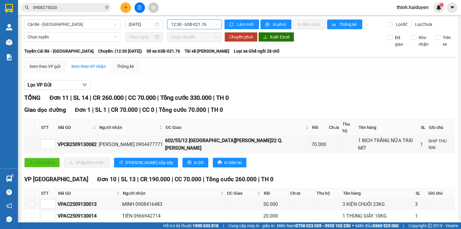
click at [195, 26] on span "12:30 - 63B-021.76" at bounding box center [194, 24] width 47 height 9
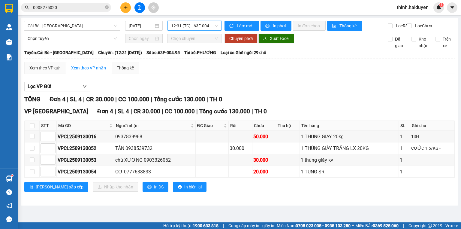
click at [199, 31] on div "Cái Bè - Sài Gòn 13/09/2025 12:31 12:31 (TC) - 63F-004.95" at bounding box center [122, 26] width 197 height 10
click at [199, 28] on span "12:31 (TC) - 63F-004.95" at bounding box center [194, 25] width 47 height 9
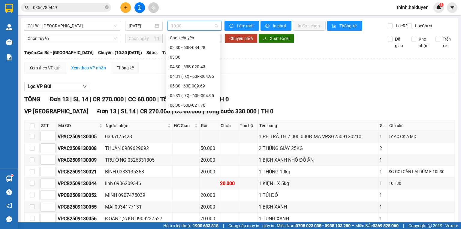
scroll to position [120, 0]
click at [184, 100] on div "11:30 - 63E-009.69" at bounding box center [193, 100] width 47 height 7
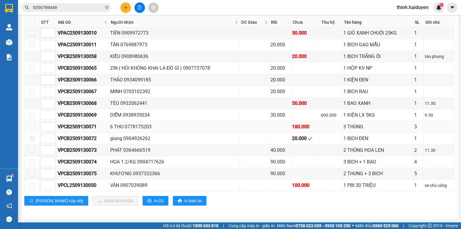
scroll to position [218, 0]
drag, startPoint x: 125, startPoint y: 202, endPoint x: 125, endPoint y: 192, distance: 9.3
click at [143, 202] on button "In DS" at bounding box center [156, 201] width 26 height 10
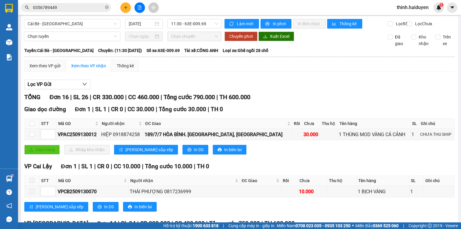
scroll to position [0, 0]
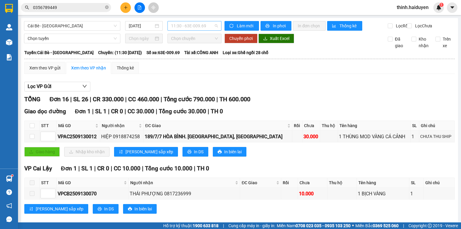
click at [185, 28] on span "11:30 - 63E-009.69" at bounding box center [194, 25] width 47 height 9
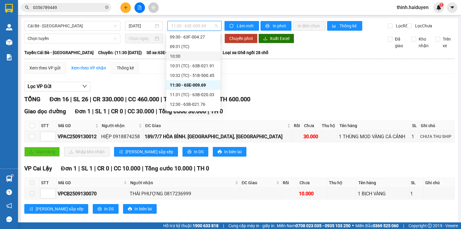
scroll to position [144, 0]
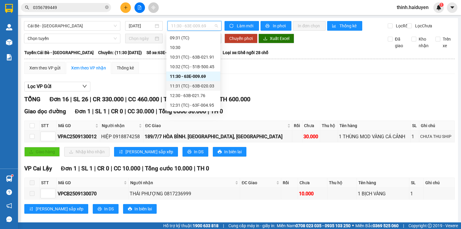
click at [182, 83] on div "11:31 (TC) - 63B-020.03" at bounding box center [193, 86] width 47 height 7
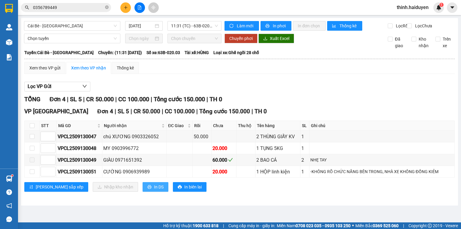
click at [154, 190] on span "In DS" at bounding box center [159, 186] width 10 height 7
drag, startPoint x: 192, startPoint y: 29, endPoint x: 187, endPoint y: 42, distance: 14.1
click at [192, 29] on span "11:31 (TC) - 63B-020.03" at bounding box center [194, 25] width 47 height 9
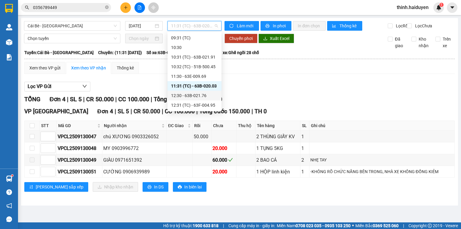
click at [191, 93] on div "12:30 - 63B-021.76" at bounding box center [194, 95] width 47 height 7
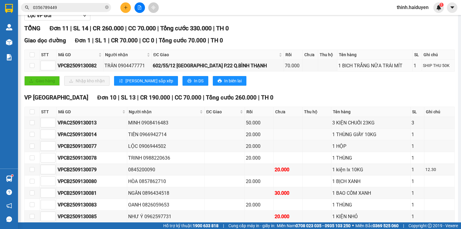
scroll to position [116, 0]
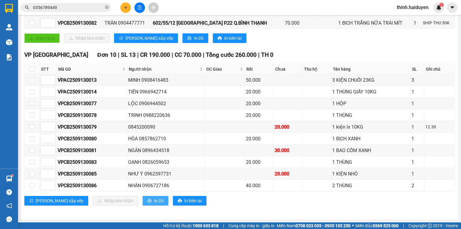
click at [154, 198] on span "In DS" at bounding box center [159, 200] width 10 height 7
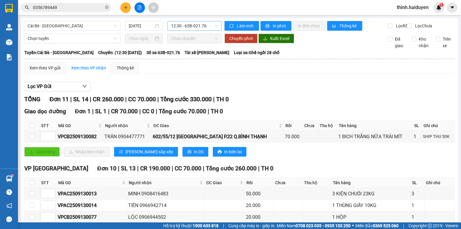
click at [187, 26] on span "12:30 - 63B-021.76" at bounding box center [194, 25] width 47 height 9
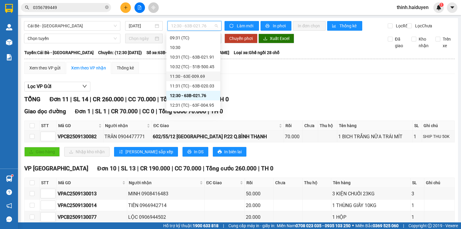
click at [181, 75] on div "11:30 - 63E-009.69" at bounding box center [193, 76] width 47 height 7
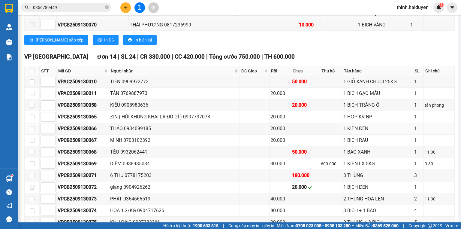
scroll to position [218, 0]
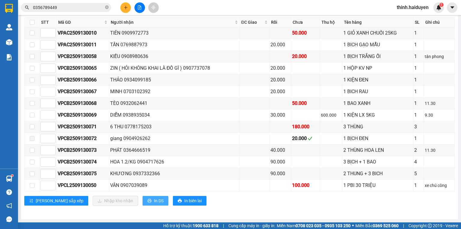
click at [154, 199] on span "In DS" at bounding box center [159, 200] width 10 height 7
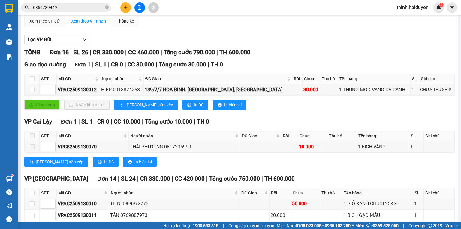
scroll to position [0, 0]
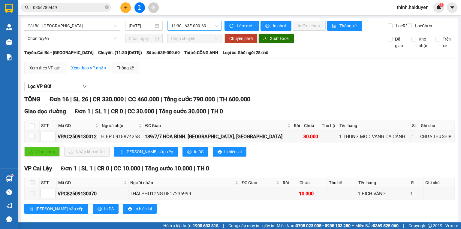
click at [200, 29] on span "11:30 - 63E-009.69" at bounding box center [194, 25] width 47 height 9
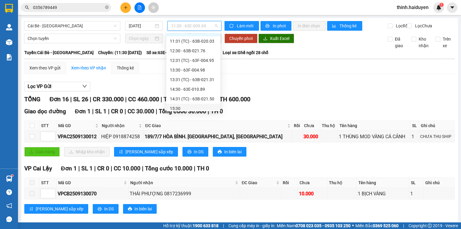
scroll to position [211, 0]
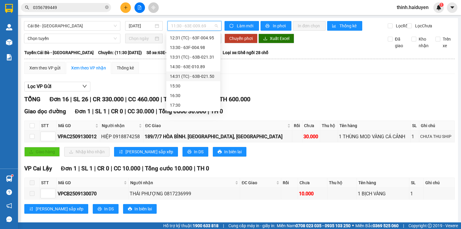
click at [184, 72] on div "14:31 (TC) - 63B-021.50" at bounding box center [193, 76] width 54 height 10
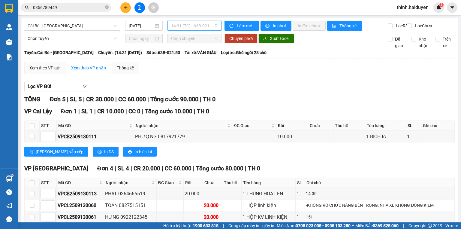
click at [179, 29] on span "14:31 (TC) - 63B-021.50" at bounding box center [194, 25] width 47 height 9
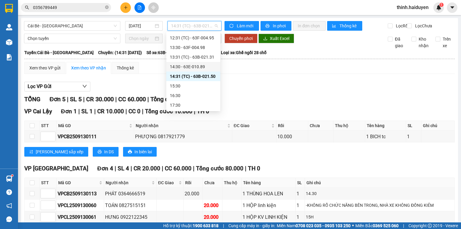
click at [182, 65] on div "14:30 - 63E-010.89" at bounding box center [193, 66] width 47 height 7
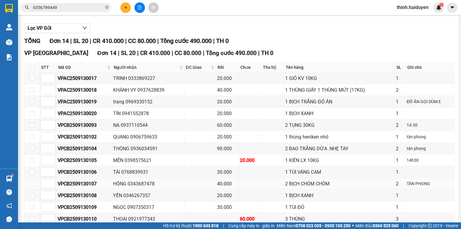
scroll to position [105, 0]
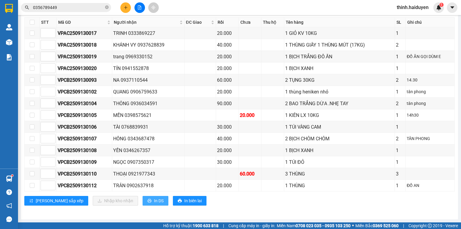
click at [154, 202] on span "In DS" at bounding box center [159, 200] width 10 height 7
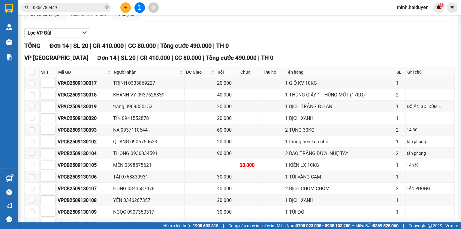
scroll to position [0, 0]
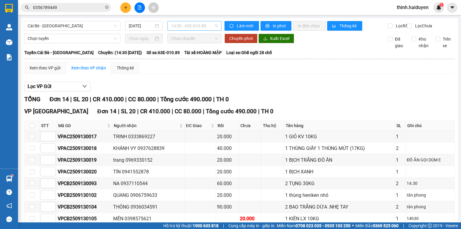
drag, startPoint x: 206, startPoint y: 28, endPoint x: 203, endPoint y: 37, distance: 10.1
click at [206, 28] on span "14:30 - 63E-010.89" at bounding box center [194, 25] width 47 height 9
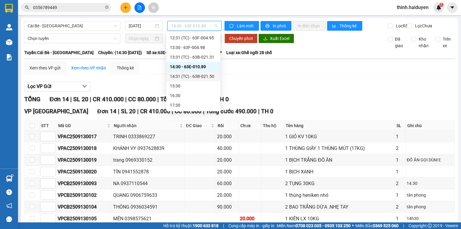
click at [188, 77] on div "14:31 (TC) - 63B-021.50" at bounding box center [193, 76] width 47 height 7
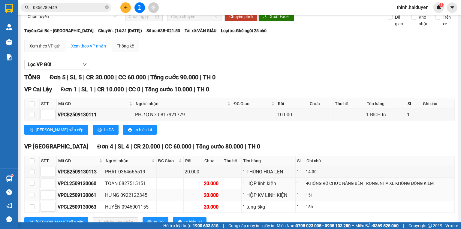
scroll to position [47, 0]
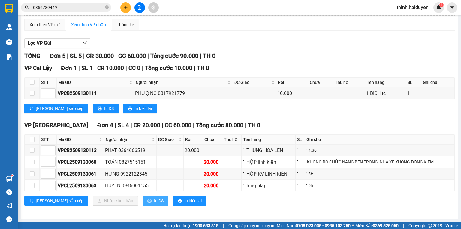
click at [154, 200] on span "In DS" at bounding box center [159, 200] width 10 height 7
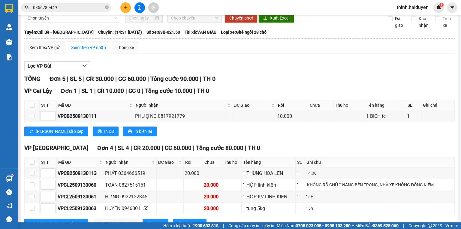
scroll to position [0, 0]
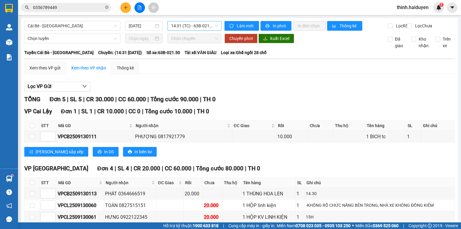
click at [182, 24] on span "14:31 (TC) - 63B-021.50" at bounding box center [194, 25] width 47 height 9
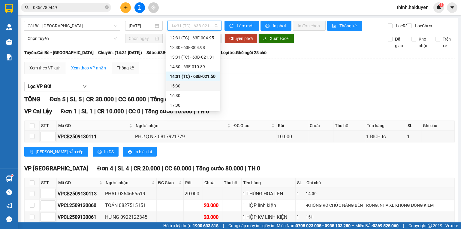
click at [191, 85] on div "15:30" at bounding box center [193, 86] width 47 height 7
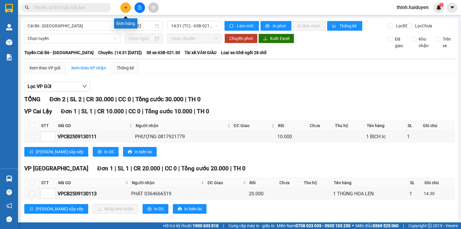
click at [126, 8] on icon "plus" at bounding box center [126, 7] width 4 height 4
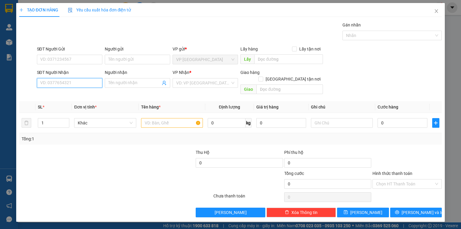
click at [97, 80] on input "SĐT Người Nhận" at bounding box center [69, 83] width 65 height 10
click at [75, 95] on div "0949650446 - TIÊN" at bounding box center [70, 94] width 58 height 7
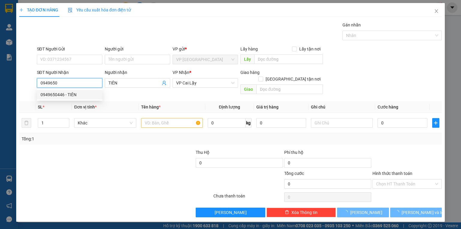
type input "0949650446"
type input "TIÊN"
type input "20.000"
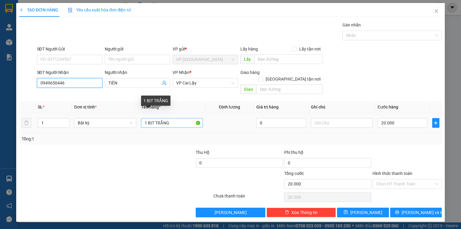
type input "0949650446"
click at [175, 118] on input "1 BỊT TRẮNG" at bounding box center [172, 123] width 62 height 10
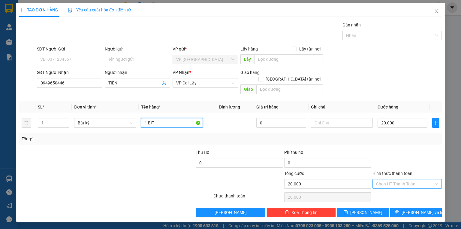
type input "1 BỊT"
click at [431, 180] on input "Hình thức thanh toán" at bounding box center [405, 183] width 58 height 9
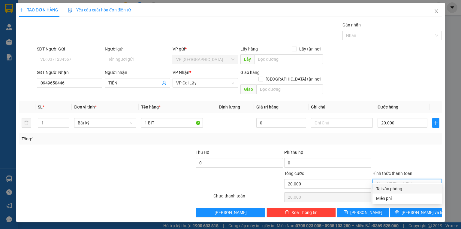
click at [393, 188] on div "Tại văn phòng" at bounding box center [407, 188] width 62 height 7
type input "0"
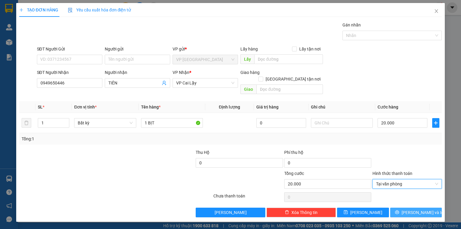
click at [410, 207] on button "[PERSON_NAME] và In" at bounding box center [416, 212] width 52 height 10
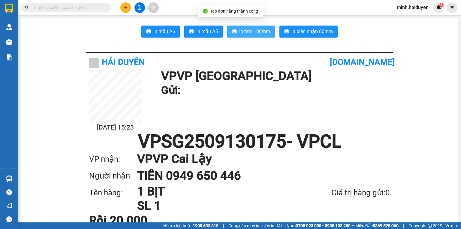
click at [252, 34] on span "In tem 100mm" at bounding box center [254, 32] width 31 height 8
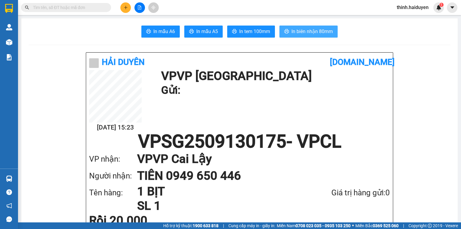
drag, startPoint x: 296, startPoint y: 36, endPoint x: 301, endPoint y: 33, distance: 6.1
click at [296, 36] on button "In biên nhận 80mm" at bounding box center [308, 32] width 58 height 12
click at [126, 7] on icon "plus" at bounding box center [126, 7] width 4 height 4
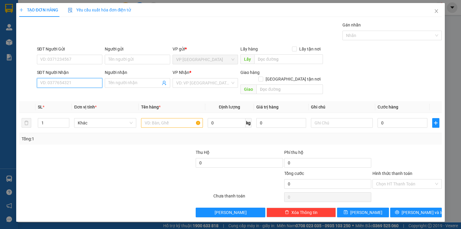
drag, startPoint x: 82, startPoint y: 84, endPoint x: 159, endPoint y: 69, distance: 79.2
click at [82, 84] on input "SĐT Người Nhận" at bounding box center [69, 83] width 65 height 10
type input "0367733304"
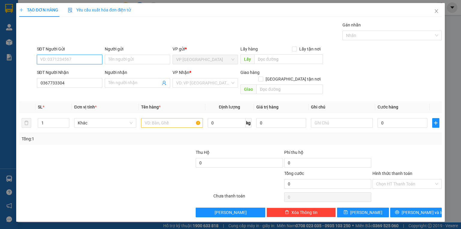
click at [57, 57] on input "SĐT Người Gửi" at bounding box center [69, 60] width 65 height 10
type input "0902538159"
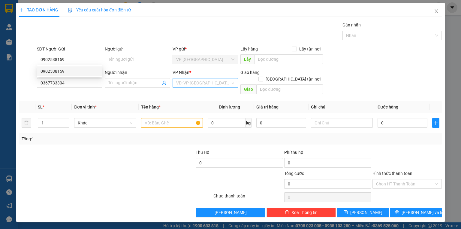
drag, startPoint x: 196, startPoint y: 85, endPoint x: 201, endPoint y: 87, distance: 5.3
click at [196, 85] on input "search" at bounding box center [203, 82] width 54 height 9
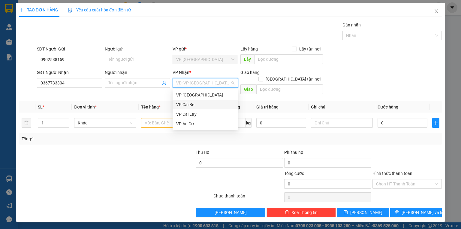
drag, startPoint x: 200, startPoint y: 108, endPoint x: 206, endPoint y: 104, distance: 7.9
click at [200, 108] on div "VP Cái Bè" at bounding box center [205, 105] width 65 height 10
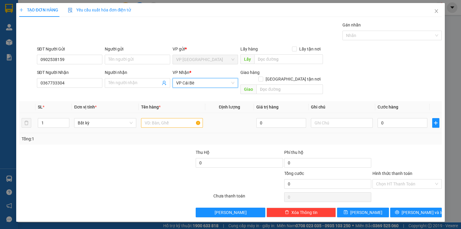
click at [161, 121] on div at bounding box center [172, 123] width 62 height 12
click at [162, 119] on input "text" at bounding box center [172, 123] width 62 height 10
click at [142, 85] on input "Người nhận" at bounding box center [134, 83] width 52 height 7
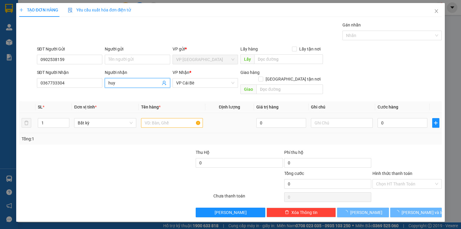
type input "huy"
click at [158, 118] on input "text" at bounding box center [172, 123] width 62 height 10
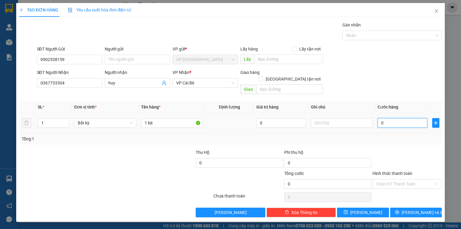
click at [389, 118] on input "0" at bounding box center [403, 123] width 50 height 10
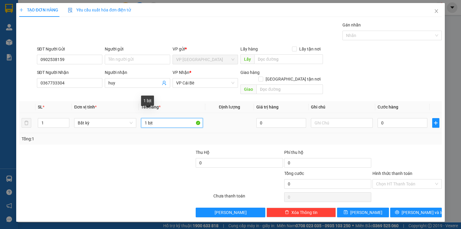
click at [175, 118] on input "1 bịt" at bounding box center [172, 123] width 62 height 10
type input "1 bịt (gạo"
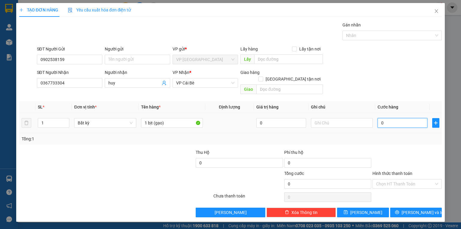
click at [388, 118] on input "0" at bounding box center [403, 123] width 50 height 10
drag, startPoint x: 409, startPoint y: 209, endPoint x: 414, endPoint y: 204, distance: 6.4
click at [409, 209] on button "[PERSON_NAME] và In" at bounding box center [416, 212] width 52 height 10
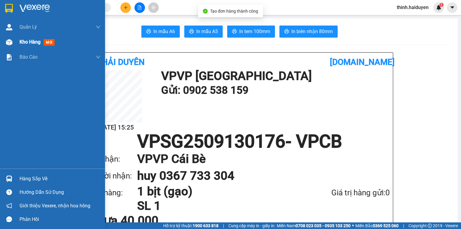
click at [17, 40] on div "Kho hàng mới" at bounding box center [52, 42] width 105 height 15
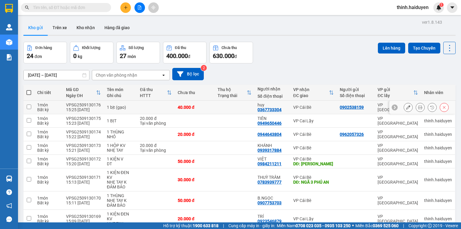
click at [406, 107] on icon at bounding box center [408, 107] width 4 height 4
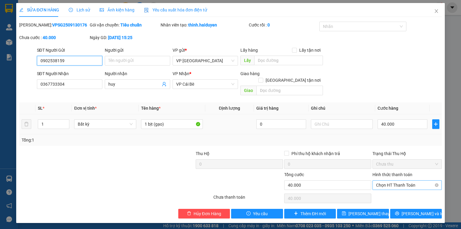
click at [404, 180] on span "Chọn HT Thanh Toán" at bounding box center [407, 184] width 62 height 9
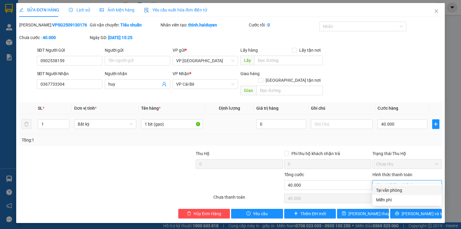
click at [397, 188] on div "Tại văn phòng" at bounding box center [407, 190] width 62 height 7
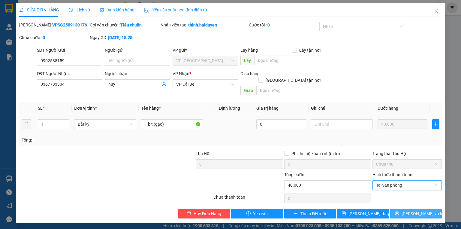
click at [400, 209] on button "[PERSON_NAME] và In" at bounding box center [416, 214] width 52 height 10
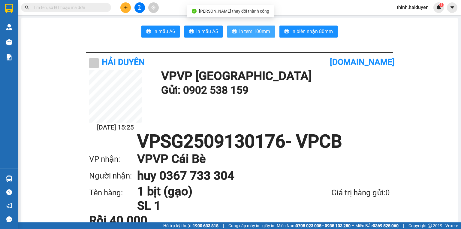
click at [263, 27] on button "In tem 100mm" at bounding box center [251, 32] width 48 height 12
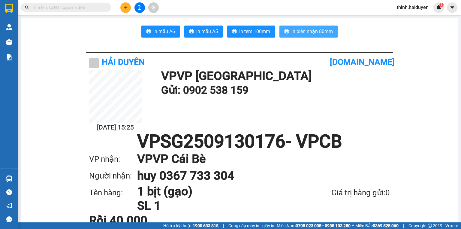
drag, startPoint x: 293, startPoint y: 29, endPoint x: 337, endPoint y: 38, distance: 45.3
click at [295, 30] on span "In biên nhận 80mm" at bounding box center [311, 32] width 41 height 8
click at [92, 5] on input "text" at bounding box center [68, 7] width 71 height 7
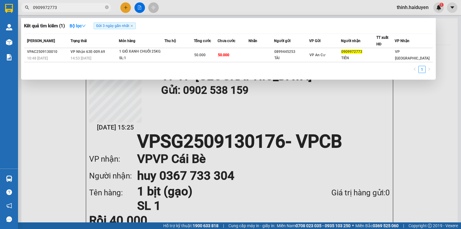
type input "0909972773"
click at [192, 46] on th "Thu hộ" at bounding box center [179, 41] width 30 height 14
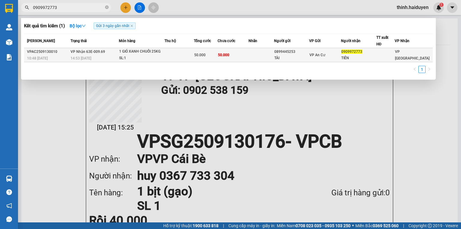
click at [194, 50] on td at bounding box center [179, 55] width 30 height 14
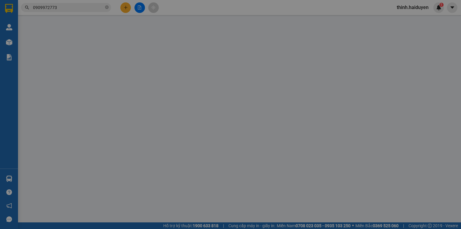
type input "0899445253"
type input "TÀI"
type input "0909972773"
type input "TIÊN"
type input "50.000"
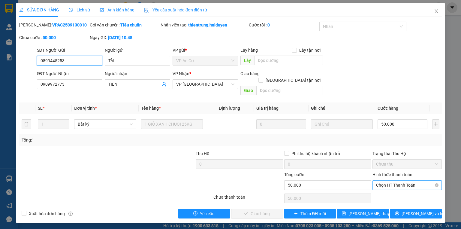
drag, startPoint x: 383, startPoint y: 174, endPoint x: 384, endPoint y: 182, distance: 8.2
click at [383, 180] on span "Chọn HT Thanh Toán" at bounding box center [407, 184] width 62 height 9
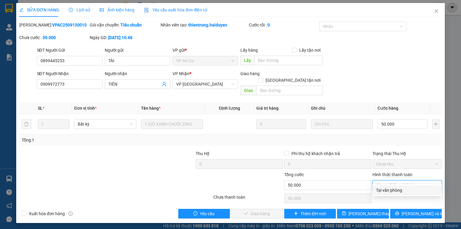
click at [384, 191] on div "Tại văn phòng" at bounding box center [407, 190] width 62 height 7
type input "0"
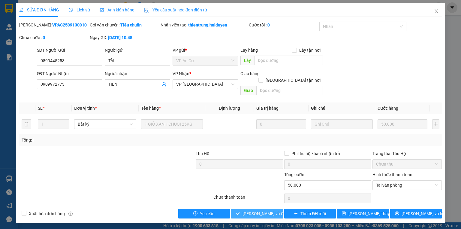
click at [265, 210] on span "[PERSON_NAME] và Giao hàng" at bounding box center [271, 213] width 58 height 7
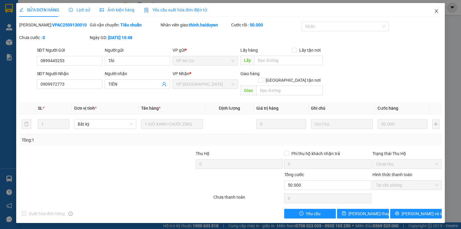
click at [436, 8] on span "Close" at bounding box center [436, 11] width 17 height 17
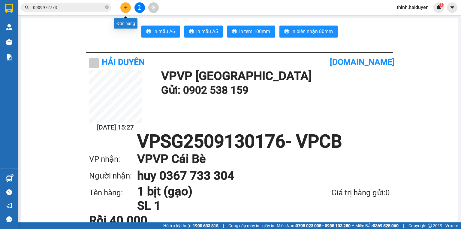
click at [125, 6] on icon "plus" at bounding box center [126, 7] width 4 height 4
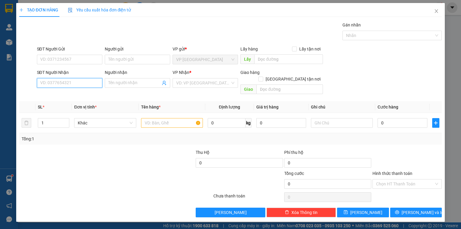
click at [79, 79] on input "SĐT Người Nhận" at bounding box center [69, 83] width 65 height 10
click at [60, 95] on div "0767941695 - KHOA" at bounding box center [70, 94] width 58 height 7
type input "0767941695"
type input "KHOA"
type input "QUÁN SHIN"
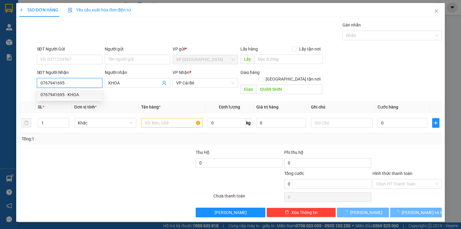
type input "20.000"
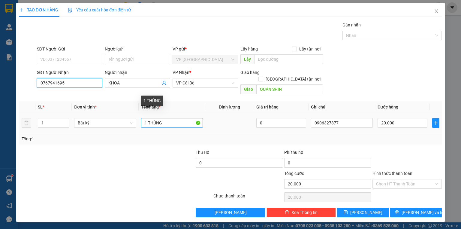
type input "0767941695"
click at [175, 118] on input "1 THÙNG" at bounding box center [172, 123] width 62 height 10
type input "1 THÙNG mớp"
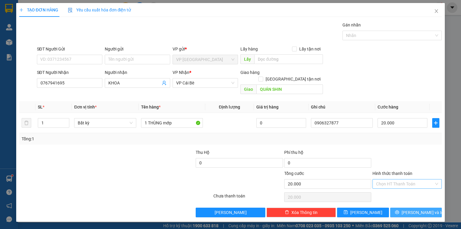
drag, startPoint x: 400, startPoint y: 205, endPoint x: 389, endPoint y: 178, distance: 29.9
click at [401, 207] on button "[PERSON_NAME] và In" at bounding box center [416, 212] width 52 height 10
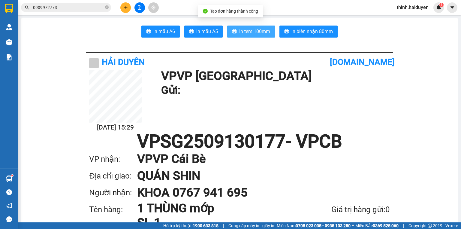
click at [260, 28] on span "In tem 100mm" at bounding box center [254, 32] width 31 height 8
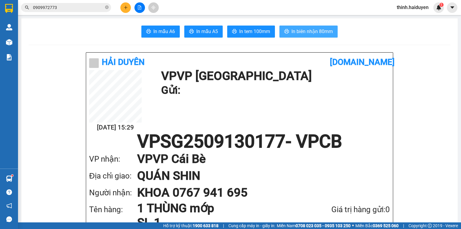
drag, startPoint x: 321, startPoint y: 26, endPoint x: 319, endPoint y: 36, distance: 9.5
click at [319, 35] on button "In biên nhận 80mm" at bounding box center [308, 32] width 58 height 12
drag, startPoint x: 319, startPoint y: 36, endPoint x: 323, endPoint y: 34, distance: 3.9
click at [319, 36] on button "In biên nhận 80mm" at bounding box center [308, 32] width 58 height 12
click at [60, 5] on input "0909972773" at bounding box center [68, 7] width 71 height 7
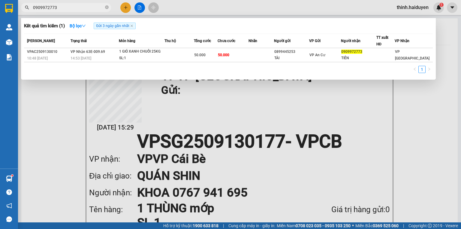
click at [60, 5] on input "0909972773" at bounding box center [68, 7] width 71 height 7
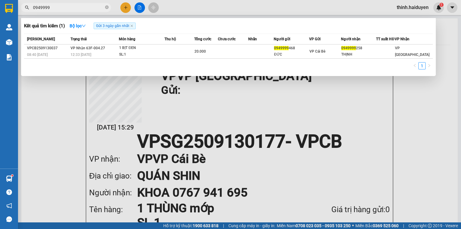
drag, startPoint x: 50, startPoint y: 11, endPoint x: 54, endPoint y: 7, distance: 5.3
click at [53, 8] on span "0949999" at bounding box center [66, 7] width 90 height 9
click at [54, 7] on input "0949999" at bounding box center [68, 7] width 71 height 7
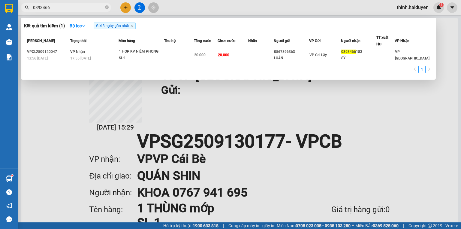
type input "0393466"
click at [130, 6] on div at bounding box center [230, 114] width 461 height 229
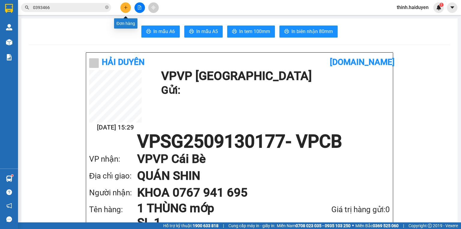
click at [128, 3] on button at bounding box center [125, 7] width 11 height 11
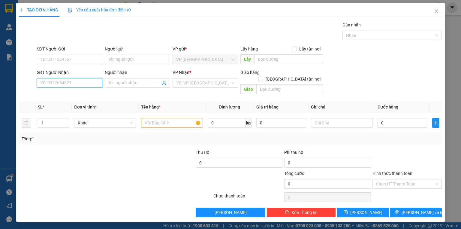
click at [70, 81] on input "SĐT Người Nhận" at bounding box center [69, 83] width 65 height 10
click at [73, 83] on input "9790" at bounding box center [69, 83] width 65 height 10
drag, startPoint x: 76, startPoint y: 91, endPoint x: 78, endPoint y: 89, distance: 3.4
click at [76, 91] on div "0392978790 - [PERSON_NAME]" at bounding box center [70, 95] width 66 height 10
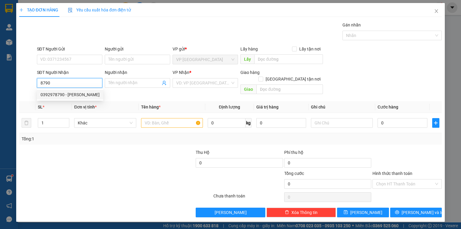
type input "0392978790"
type input "[PERSON_NAME]"
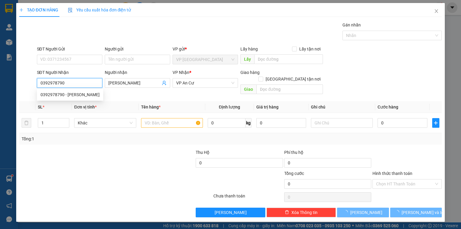
type input "20.000"
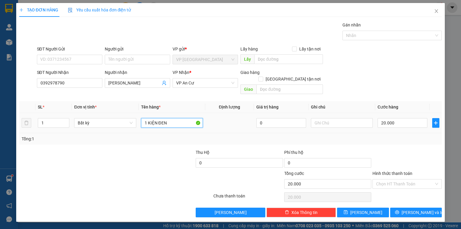
click at [179, 118] on input "1 KIỆN ĐEN" at bounding box center [172, 123] width 62 height 10
click at [404, 209] on button "[PERSON_NAME] và In" at bounding box center [416, 212] width 52 height 10
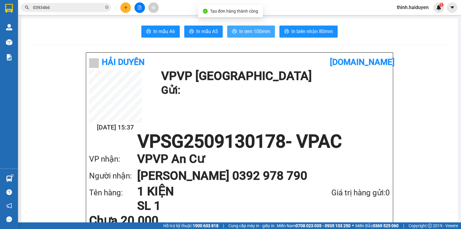
click at [269, 35] on button "In tem 100mm" at bounding box center [251, 32] width 48 height 12
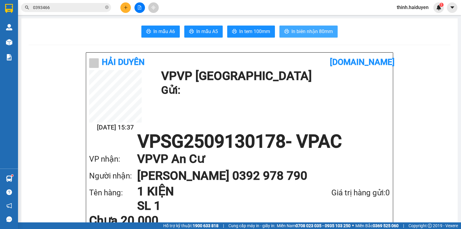
click at [311, 35] on span "In biên nhận 80mm" at bounding box center [311, 32] width 41 height 8
click at [137, 4] on button at bounding box center [139, 7] width 11 height 11
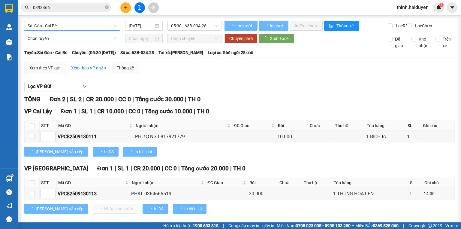
click at [63, 25] on span "Sài Gòn - Cái Bè" at bounding box center [72, 25] width 89 height 9
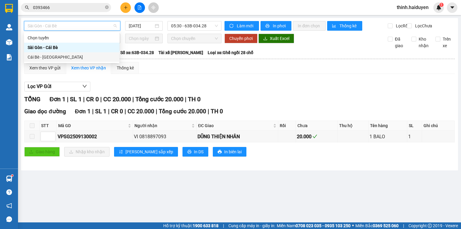
click at [35, 56] on div "Cái Bè - [GEOGRAPHIC_DATA]" at bounding box center [72, 57] width 88 height 7
type input "[DATE]"
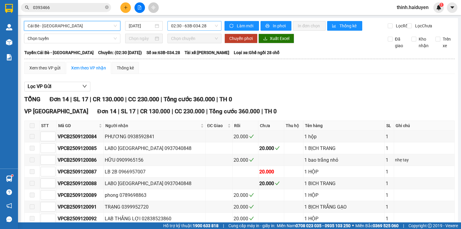
click at [198, 29] on span "02:30 - 63B-034.28" at bounding box center [194, 25] width 47 height 9
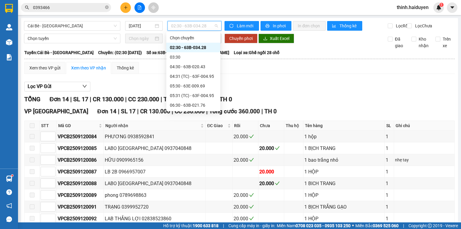
click at [188, 217] on div "11:30 - 63E-009.69" at bounding box center [193, 220] width 47 height 7
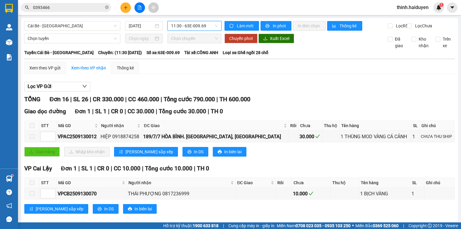
click at [180, 30] on span "11:30 - 63E-009.69" at bounding box center [194, 25] width 47 height 9
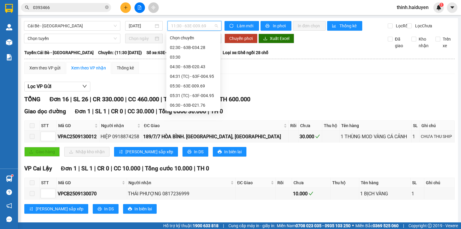
drag, startPoint x: 184, startPoint y: 50, endPoint x: 183, endPoint y: 46, distance: 3.4
click at [183, 188] on div "10:30" at bounding box center [193, 191] width 47 height 7
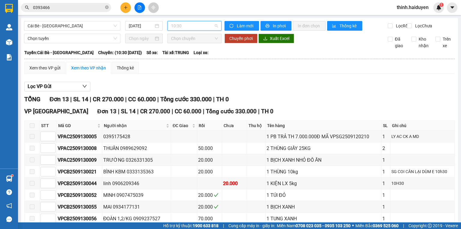
click at [198, 22] on span "10:30" at bounding box center [194, 25] width 47 height 9
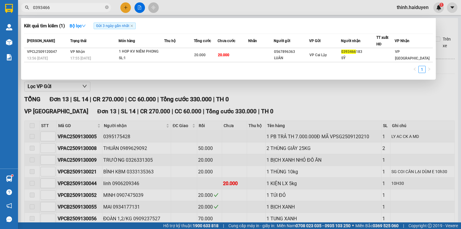
click at [84, 8] on input "0393466" at bounding box center [68, 7] width 71 height 7
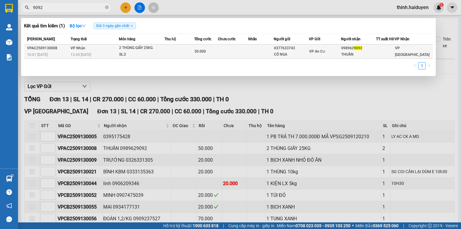
click at [238, 58] on td at bounding box center [233, 51] width 30 height 14
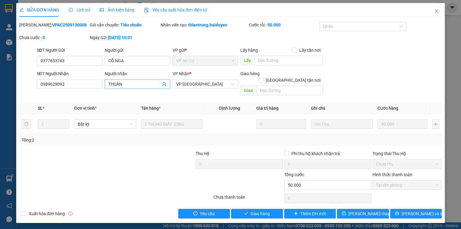
click at [140, 82] on input "THUẦN" at bounding box center [134, 84] width 52 height 7
click at [360, 209] on button "[PERSON_NAME] thay đổi" at bounding box center [363, 214] width 52 height 10
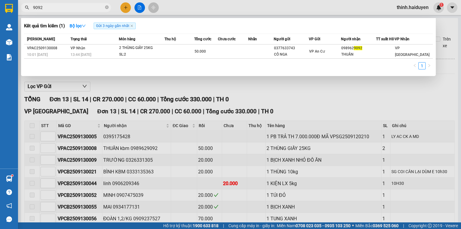
click at [68, 8] on input "9092" at bounding box center [68, 7] width 71 height 7
type input "2714"
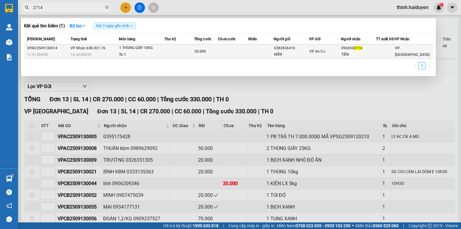
click at [246, 55] on td at bounding box center [233, 51] width 30 height 14
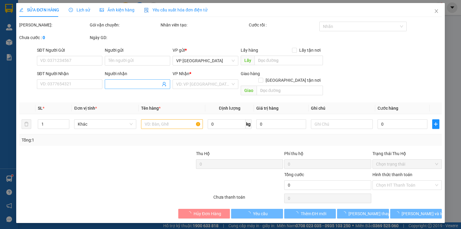
type input "0382836416"
type input "MẾN"
type input "0966942714"
type input "TIÊN"
type input "20.000"
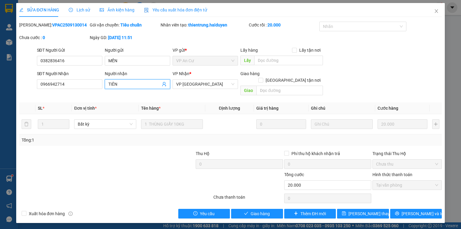
click at [129, 83] on input "TIÊN" at bounding box center [134, 84] width 52 height 7
type input "TIÊN kbm"
click at [128, 59] on input "MẾN" at bounding box center [137, 61] width 65 height 10
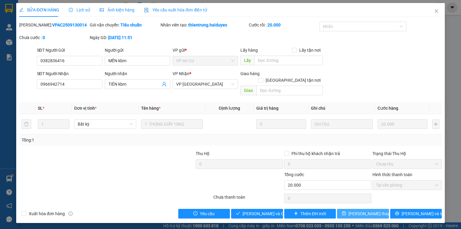
click at [355, 209] on button "Lưu thay đổi" at bounding box center [363, 214] width 52 height 10
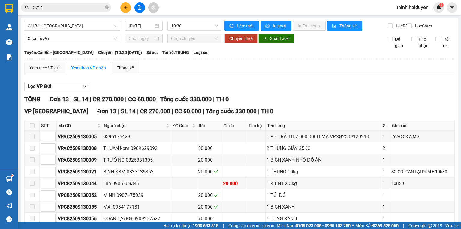
click at [74, 10] on input "2714" at bounding box center [68, 7] width 71 height 7
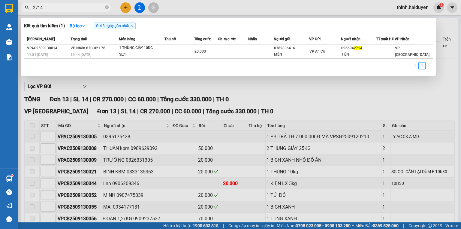
click at [74, 10] on input "2714" at bounding box center [68, 7] width 71 height 7
type input "0326331"
click at [126, 11] on div at bounding box center [230, 114] width 461 height 229
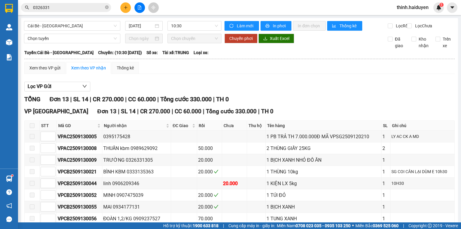
click at [126, 10] on button at bounding box center [125, 7] width 11 height 11
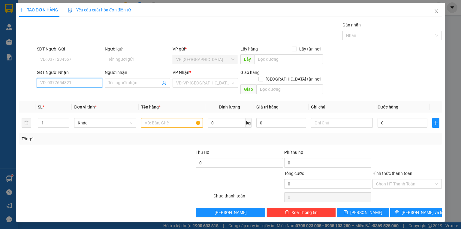
drag, startPoint x: 81, startPoint y: 79, endPoint x: 245, endPoint y: 88, distance: 163.8
click at [83, 79] on input "SĐT Người Nhận" at bounding box center [69, 83] width 65 height 10
type input "0939050465"
drag, startPoint x: 36, startPoint y: 89, endPoint x: 9, endPoint y: 88, distance: 27.0
click at [12, 89] on div "TẠO ĐƠN HÀNG Yêu cầu xuất hóa đơn điện tử Transit Pickup Surcharge Ids Transit …" at bounding box center [230, 114] width 461 height 229
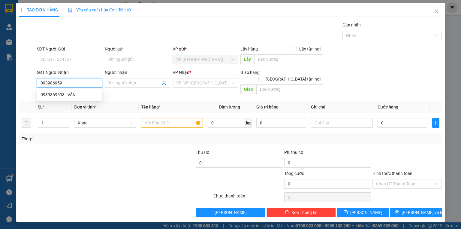
type input "0939869593"
click at [80, 96] on div "0939869593 - VÂN" at bounding box center [70, 94] width 58 height 7
type input "VÂN"
type input "ẤP BẮC"
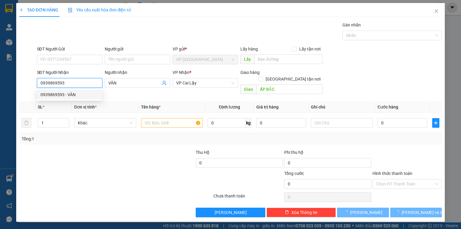
type input "30.000"
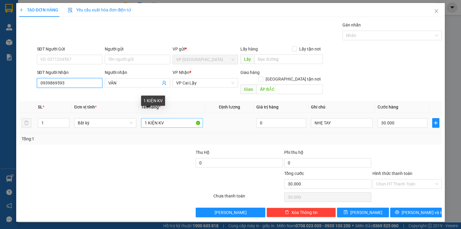
type input "0939869593"
drag, startPoint x: 148, startPoint y: 115, endPoint x: 214, endPoint y: 131, distance: 68.1
click at [214, 131] on div "SL * Đơn vị tính * Tên hàng * Định lượng Giá trị hàng Ghi chú Cước hàng 1 Bất k…" at bounding box center [230, 122] width 423 height 43
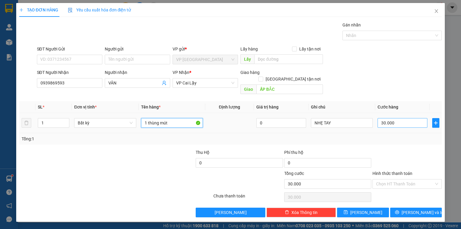
type input "1 thùng mút"
click at [396, 118] on input "30.000" at bounding box center [403, 123] width 50 height 10
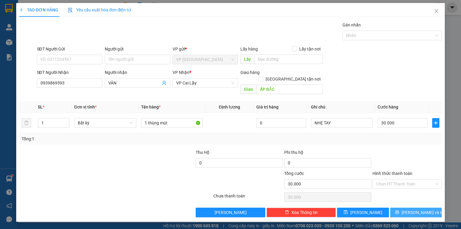
click at [413, 207] on button "Lưu và In" at bounding box center [416, 212] width 52 height 10
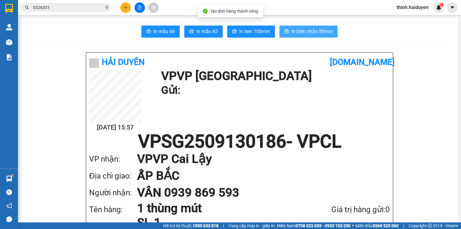
drag, startPoint x: 308, startPoint y: 27, endPoint x: 309, endPoint y: 22, distance: 5.4
click at [308, 27] on button "In biên nhận 80mm" at bounding box center [308, 32] width 58 height 12
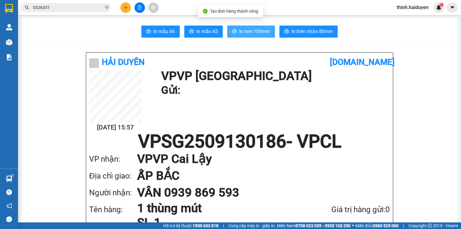
click at [252, 26] on button "In tem 100mm" at bounding box center [251, 32] width 48 height 12
click at [62, 10] on input "0326331" at bounding box center [68, 7] width 71 height 7
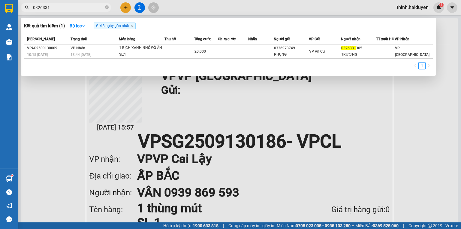
drag, startPoint x: 62, startPoint y: 10, endPoint x: 107, endPoint y: 18, distance: 45.2
click at [63, 10] on input "0326331" at bounding box center [68, 7] width 71 height 7
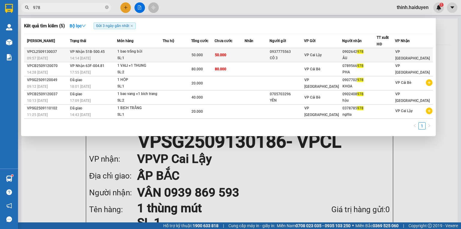
type input "978"
click at [147, 53] on div "1 bao trắng bửi" at bounding box center [139, 51] width 45 height 7
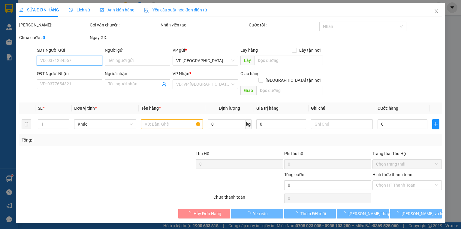
type input "0937775563"
type input "CÔ 3"
type input "0902642978"
type input "ÂU"
type input "50.000"
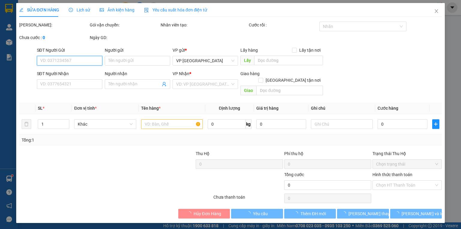
type input "50.000"
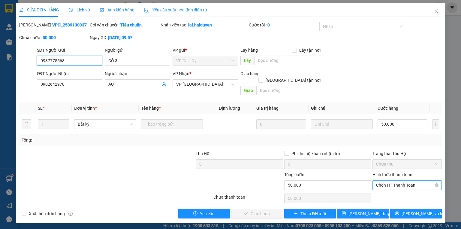
click at [393, 182] on span "Chọn HT Thanh Toán" at bounding box center [407, 184] width 62 height 9
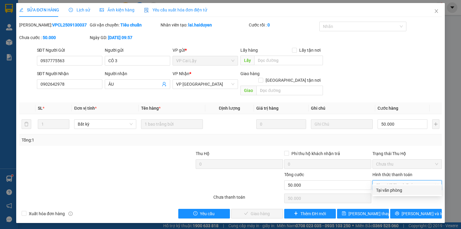
click at [388, 189] on div "Tại văn phòng" at bounding box center [407, 190] width 62 height 7
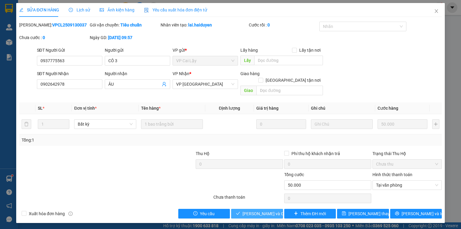
click at [260, 210] on span "Lưu và Giao hàng" at bounding box center [271, 213] width 58 height 7
click at [259, 210] on span "Lưu và Giao hàng" at bounding box center [271, 213] width 58 height 7
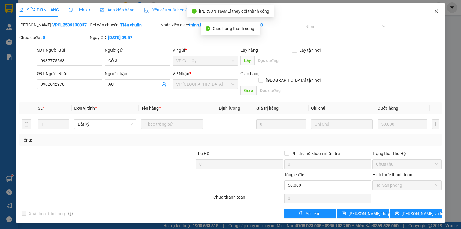
click at [436, 12] on icon "close" at bounding box center [436, 11] width 3 height 4
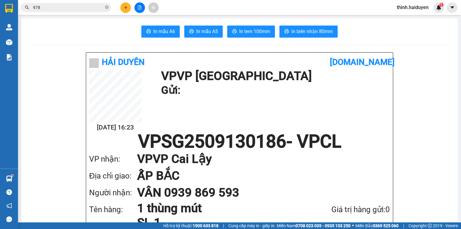
click at [77, 6] on input "978" at bounding box center [68, 7] width 71 height 7
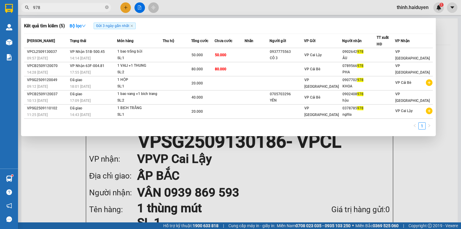
drag, startPoint x: 77, startPoint y: 6, endPoint x: 333, endPoint y: 35, distance: 257.6
click at [77, 6] on input "978" at bounding box center [68, 7] width 71 height 7
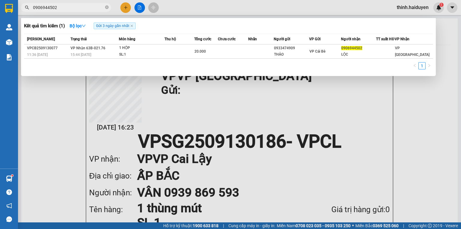
click at [72, 6] on input "0906944502" at bounding box center [68, 7] width 71 height 7
click at [85, 8] on input "0906944502" at bounding box center [68, 7] width 71 height 7
click at [84, 9] on input "0983718" at bounding box center [68, 7] width 71 height 7
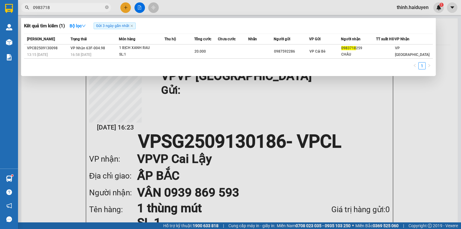
click at [84, 9] on input "0983718" at bounding box center [68, 7] width 71 height 7
click at [74, 8] on input "076988" at bounding box center [68, 7] width 71 height 7
drag, startPoint x: 74, startPoint y: 8, endPoint x: 461, endPoint y: 26, distance: 386.7
click at [78, 8] on input "076988" at bounding box center [68, 7] width 71 height 7
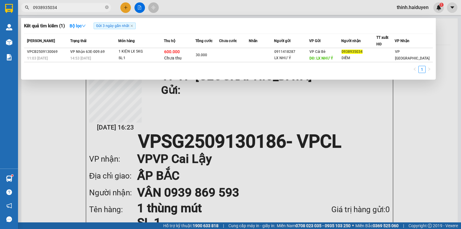
click at [64, 6] on input "0938935034" at bounding box center [68, 7] width 71 height 7
click at [71, 9] on input "0938935034" at bounding box center [68, 7] width 71 height 7
drag, startPoint x: 71, startPoint y: 9, endPoint x: 96, endPoint y: 11, distance: 25.0
click at [74, 10] on input "0938935034" at bounding box center [68, 7] width 71 height 7
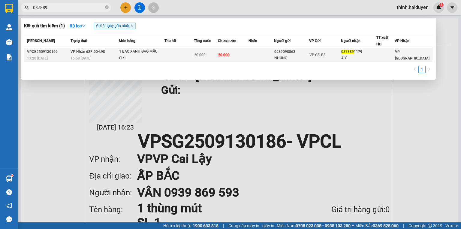
type input "037889"
click at [164, 59] on div "SL: 1" at bounding box center [141, 58] width 45 height 7
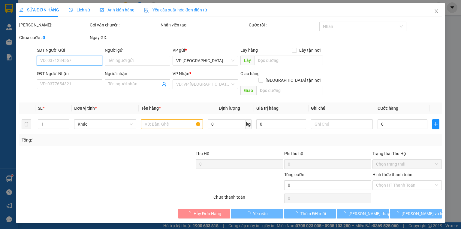
type input "0939098863"
type input "NHUNG"
type input "0378891179"
type input "A Ý"
type input "20.000"
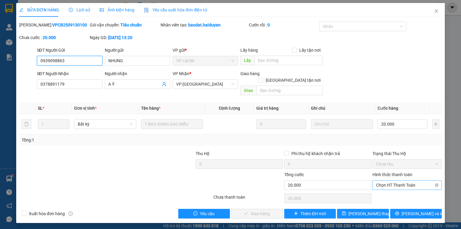
click at [400, 180] on span "Chọn HT Thanh Toán" at bounding box center [407, 184] width 62 height 9
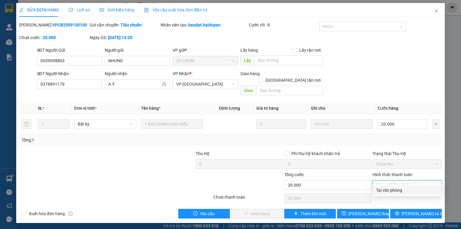
drag, startPoint x: 388, startPoint y: 189, endPoint x: 291, endPoint y: 190, distance: 96.3
click at [386, 190] on div "Tại văn phòng" at bounding box center [407, 190] width 62 height 7
type input "0"
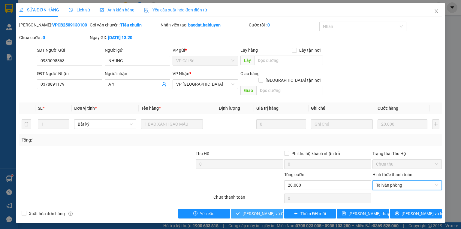
click at [263, 210] on span "Lưu và Giao hàng" at bounding box center [271, 213] width 58 height 7
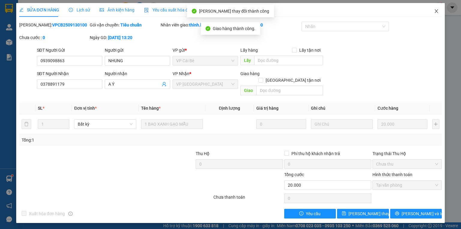
click at [441, 10] on span "Close" at bounding box center [436, 11] width 17 height 17
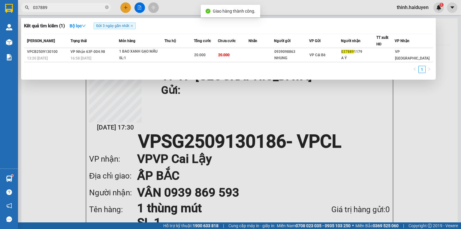
click at [53, 6] on input "037889" at bounding box center [68, 7] width 71 height 7
click at [62, 12] on span "037889" at bounding box center [66, 7] width 90 height 9
click at [60, 8] on input "037889" at bounding box center [68, 7] width 71 height 7
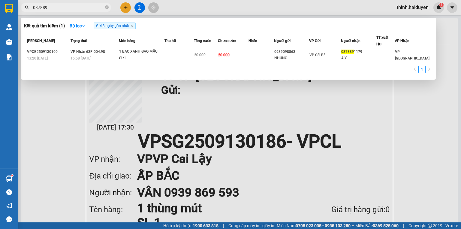
click at [60, 8] on input "037889" at bounding box center [68, 7] width 71 height 7
click at [80, 10] on input "037889" at bounding box center [68, 7] width 71 height 7
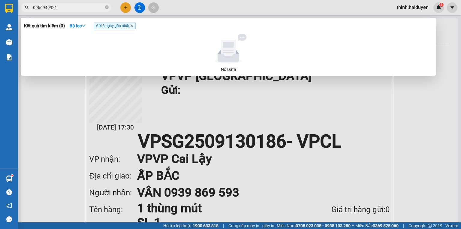
click at [132, 24] on icon "close" at bounding box center [131, 25] width 3 height 3
click at [76, 7] on input "0966949921" at bounding box center [68, 7] width 71 height 7
click at [77, 7] on input "0966949921" at bounding box center [68, 7] width 71 height 7
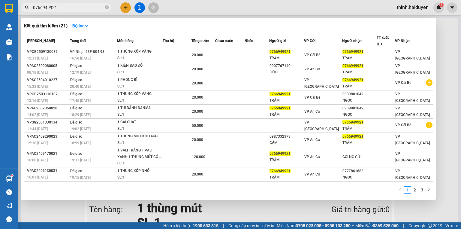
type input "0766949921"
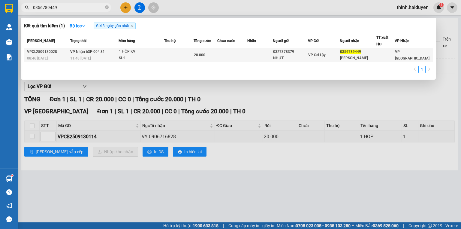
click at [86, 8] on input "0356789449" at bounding box center [68, 7] width 71 height 7
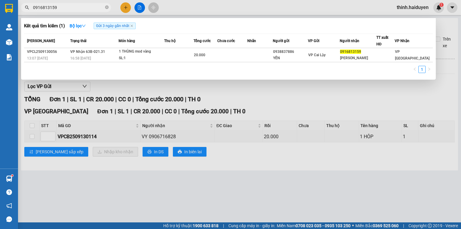
click at [84, 8] on input "0916813159" at bounding box center [68, 7] width 71 height 7
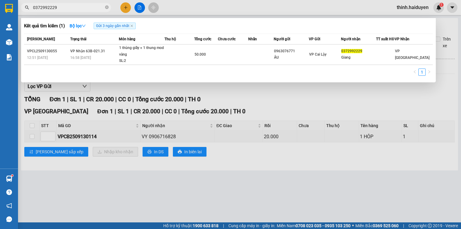
type input "0372992229"
